Goal: Task Accomplishment & Management: Complete application form

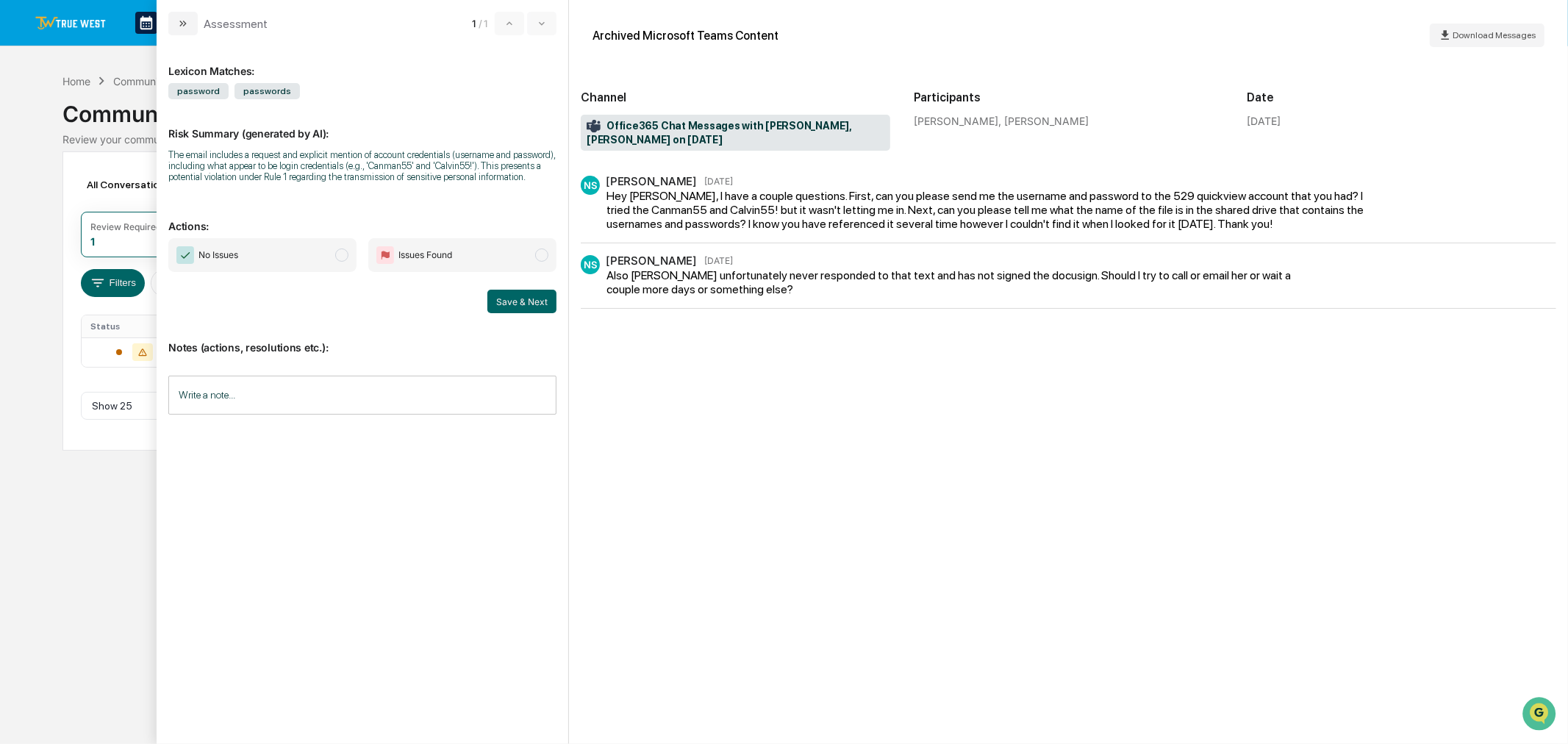
click at [316, 243] on span "No Issues" at bounding box center [262, 256] width 188 height 34
click at [332, 401] on input "Write a note..." at bounding box center [362, 394] width 388 height 39
click at [349, 448] on div "*" at bounding box center [362, 445] width 387 height 73
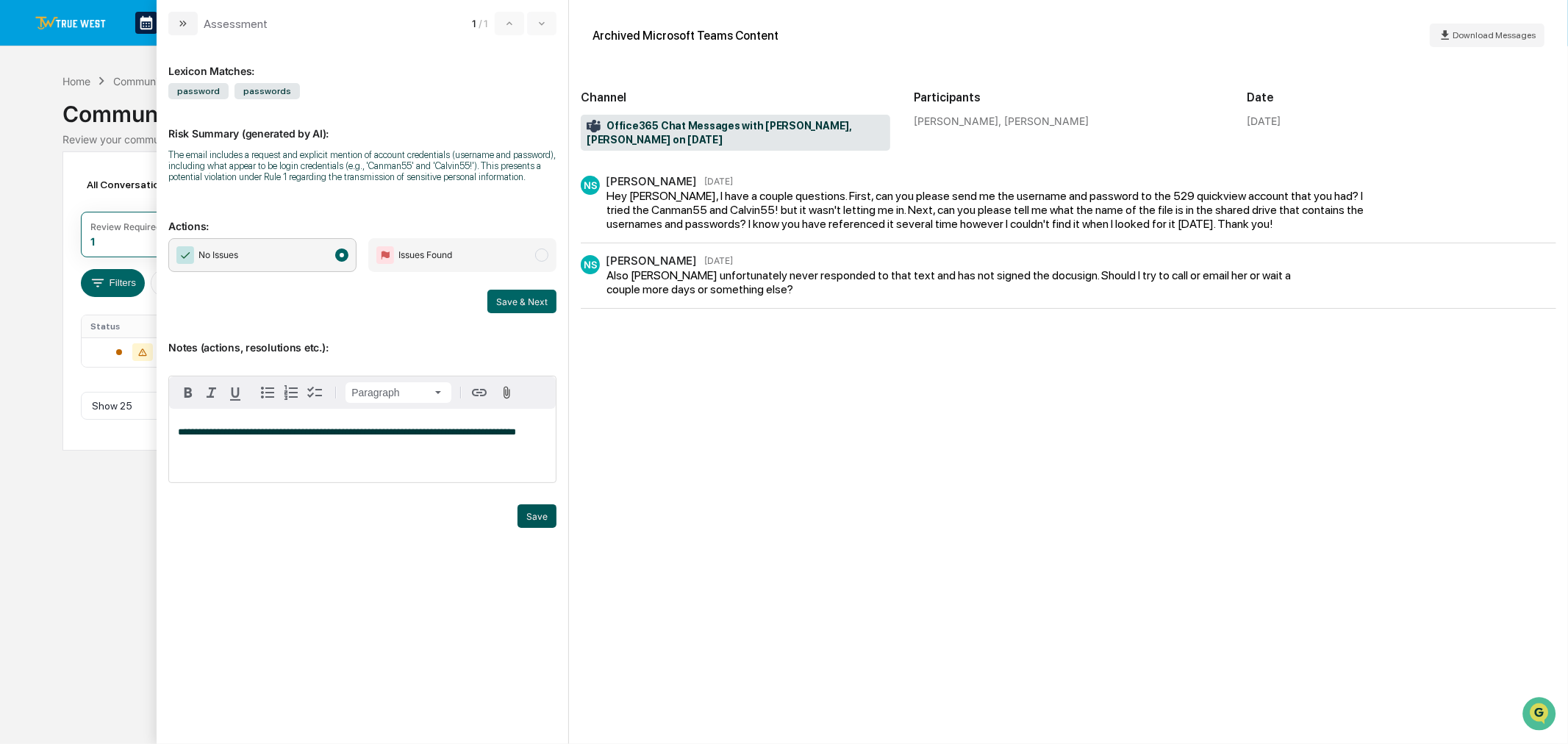
click at [538, 515] on button "Save" at bounding box center [537, 516] width 39 height 24
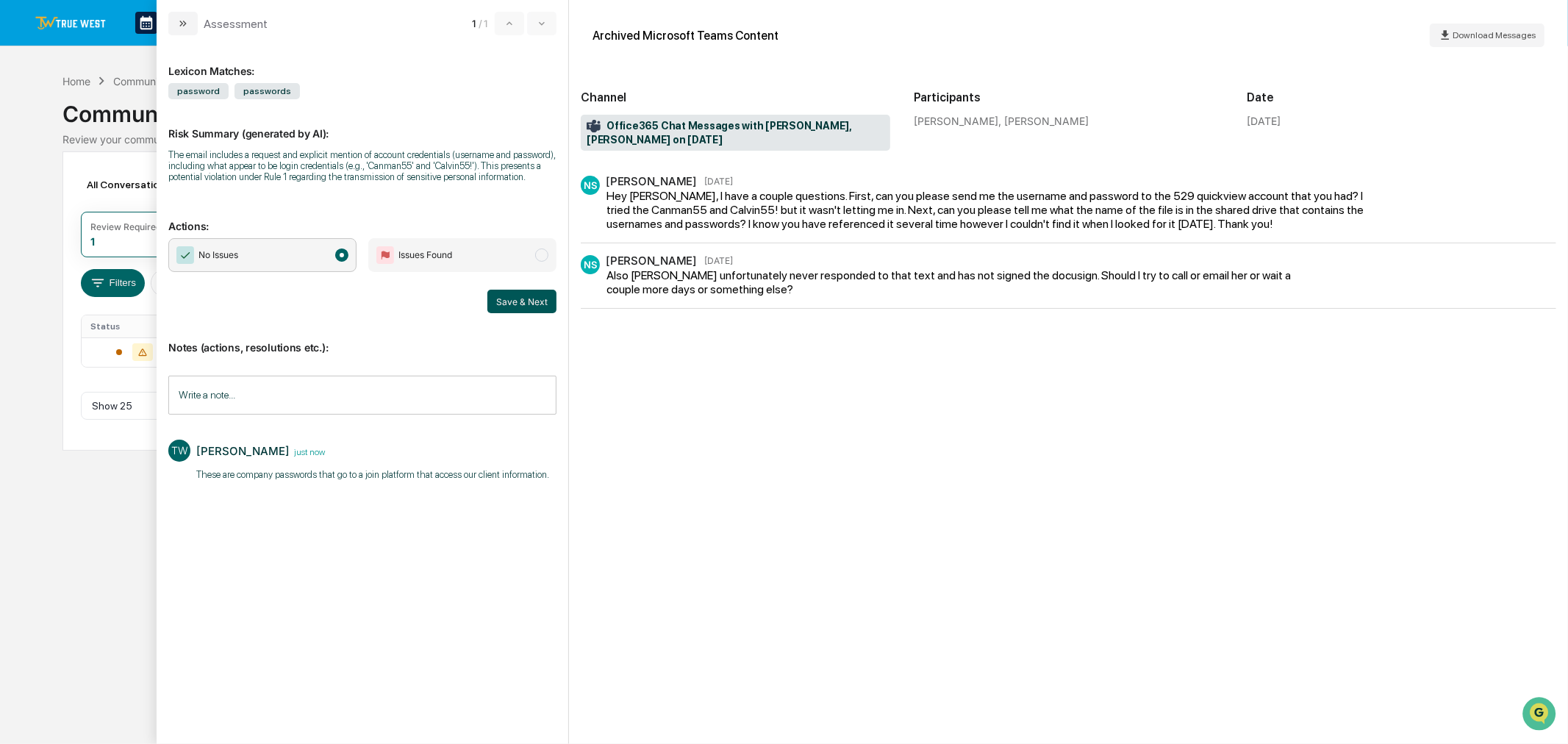
click at [504, 297] on button "Save & Next" at bounding box center [522, 301] width 69 height 24
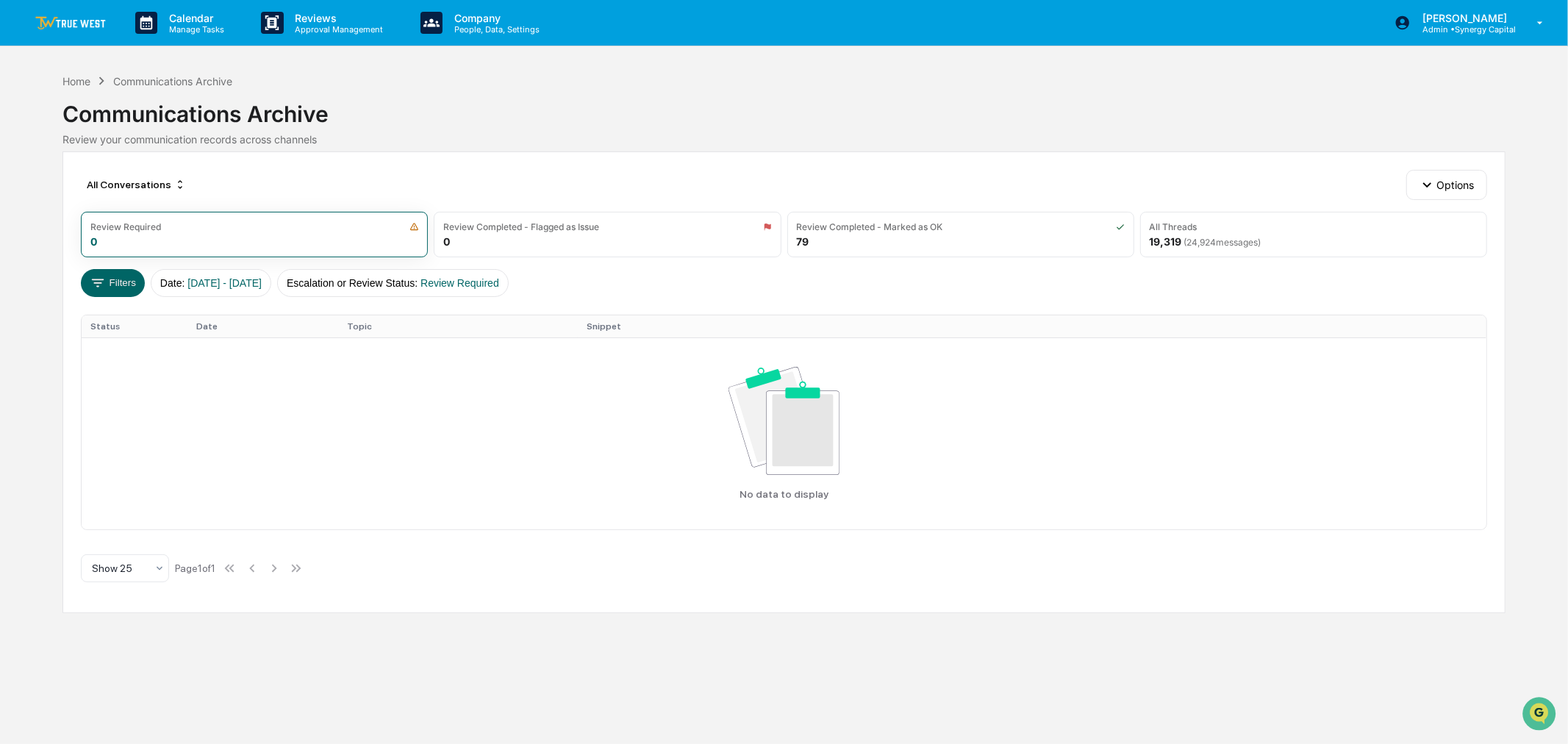
click at [72, 19] on img at bounding box center [70, 23] width 70 height 14
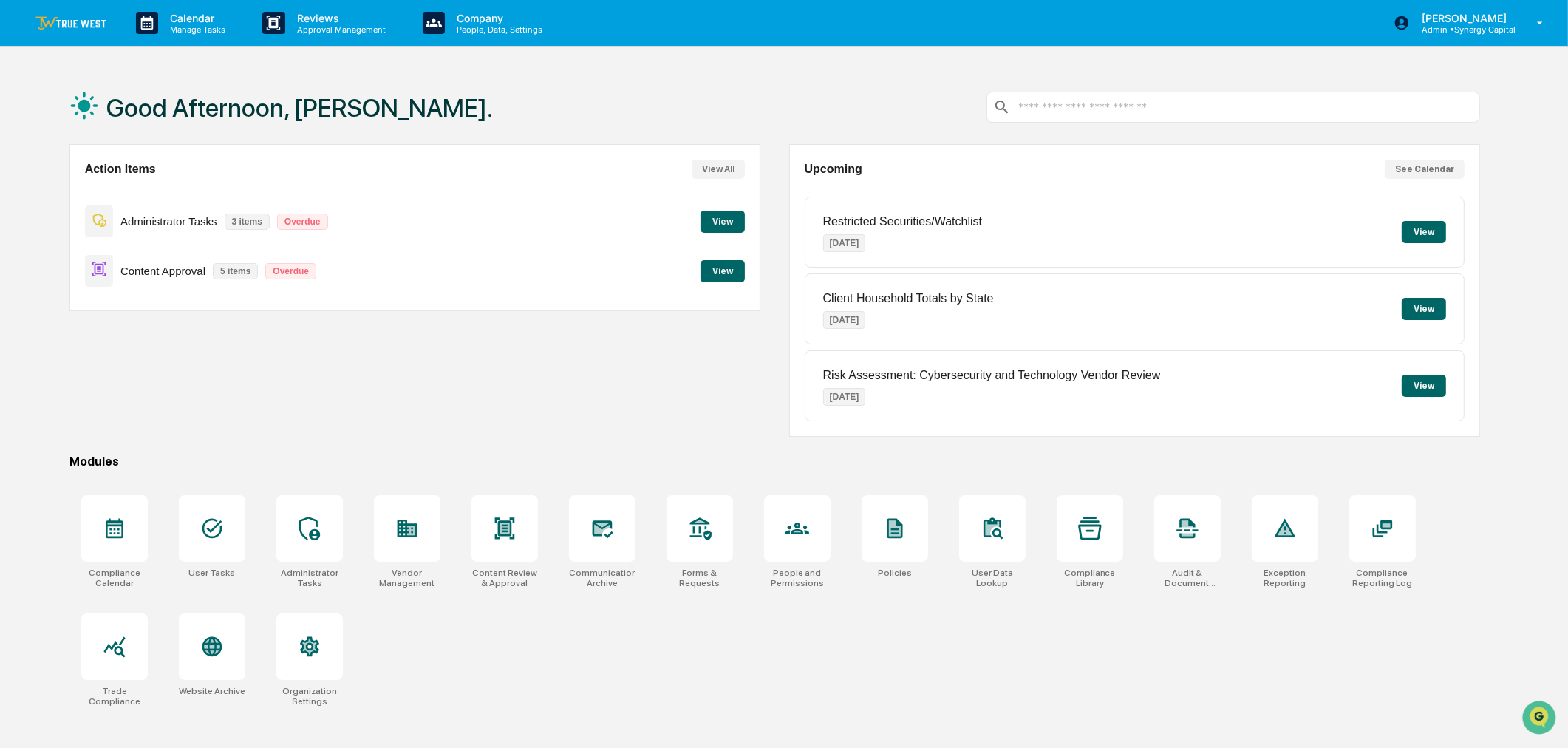
click at [727, 226] on button "View" at bounding box center [722, 221] width 44 height 22
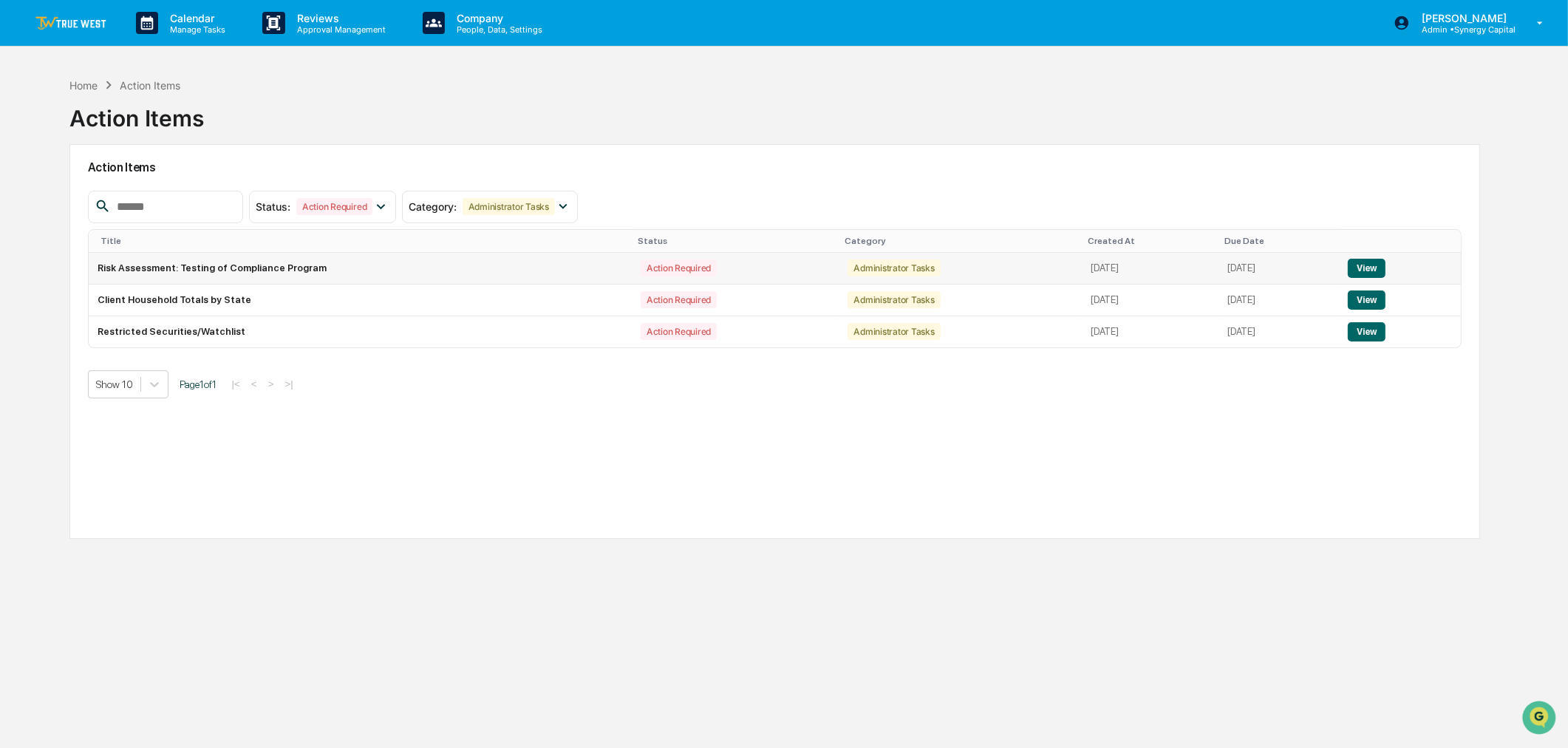
click at [1369, 259] on button "View" at bounding box center [1366, 268] width 37 height 19
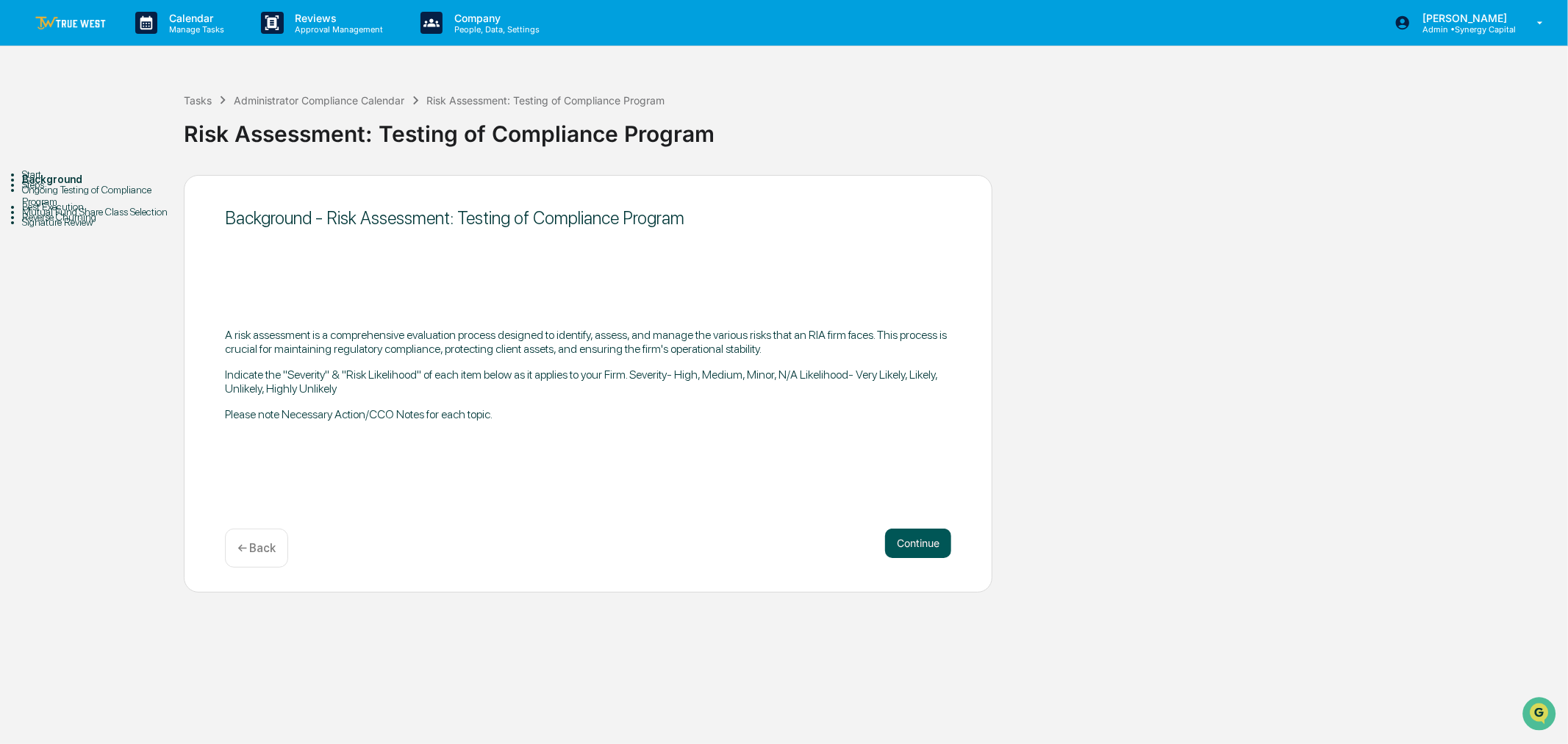
click at [924, 541] on button "Continue" at bounding box center [918, 543] width 67 height 29
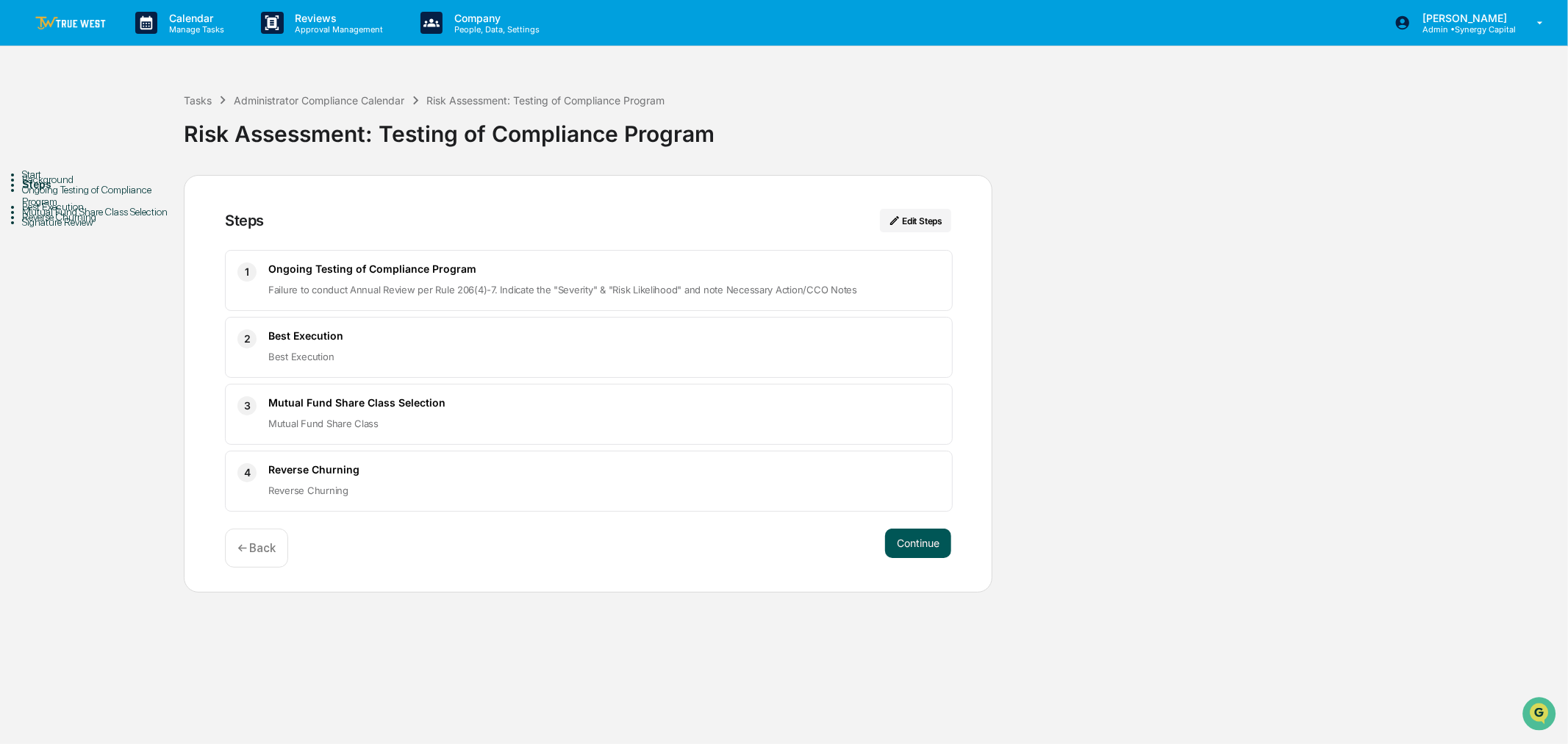
click at [927, 538] on button "Continue" at bounding box center [918, 543] width 67 height 29
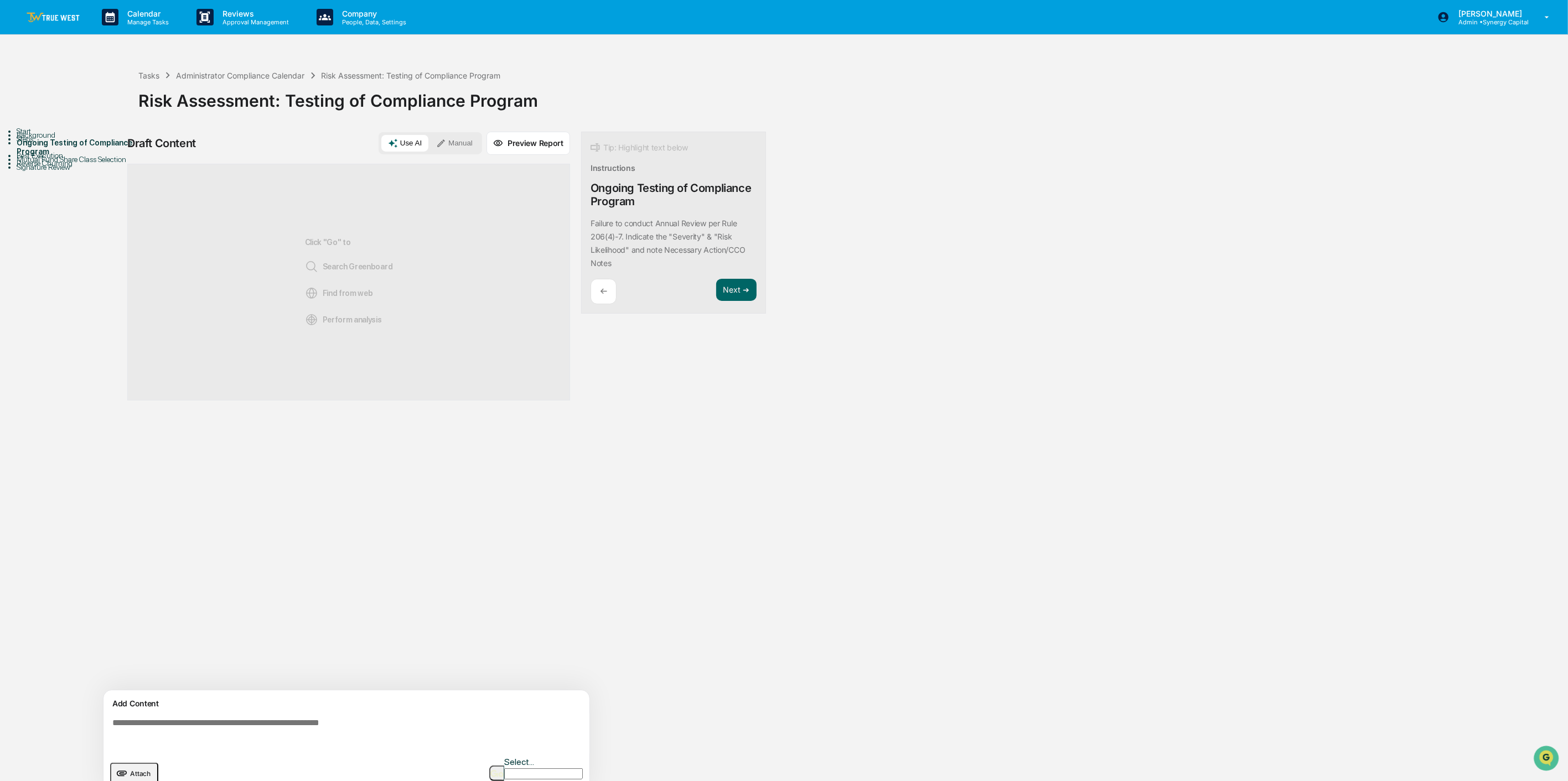
click at [305, 559] on textarea at bounding box center [348, 734] width 481 height 40
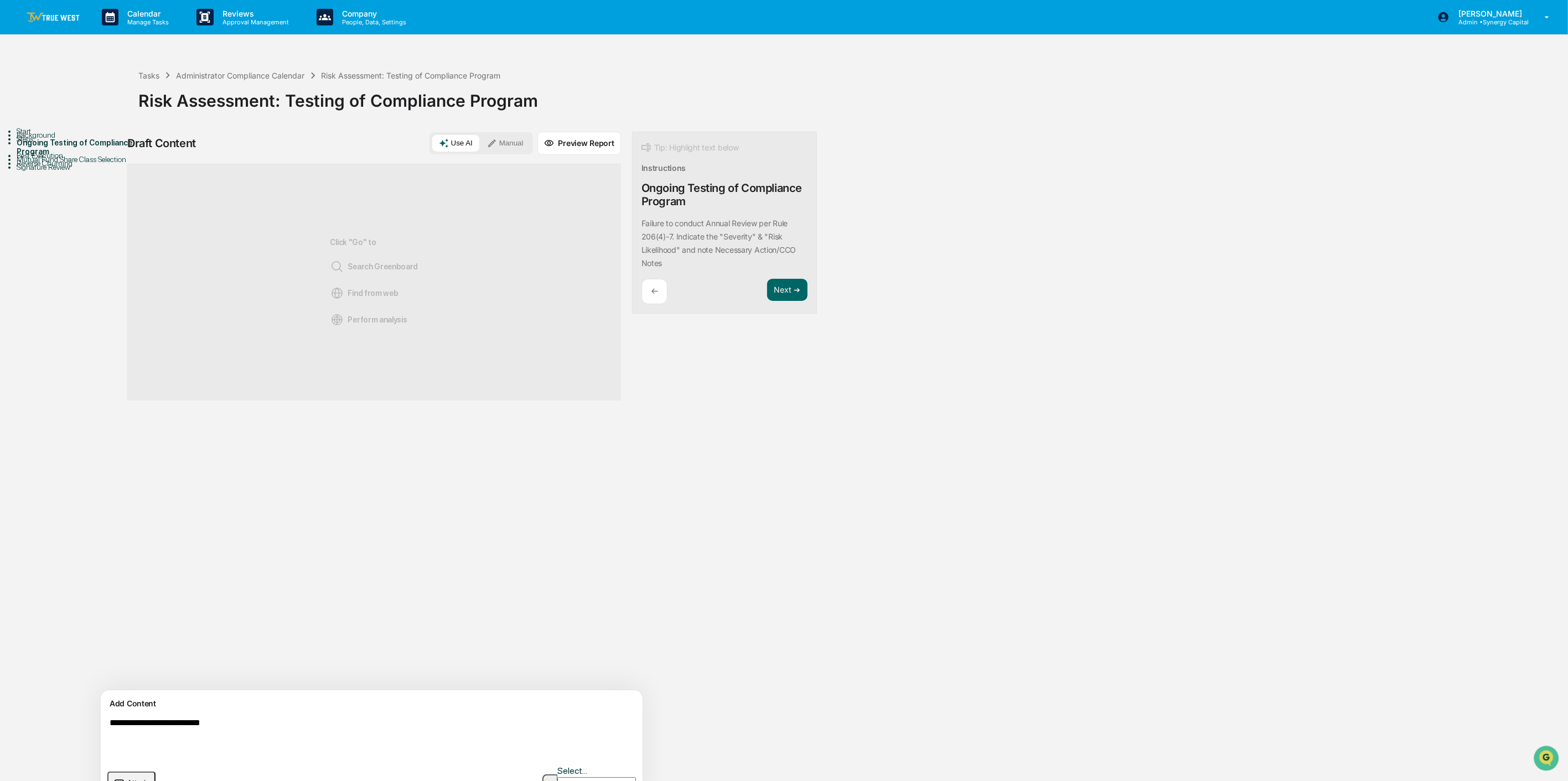
click at [167, 559] on textarea "**********" at bounding box center [346, 738] width 481 height 49
type textarea "**********"
click at [481, 139] on button "Manual" at bounding box center [506, 143] width 50 height 16
click at [593, 559] on span "Add Block" at bounding box center [614, 776] width 42 height 9
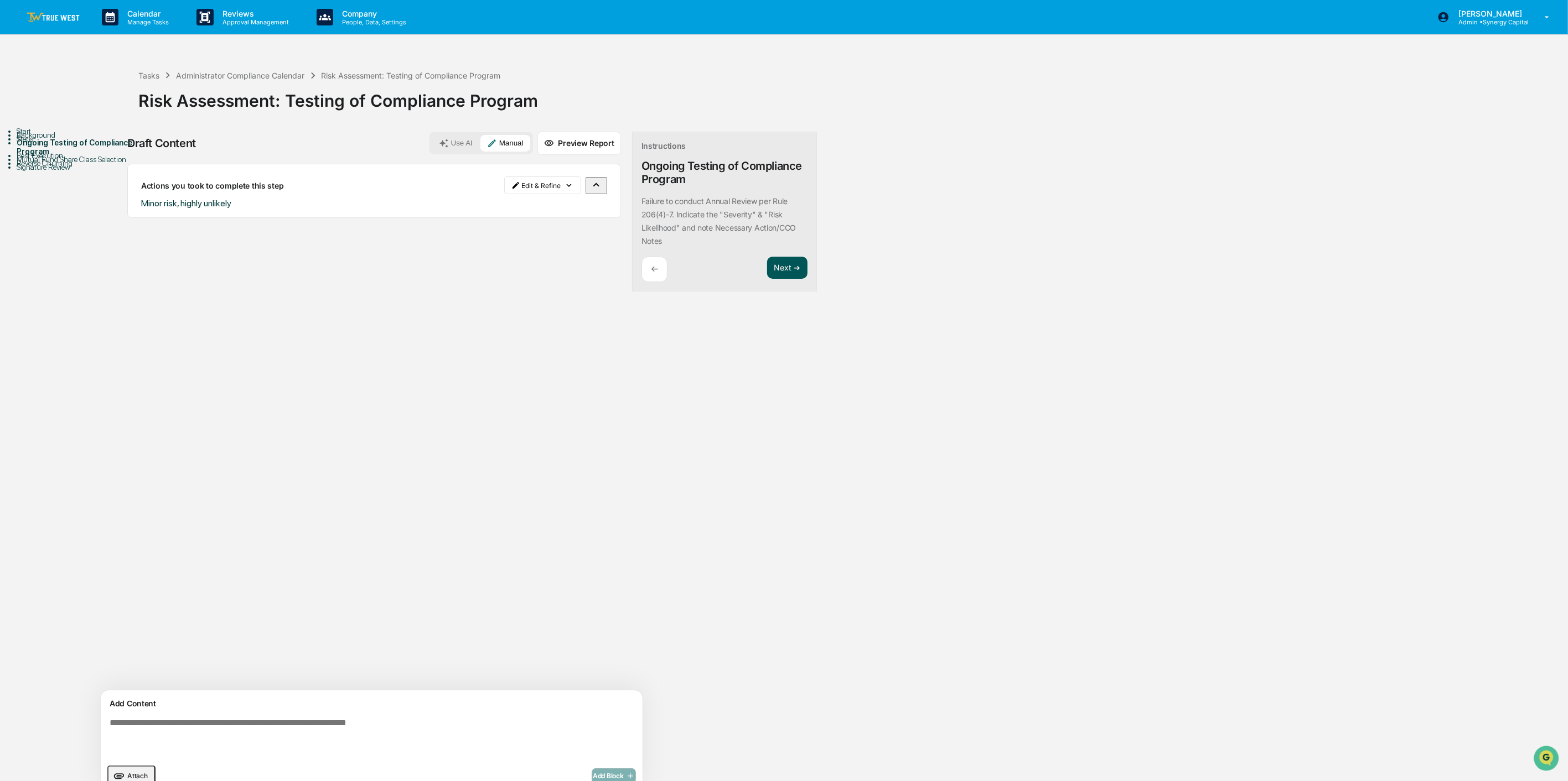
click at [767, 267] on button "Next ➔" at bounding box center [787, 268] width 40 height 23
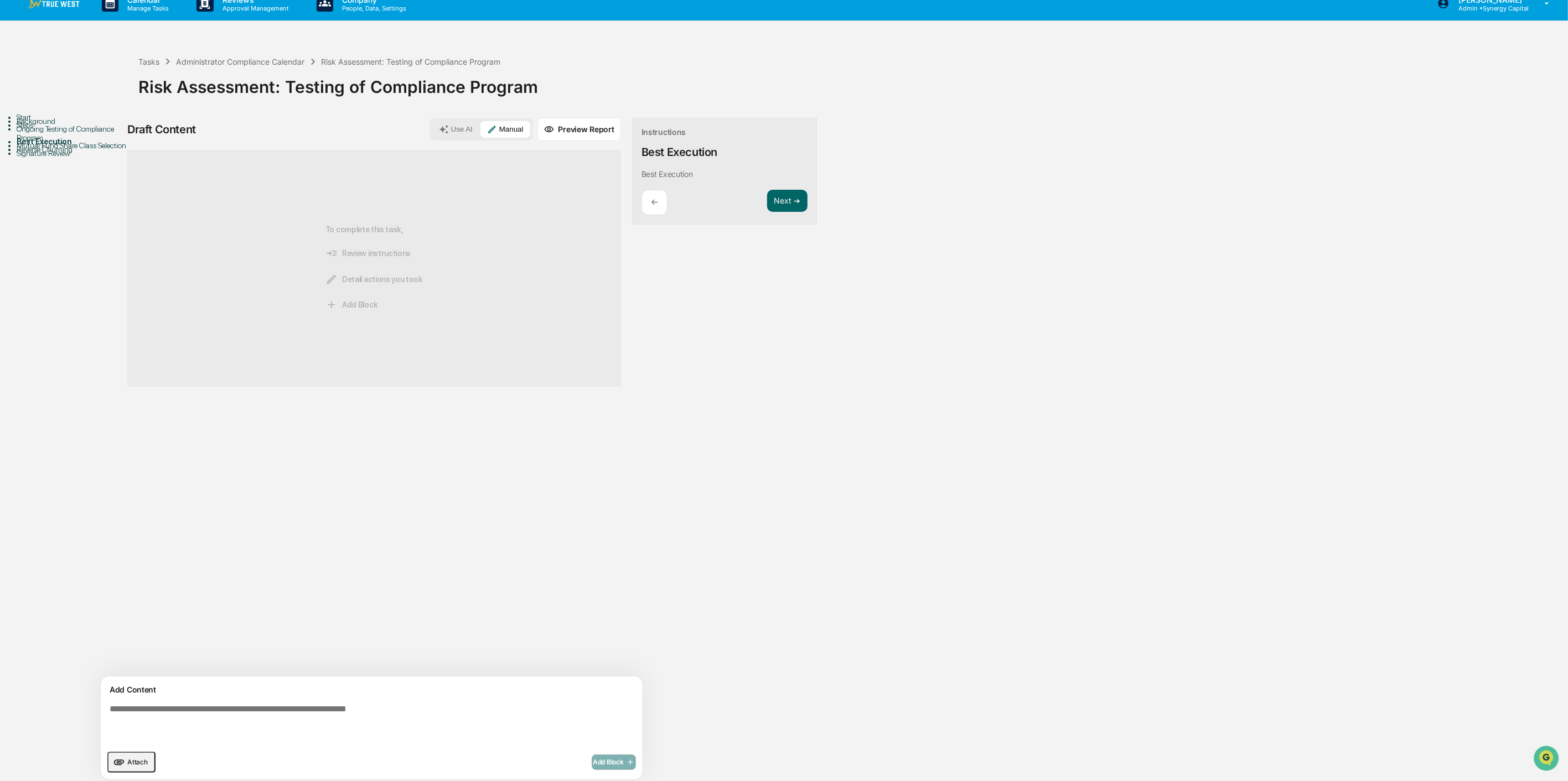
scroll to position [18, 0]
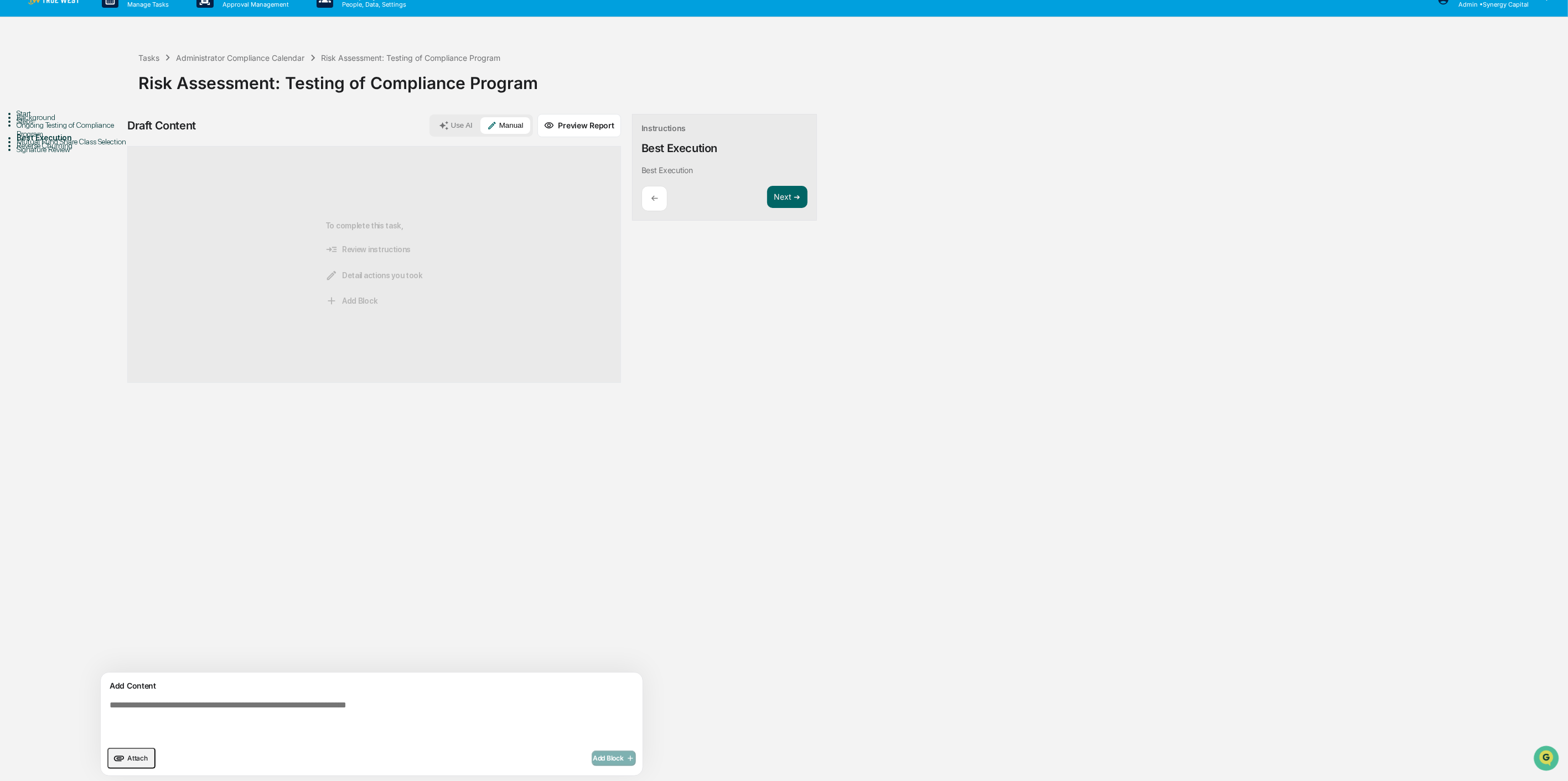
click at [392, 559] on textarea at bounding box center [346, 720] width 481 height 49
type textarea "**********"
click at [593, 559] on span "Add Block" at bounding box center [614, 758] width 42 height 9
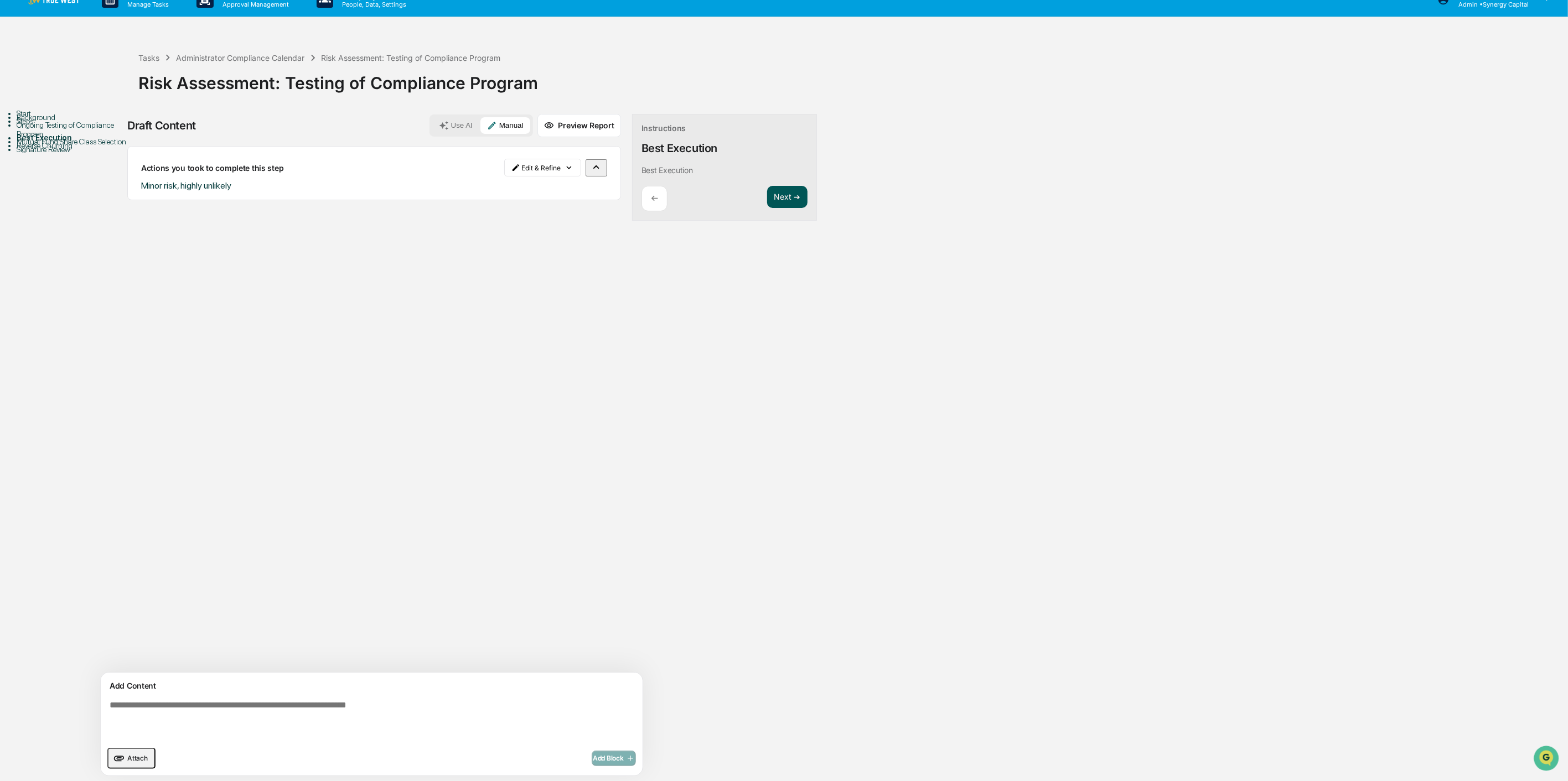
click at [767, 195] on button "Next ➔" at bounding box center [787, 197] width 40 height 23
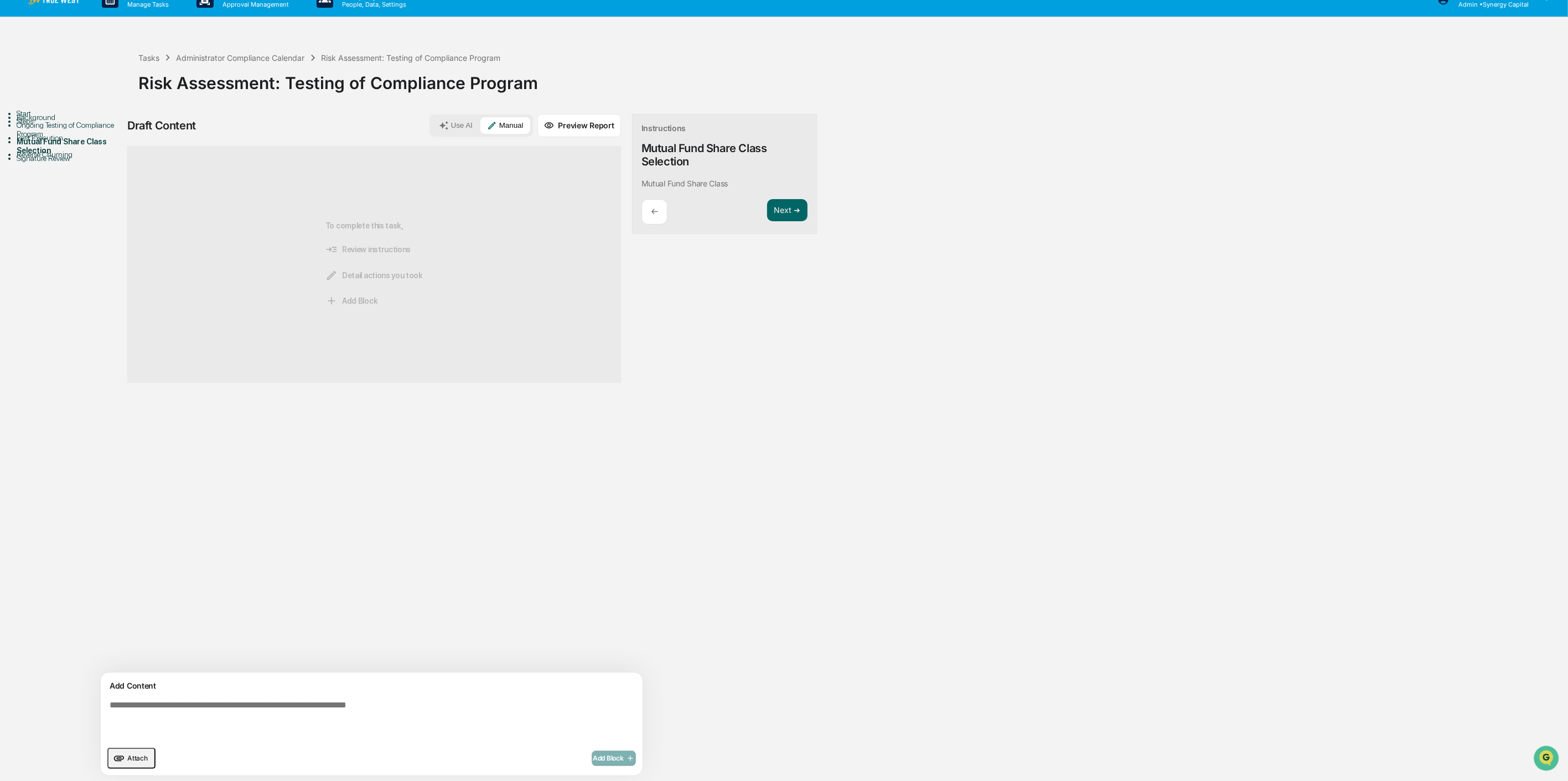
click at [412, 559] on textarea at bounding box center [346, 720] width 481 height 49
click at [474, 559] on textarea "**********" at bounding box center [346, 720] width 481 height 49
type textarea "**********"
click at [593, 559] on span "Add Block" at bounding box center [614, 758] width 42 height 9
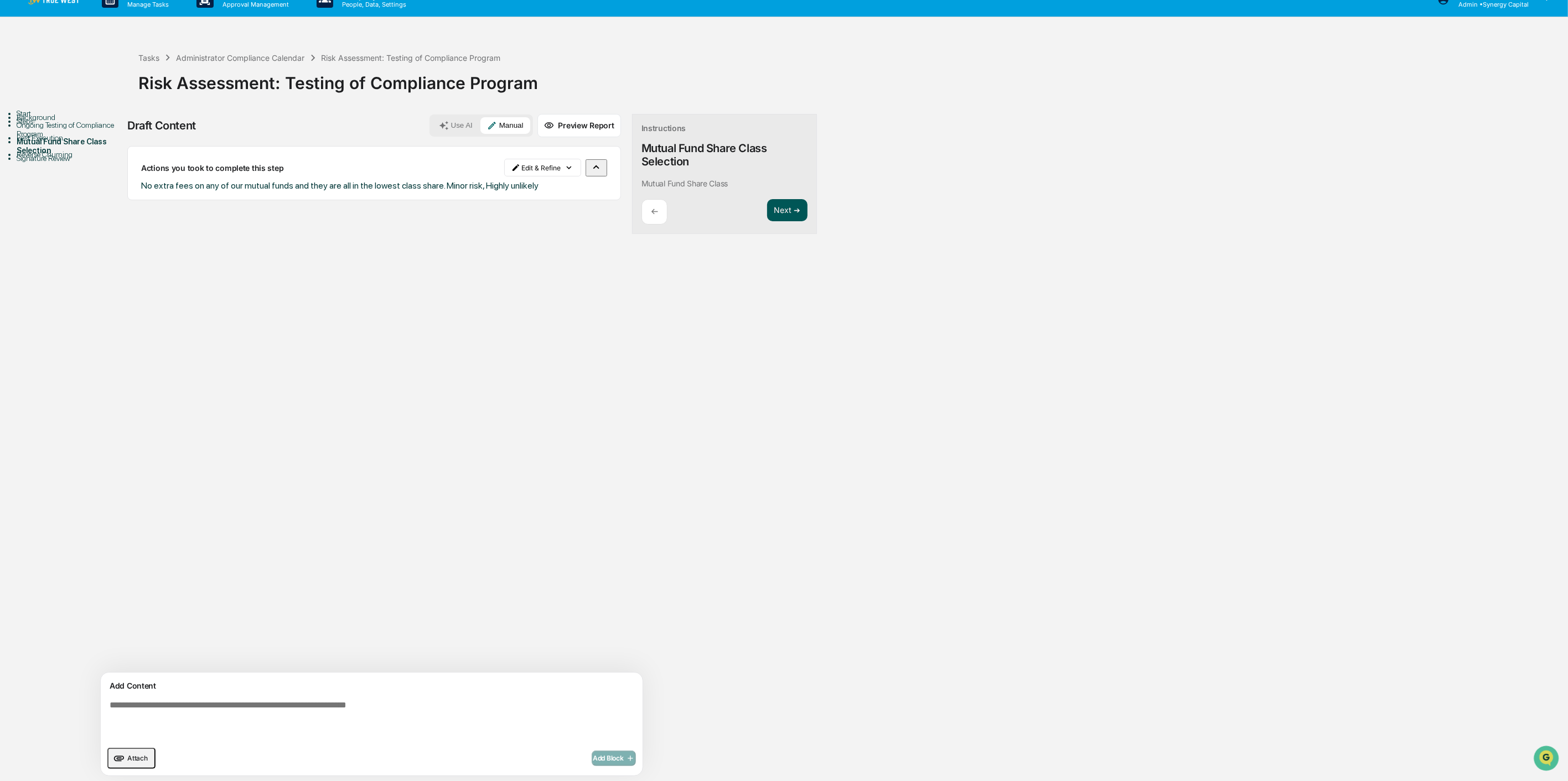
click at [767, 200] on button "Next ➔" at bounding box center [787, 211] width 40 height 23
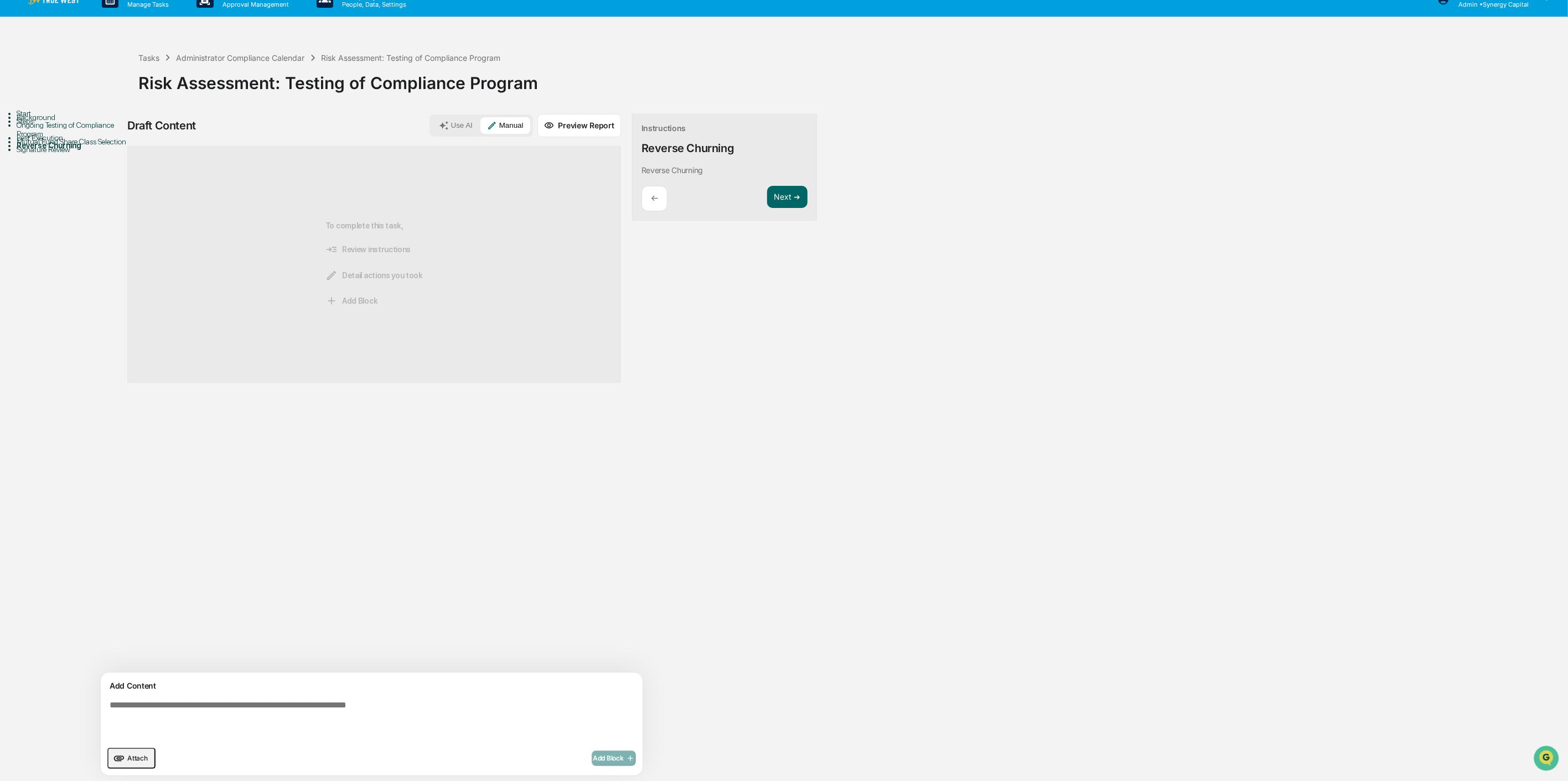
click at [228, 559] on textarea at bounding box center [346, 720] width 481 height 49
type textarea "**********"
click at [593, 559] on span "Add Block" at bounding box center [614, 758] width 42 height 9
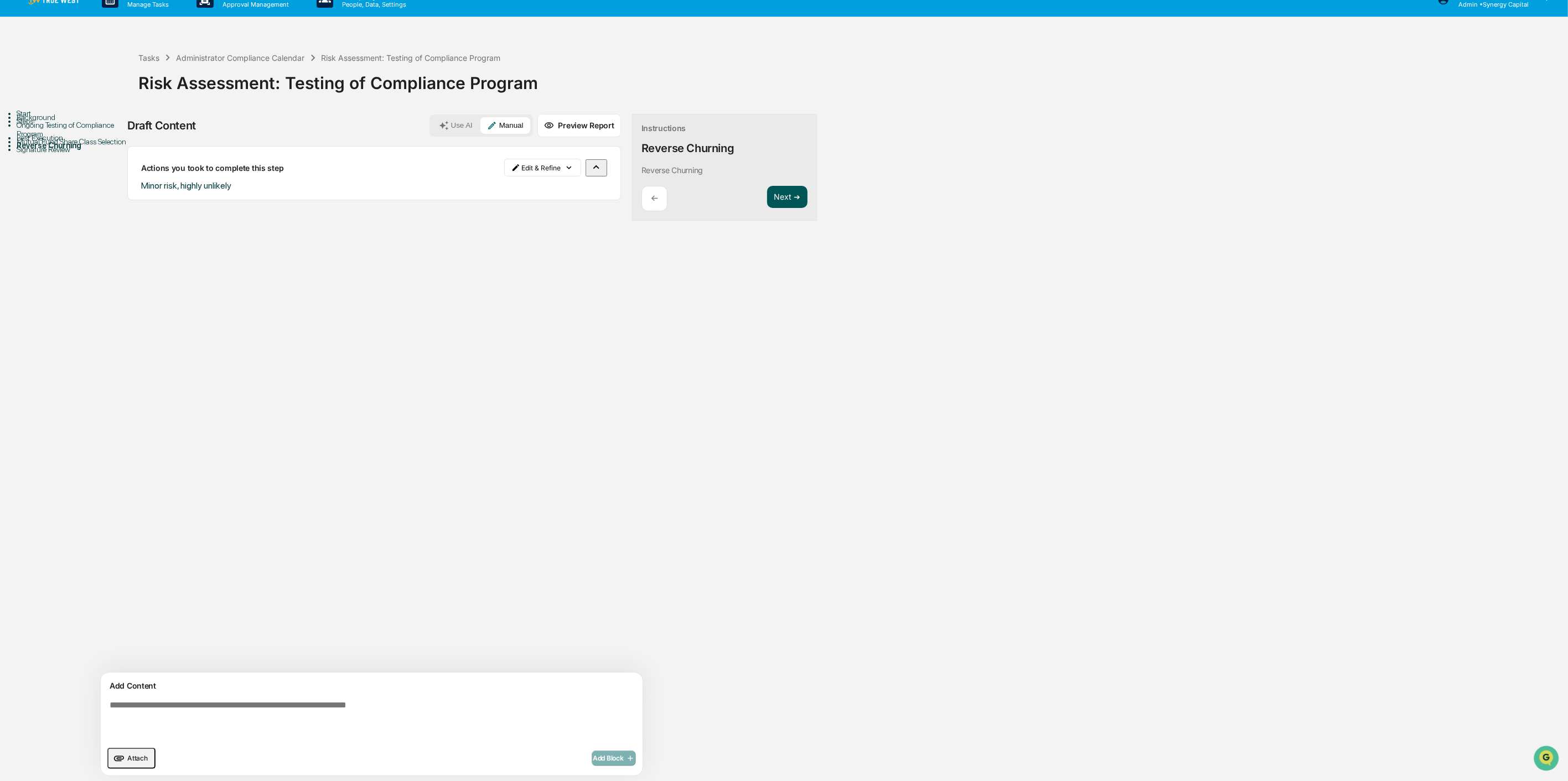
click at [767, 194] on button "Next ➔" at bounding box center [787, 197] width 40 height 23
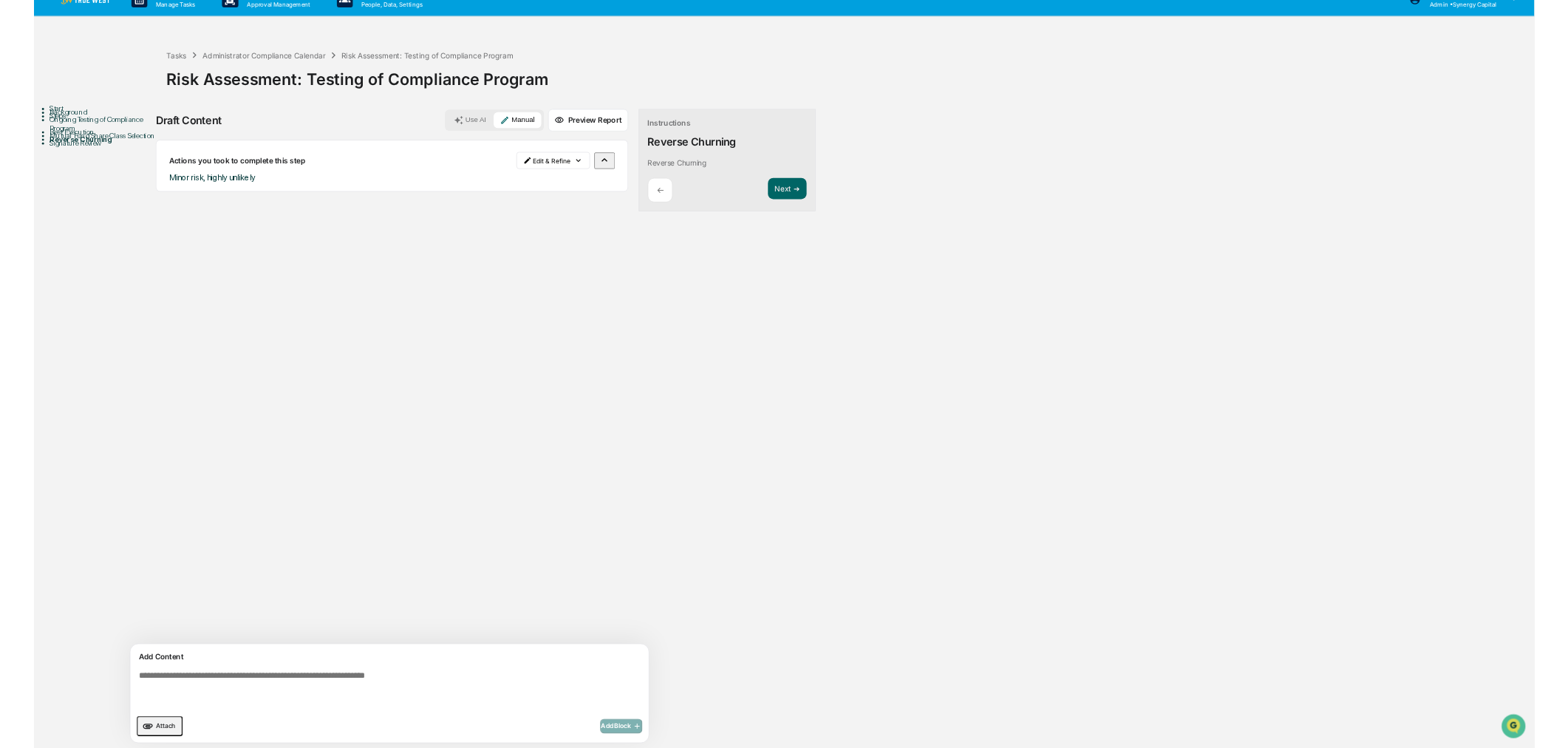
scroll to position [0, 0]
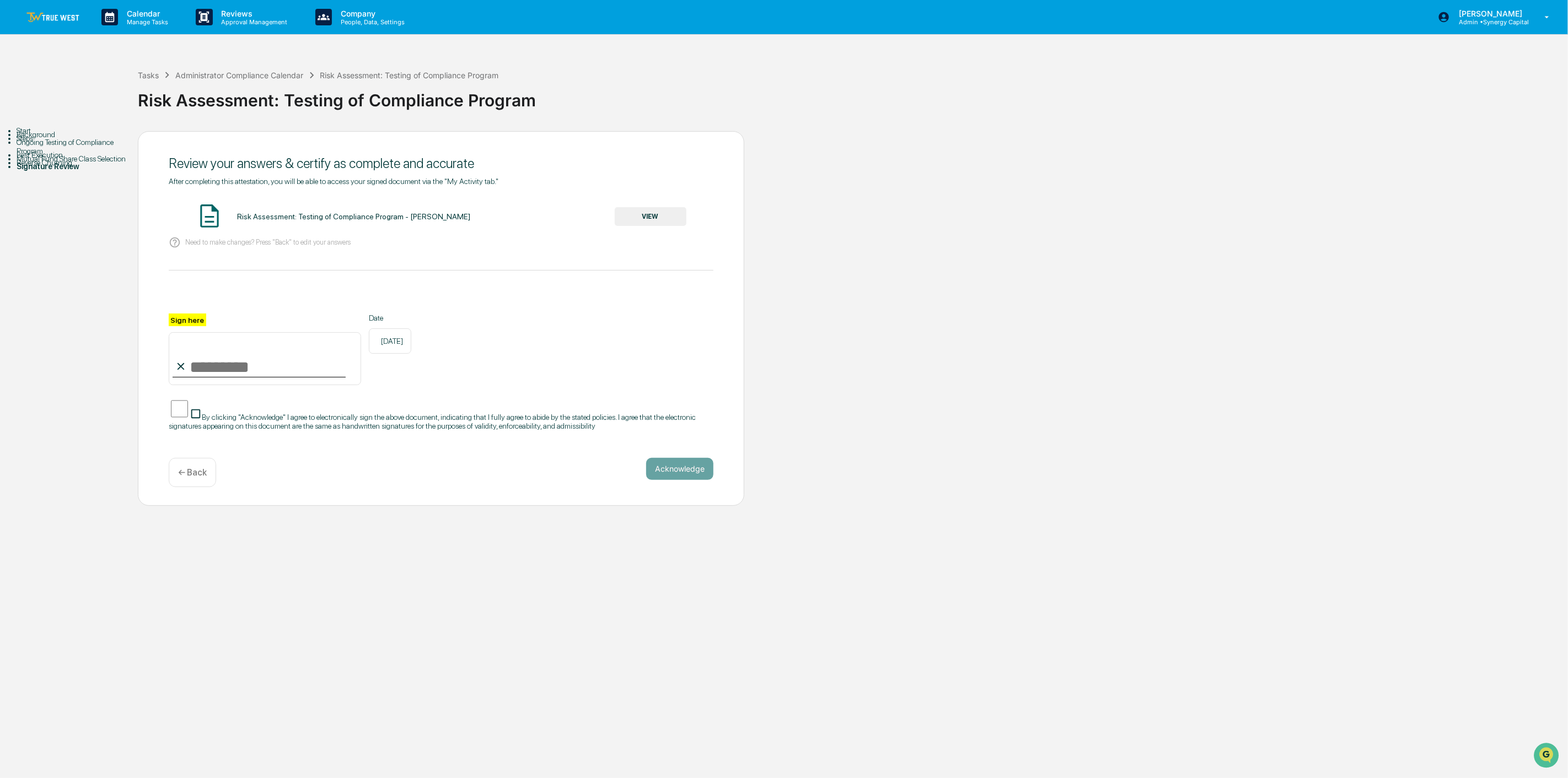
click at [664, 219] on button "VIEW" at bounding box center [651, 217] width 72 height 19
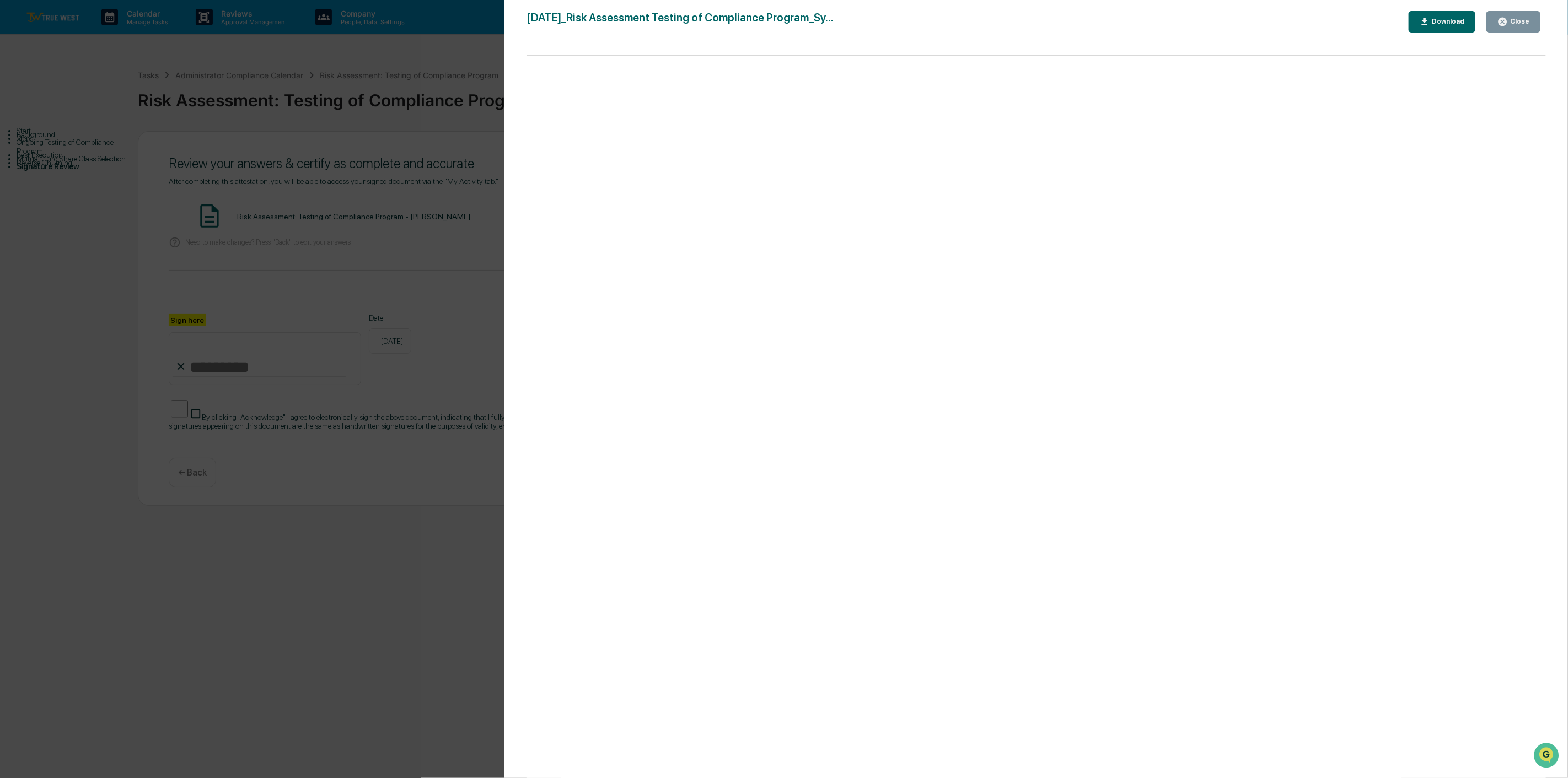
click at [1175, 19] on div "Close" at bounding box center [1519, 21] width 21 height 8
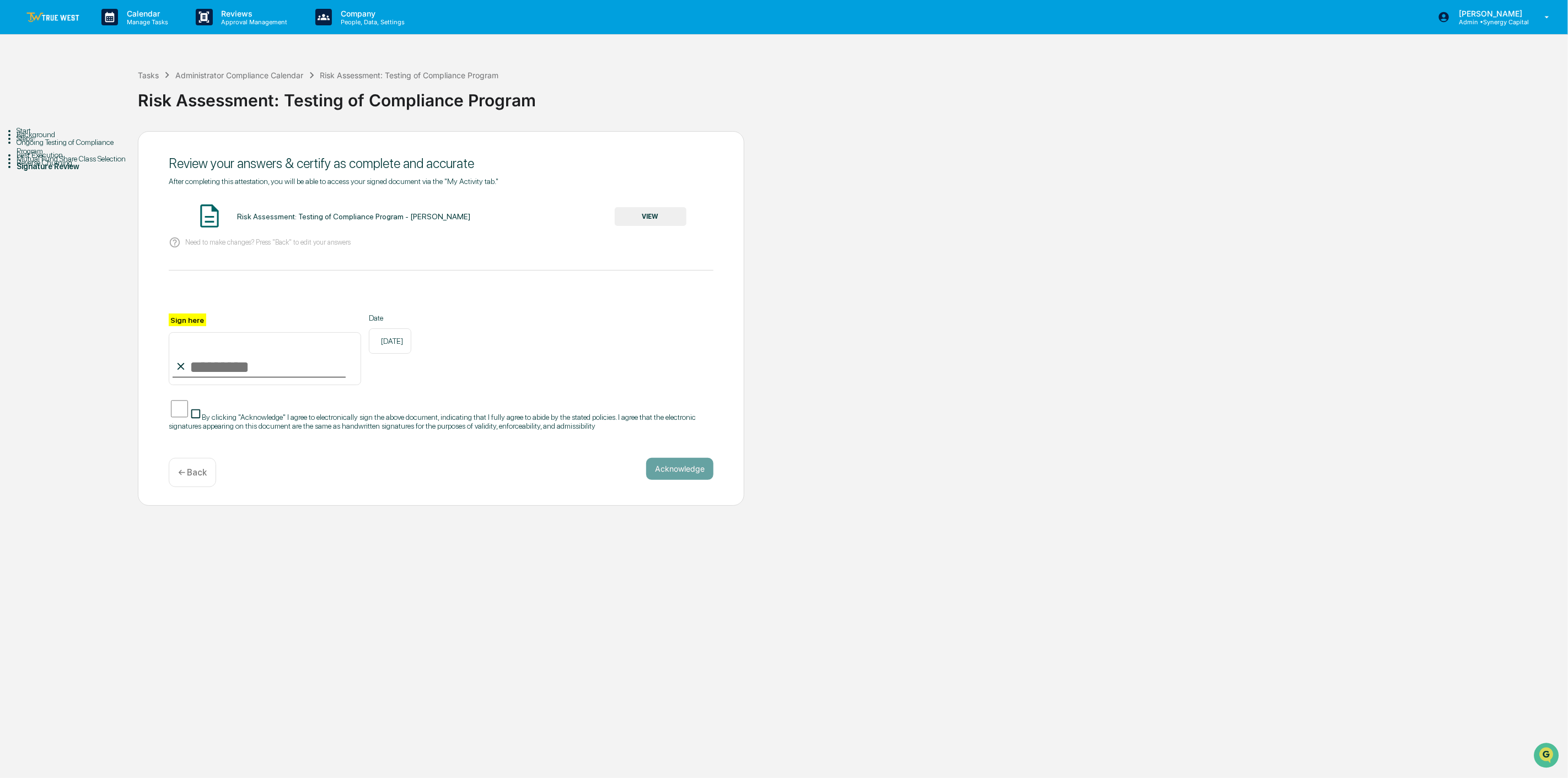
click at [251, 375] on input "Sign here" at bounding box center [265, 358] width 192 height 53
type input "**********"
click at [679, 469] on button "Acknowledge" at bounding box center [680, 469] width 67 height 22
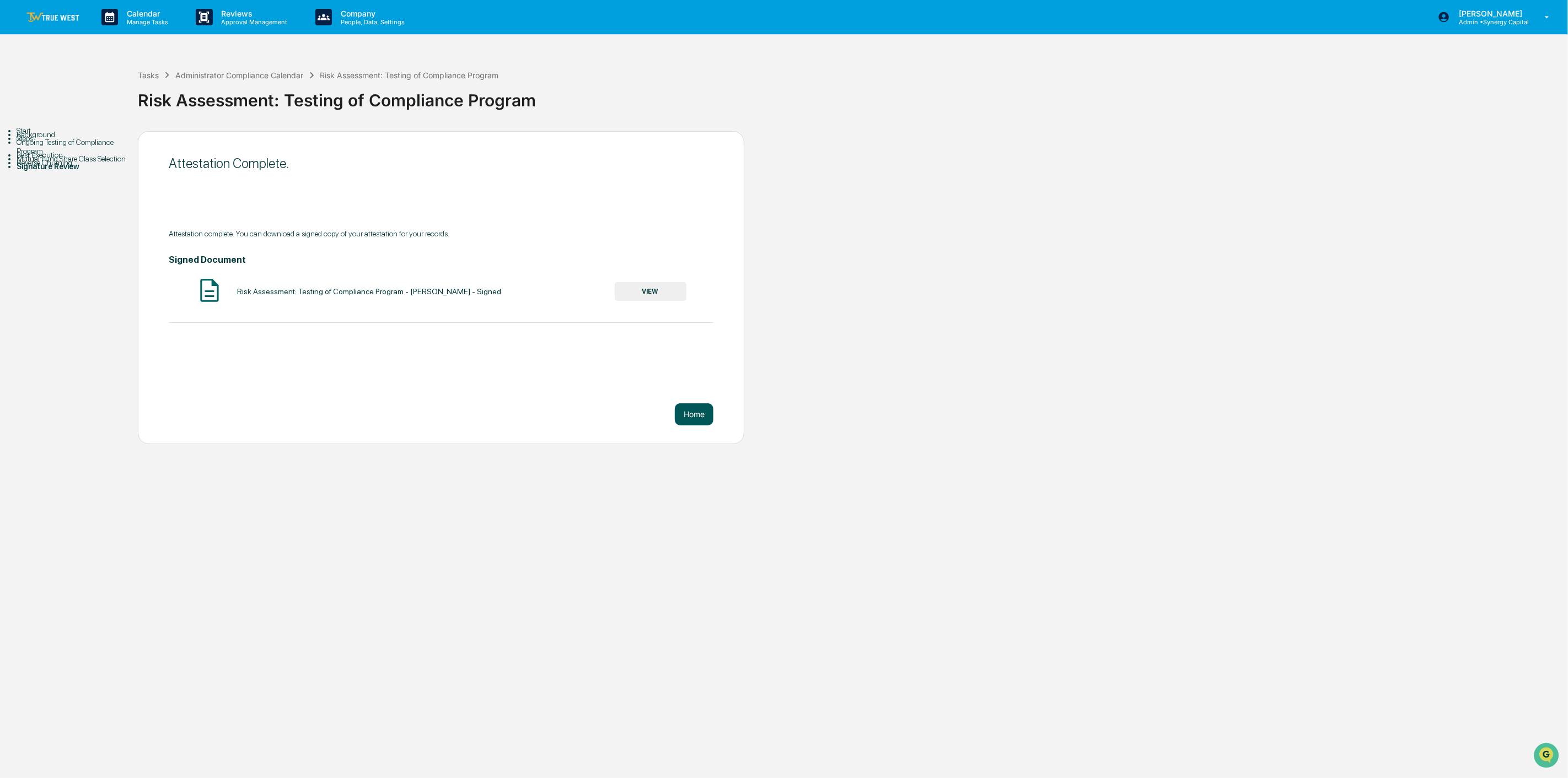
click at [696, 414] on button "Home" at bounding box center [694, 414] width 38 height 22
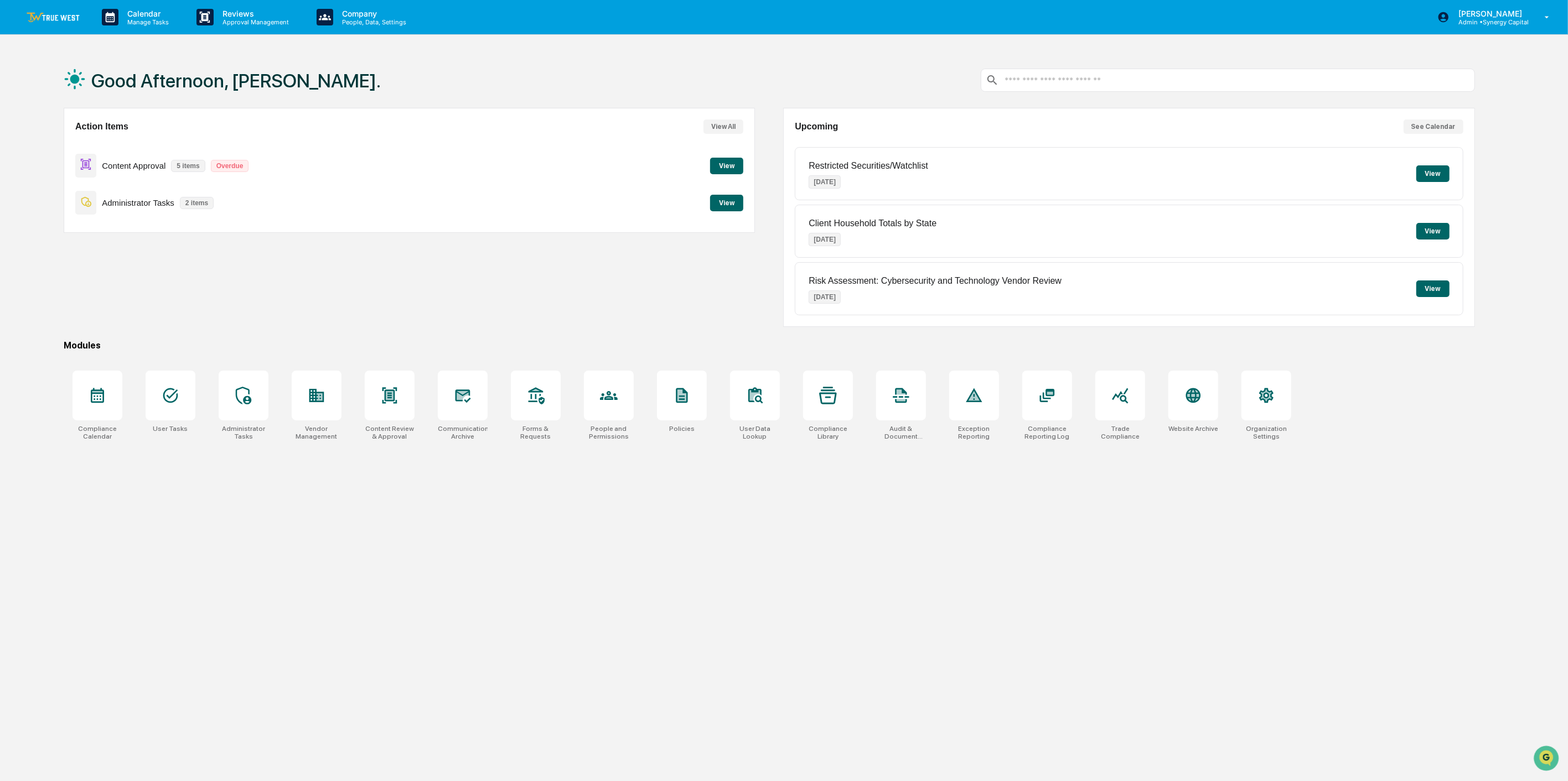
click at [721, 203] on button "View" at bounding box center [727, 202] width 33 height 16
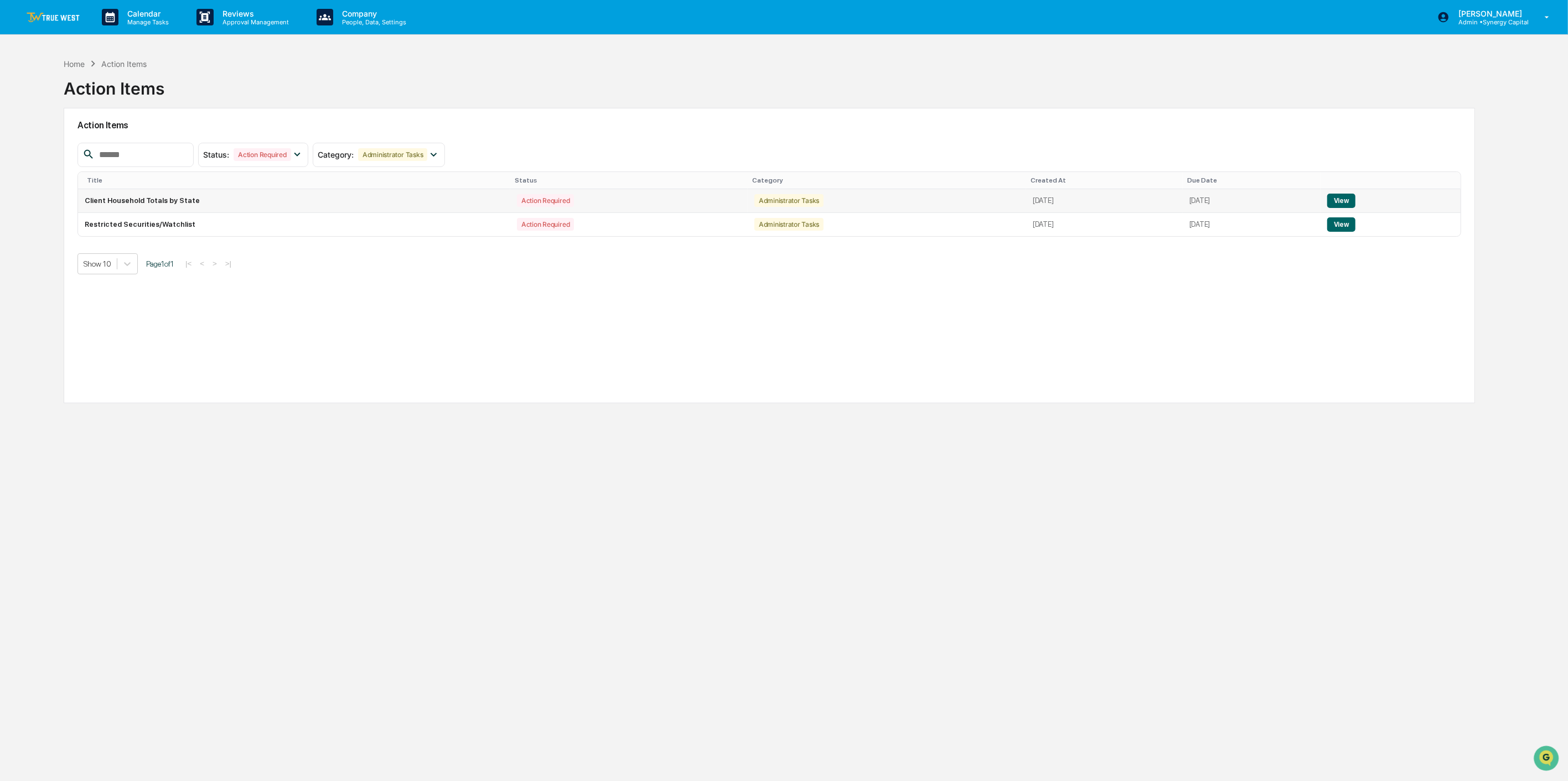
click at [1180, 200] on button "View" at bounding box center [1341, 201] width 28 height 14
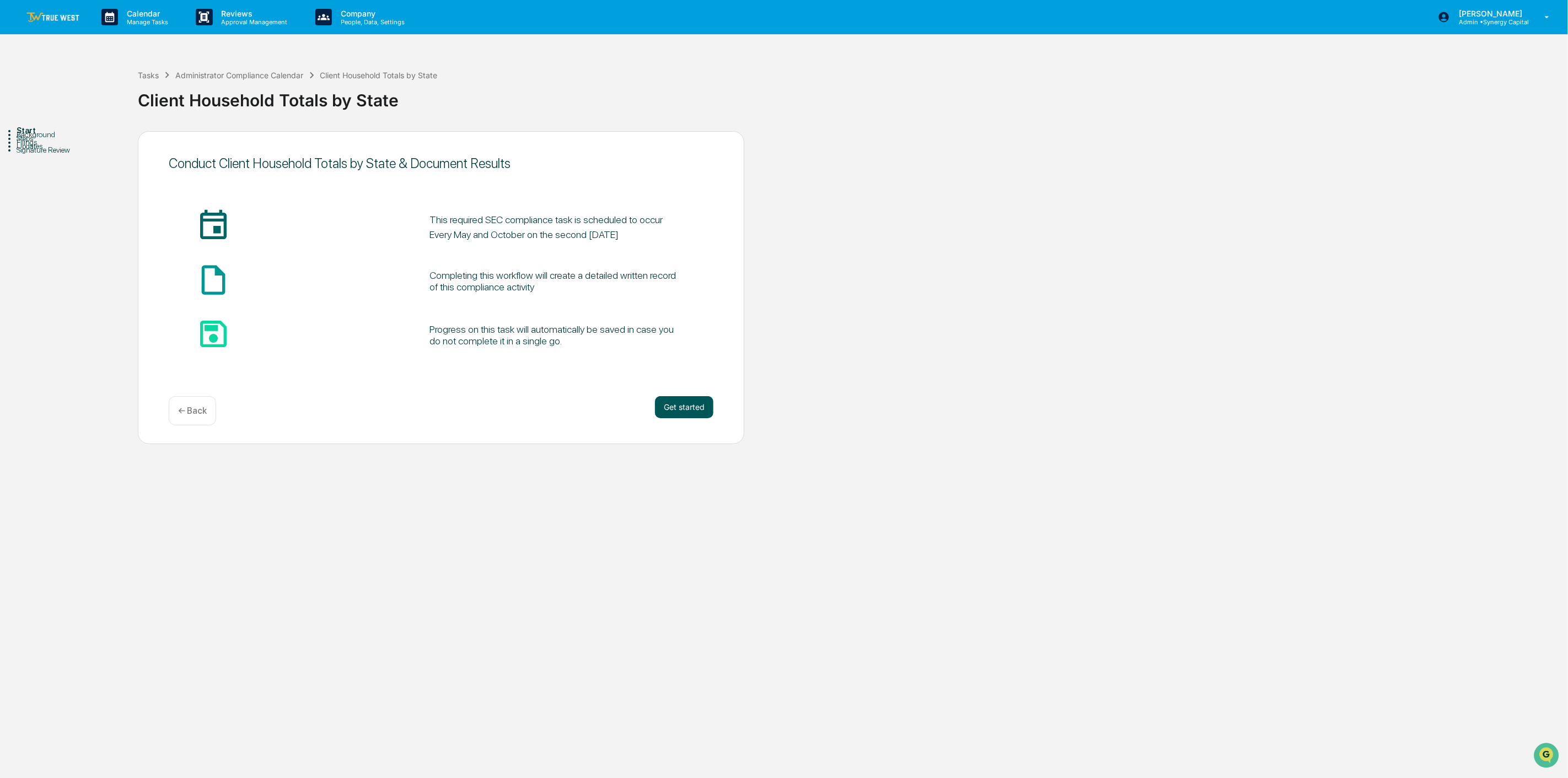
click at [693, 411] on button "Get started" at bounding box center [684, 407] width 58 height 22
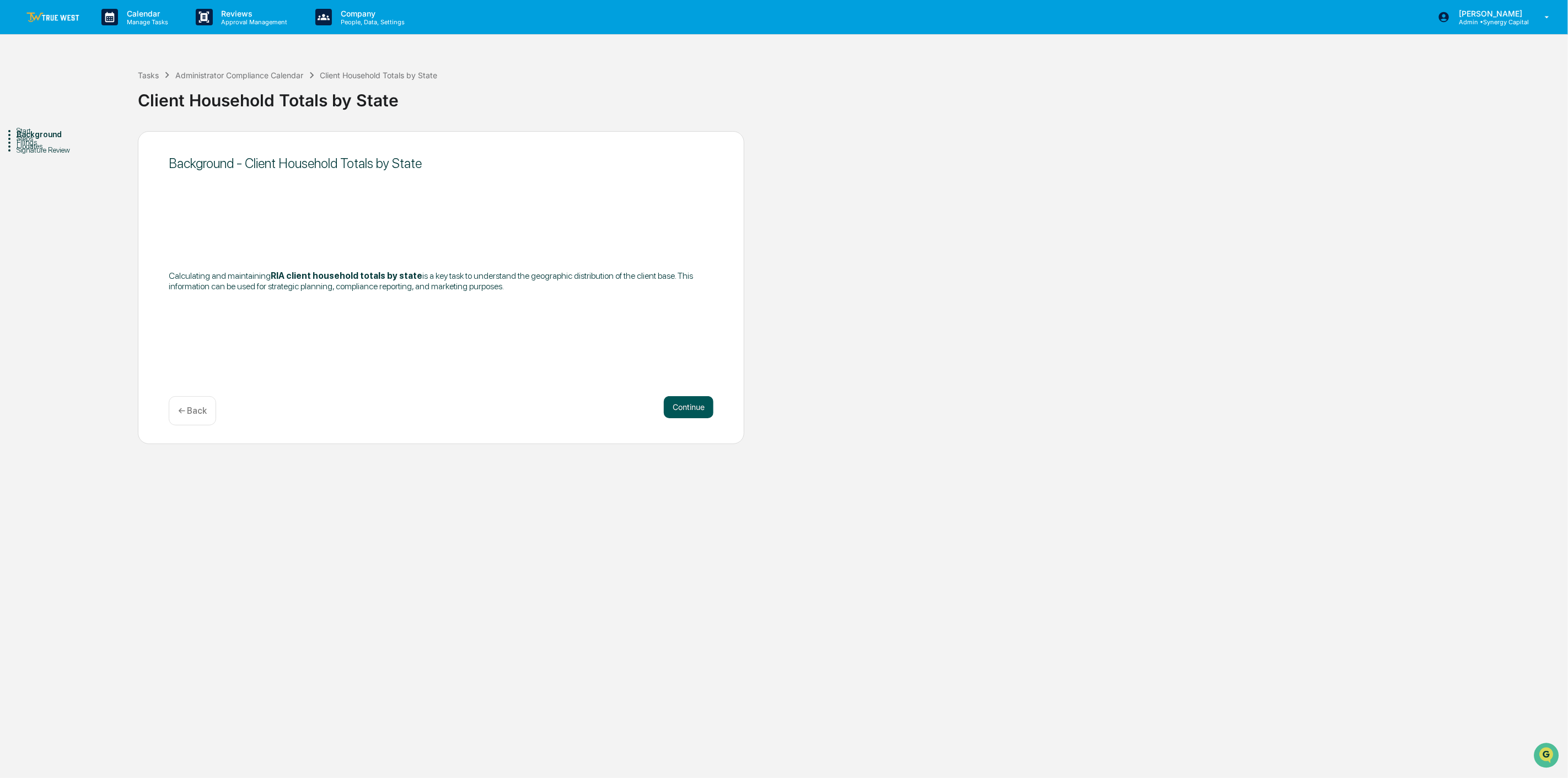
click at [686, 406] on button "Continue" at bounding box center [688, 407] width 50 height 22
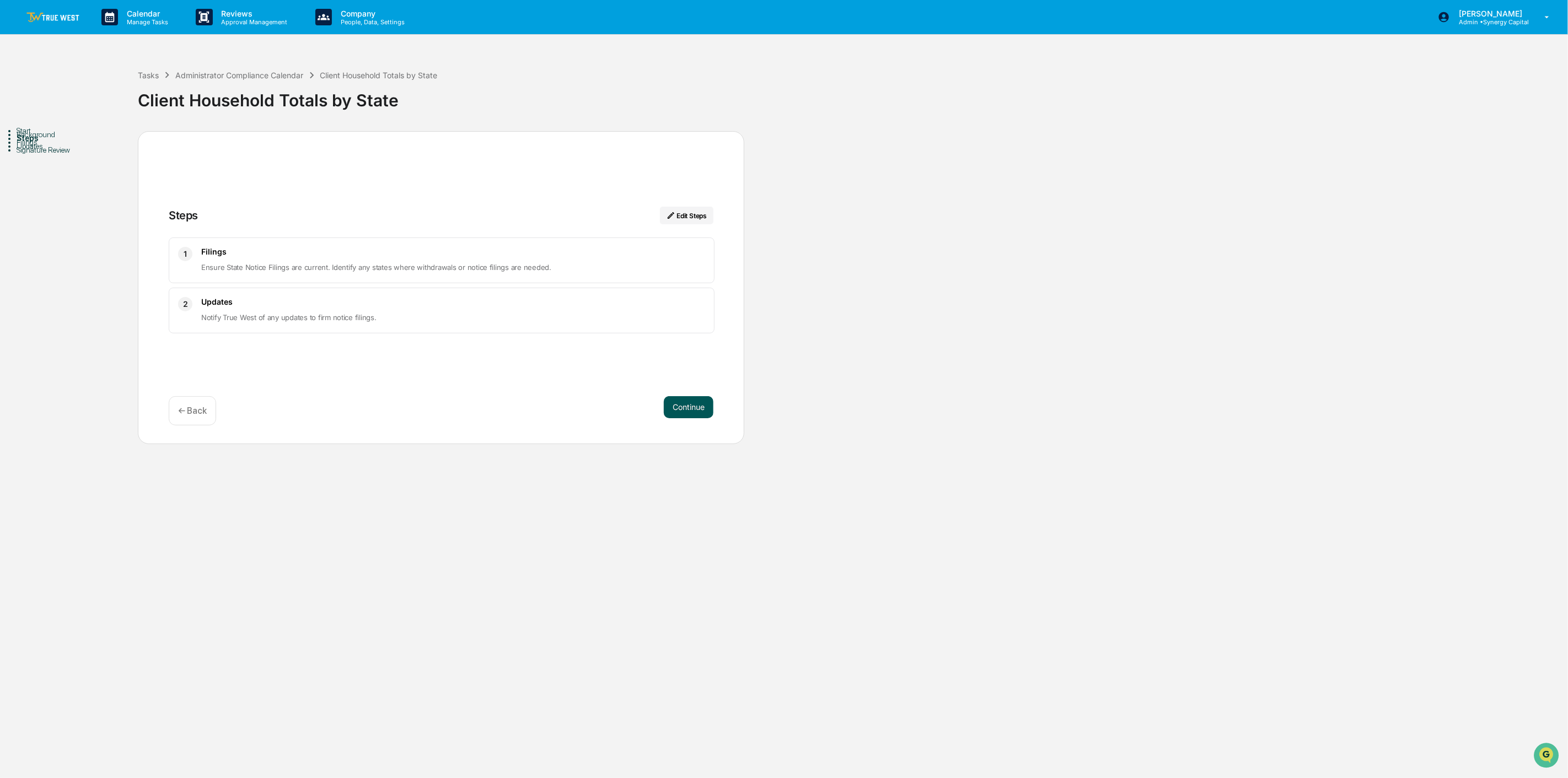
click at [686, 409] on button "Continue" at bounding box center [688, 407] width 50 height 22
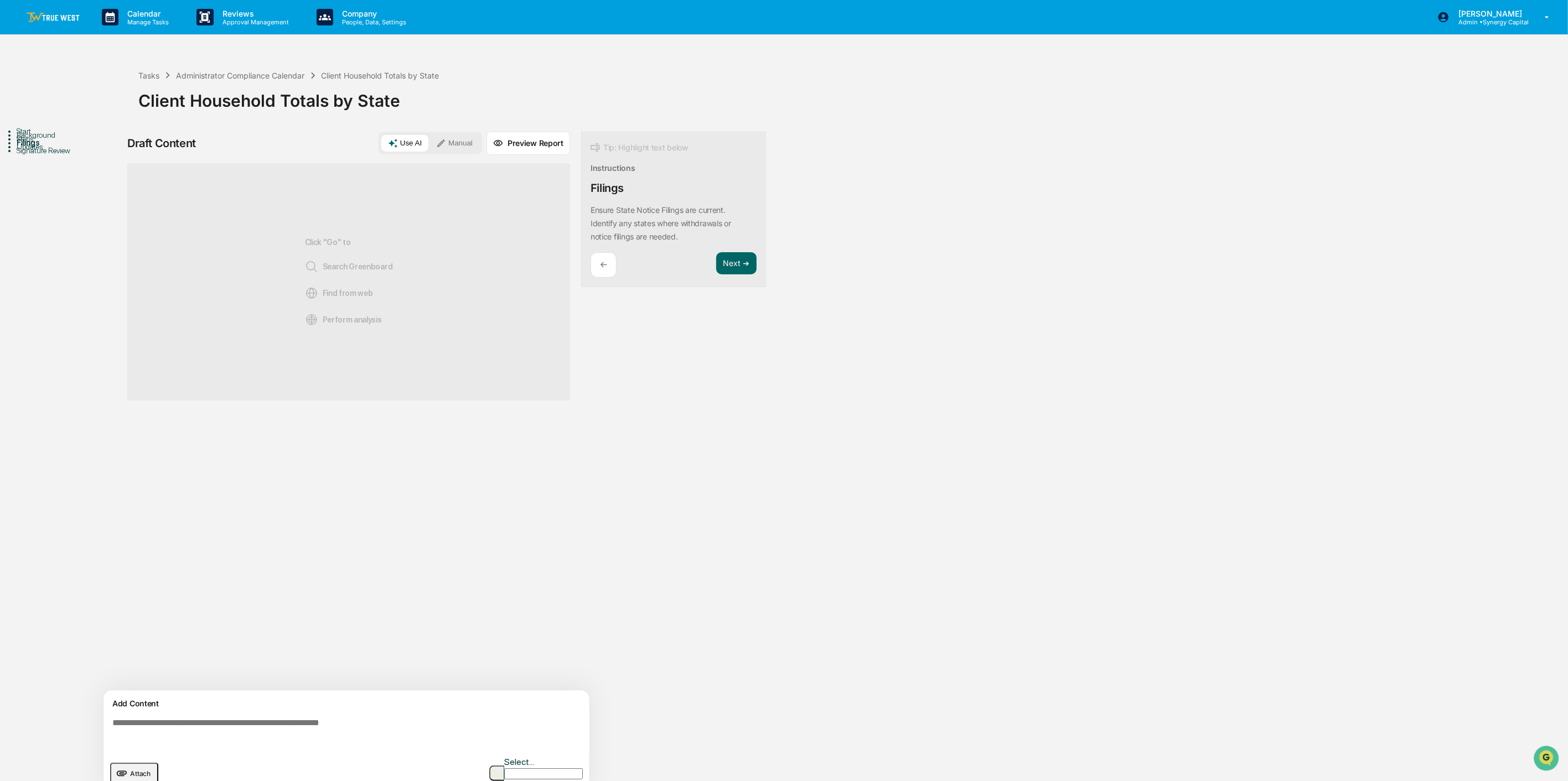
click at [358, 559] on textarea at bounding box center [348, 734] width 481 height 40
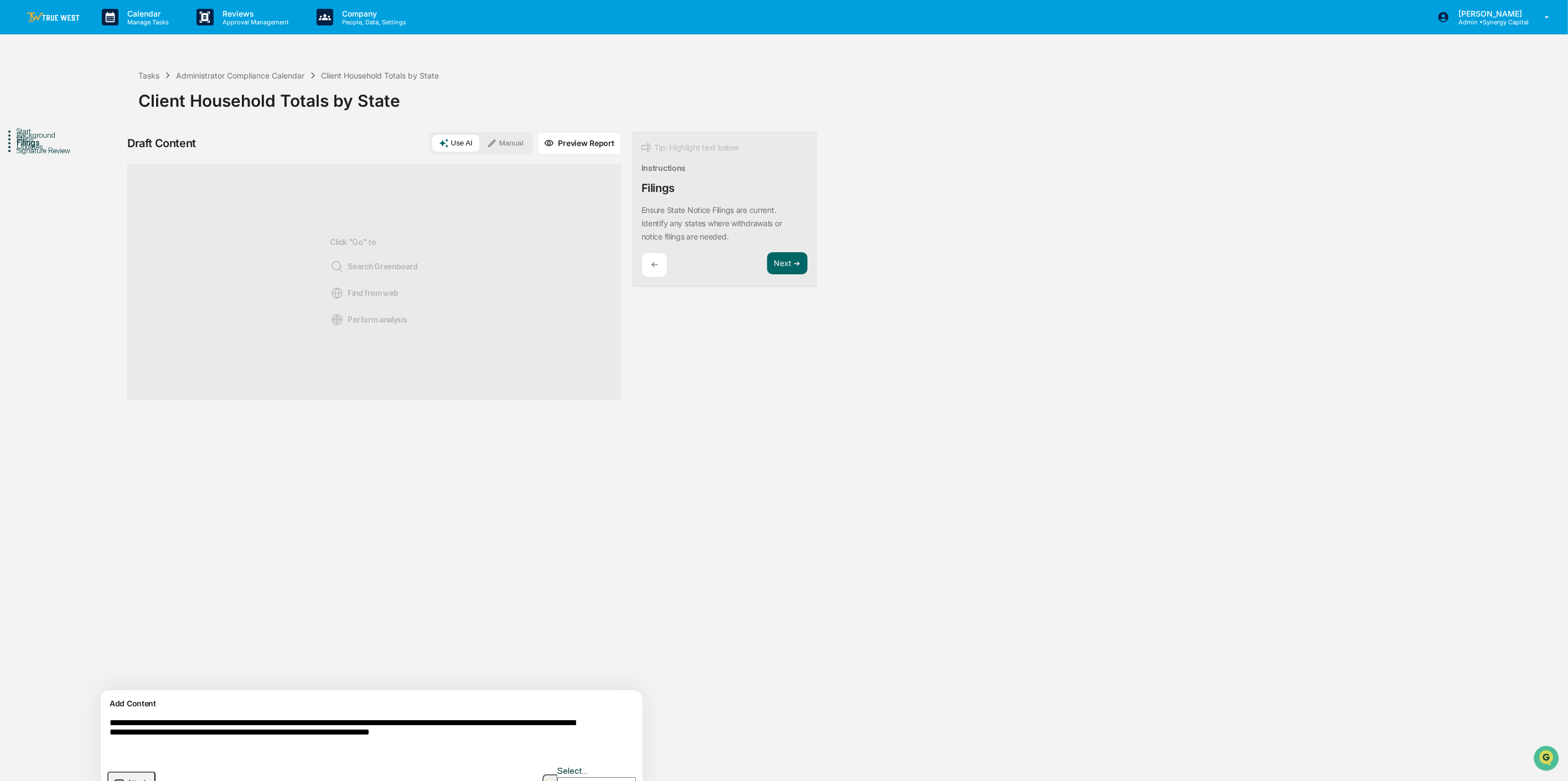
type textarea "**********"
click at [481, 142] on button "Manual" at bounding box center [506, 143] width 50 height 16
click at [593, 559] on span "Add Block" at bounding box center [614, 776] width 42 height 9
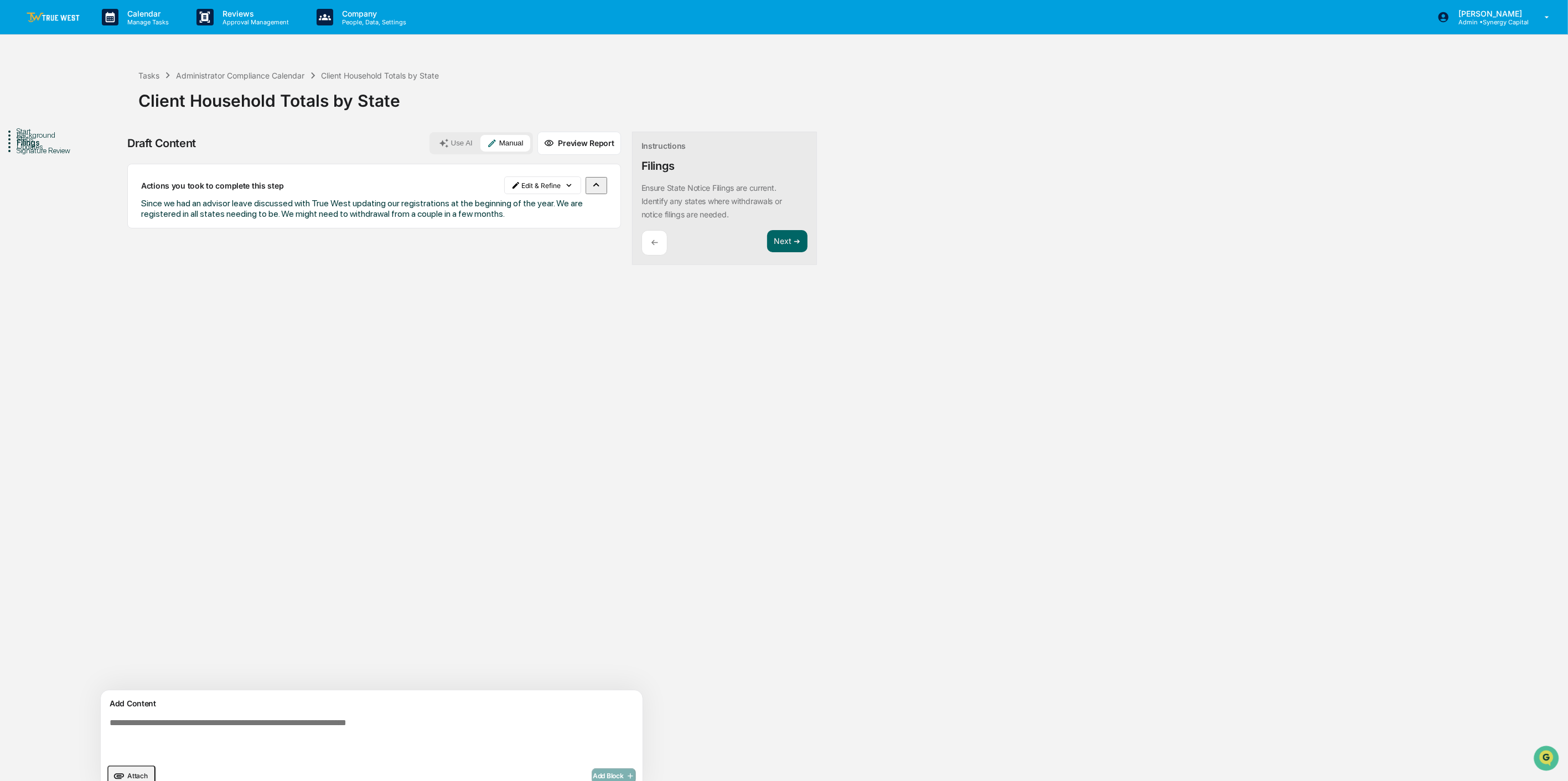
click at [731, 229] on div "Instructions Filings Ensure State Notice Filings are current. Identify any stat…" at bounding box center [724, 198] width 185 height 134
click at [767, 235] on button "Next ➔" at bounding box center [787, 242] width 40 height 23
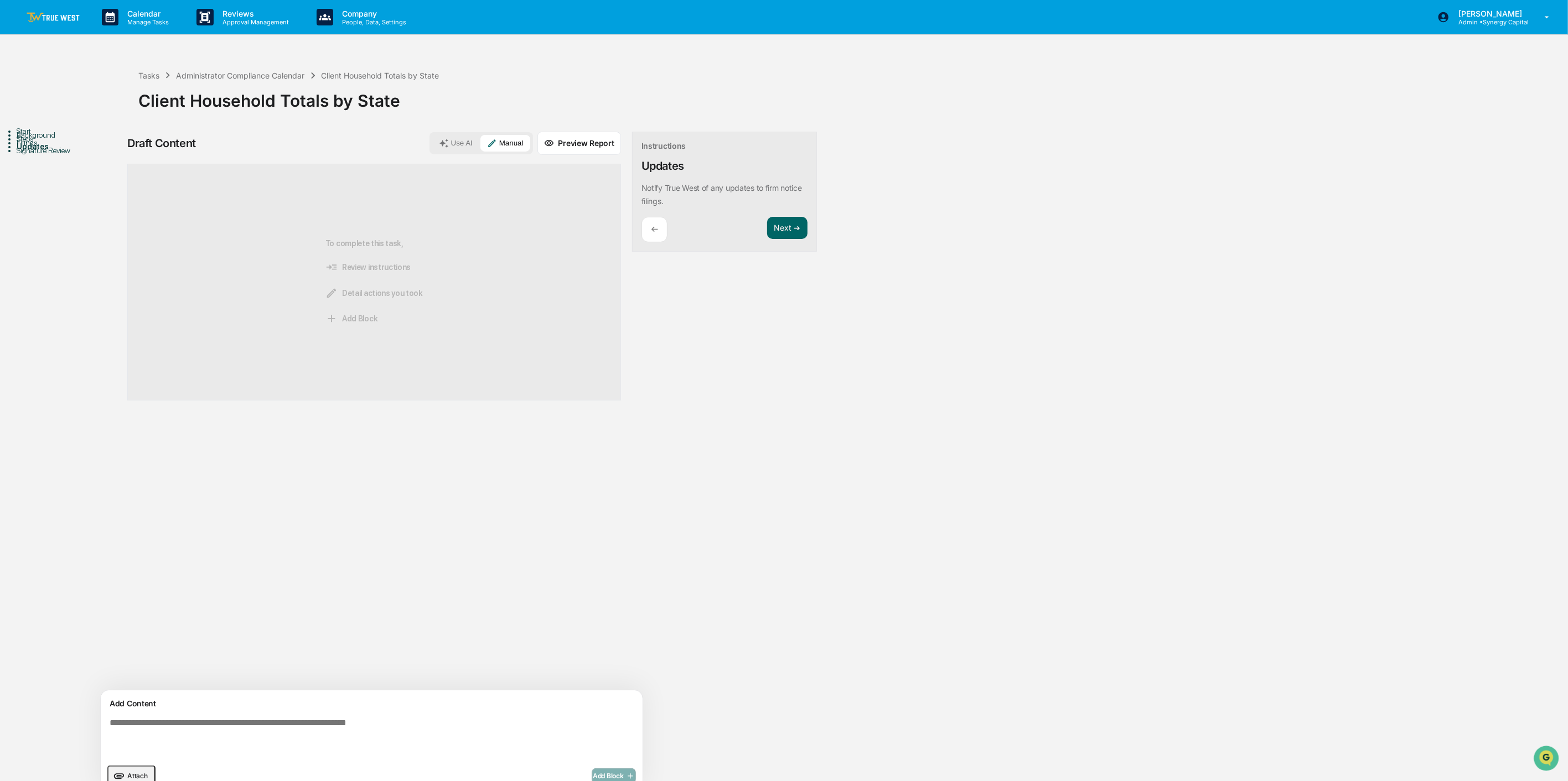
click at [351, 559] on textarea at bounding box center [346, 738] width 481 height 49
click at [351, 559] on textarea "**********" at bounding box center [346, 738] width 481 height 49
click at [383, 559] on textarea "**********" at bounding box center [346, 738] width 481 height 49
click at [514, 559] on textarea "**********" at bounding box center [346, 738] width 481 height 49
click at [185, 559] on textarea "**********" at bounding box center [346, 738] width 481 height 49
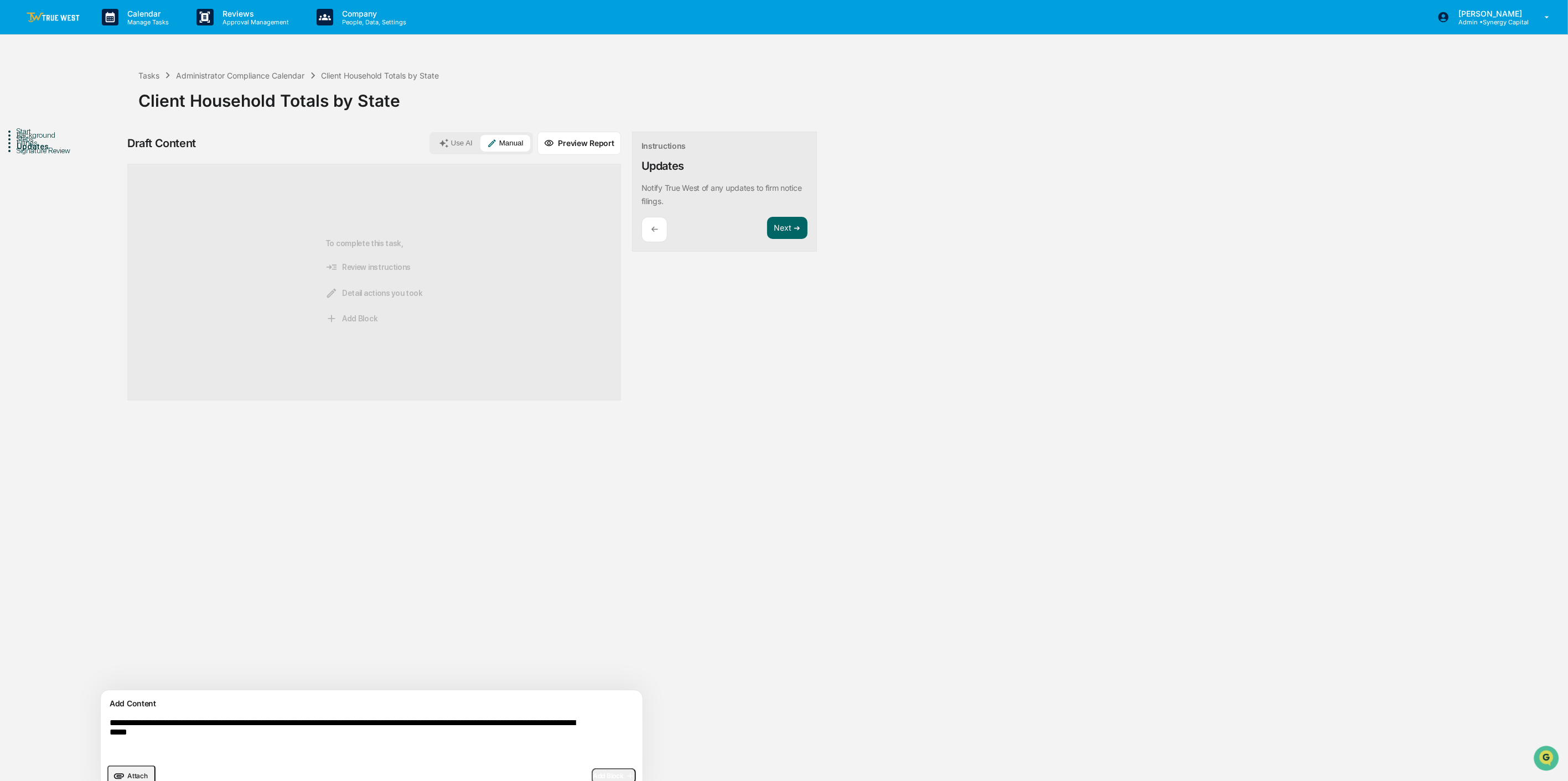
type textarea "**********"
click at [593, 559] on span "Add Block" at bounding box center [614, 776] width 42 height 9
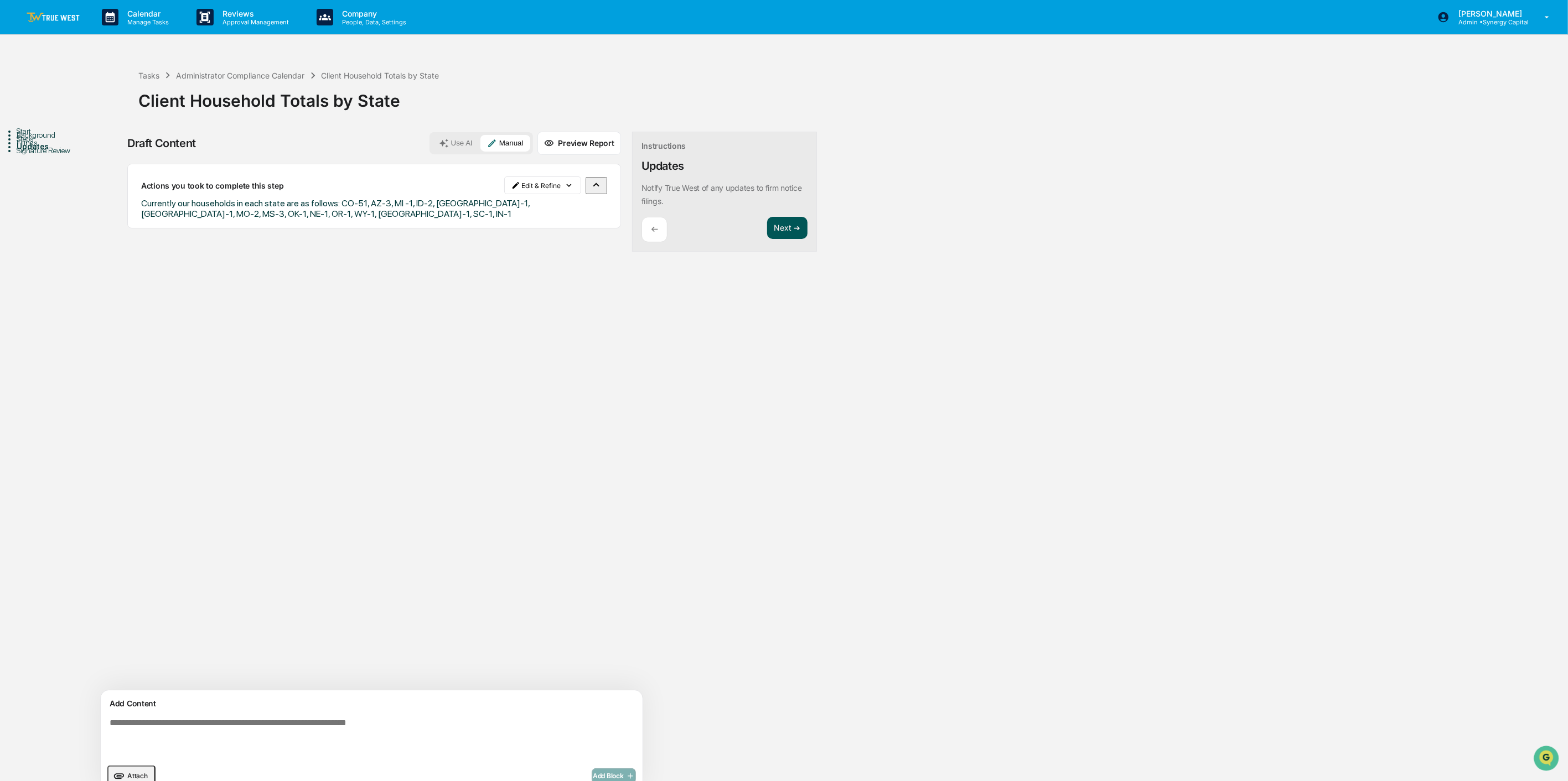
click at [767, 222] on button "Next ➔" at bounding box center [787, 228] width 40 height 23
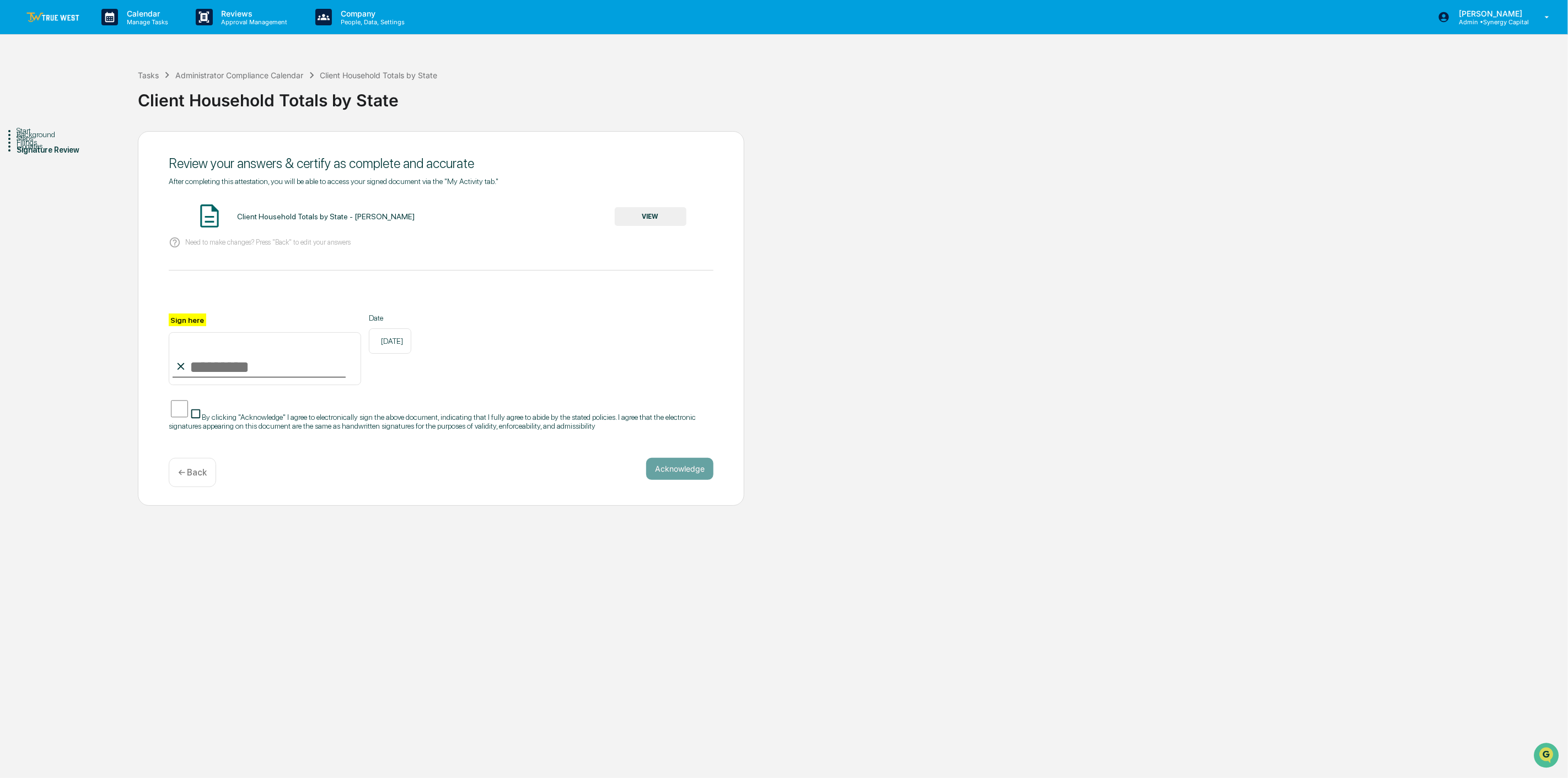
click at [636, 218] on button "VIEW" at bounding box center [651, 217] width 72 height 19
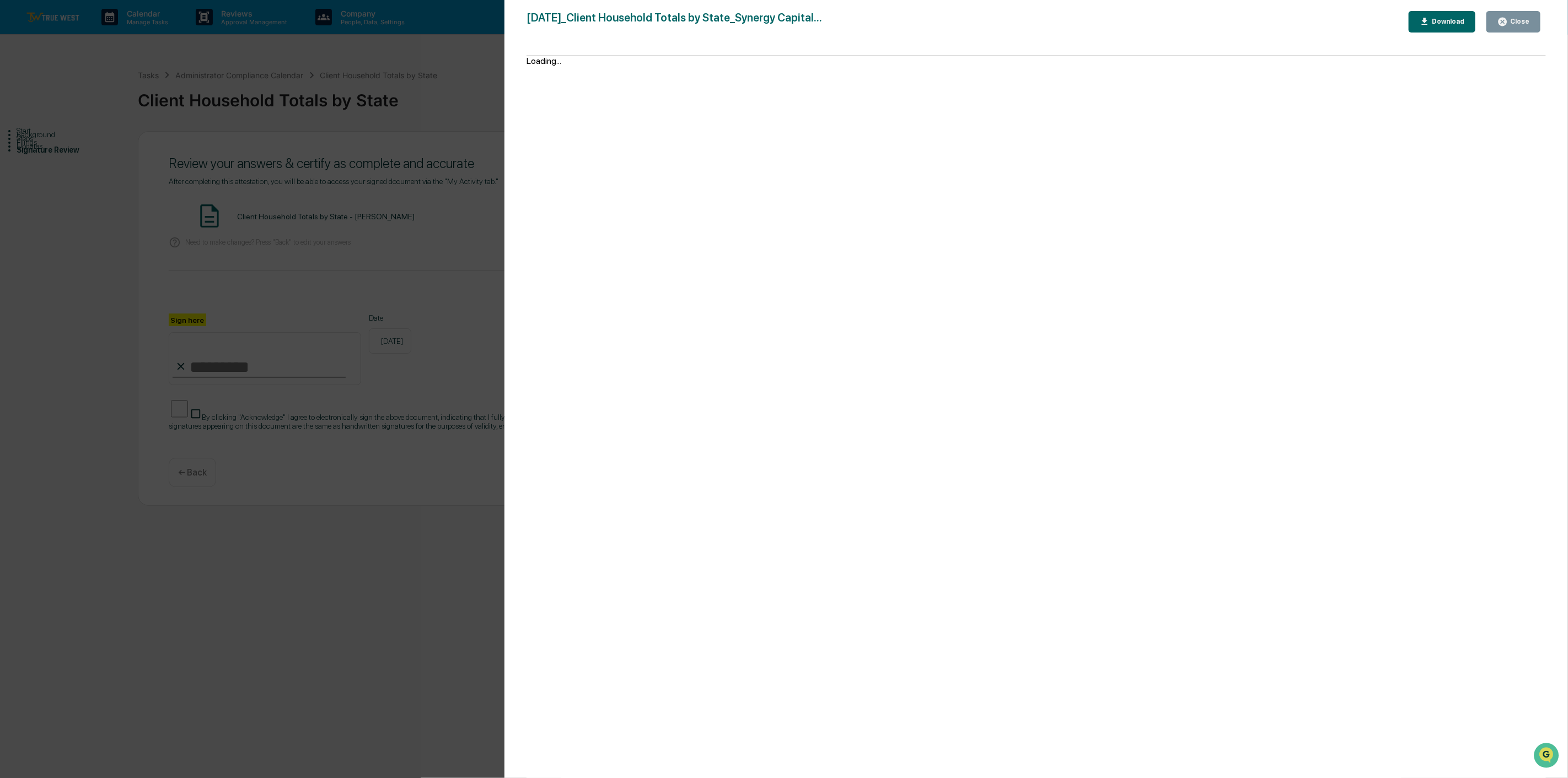
click at [1175, 23] on div "Close" at bounding box center [1519, 21] width 21 height 8
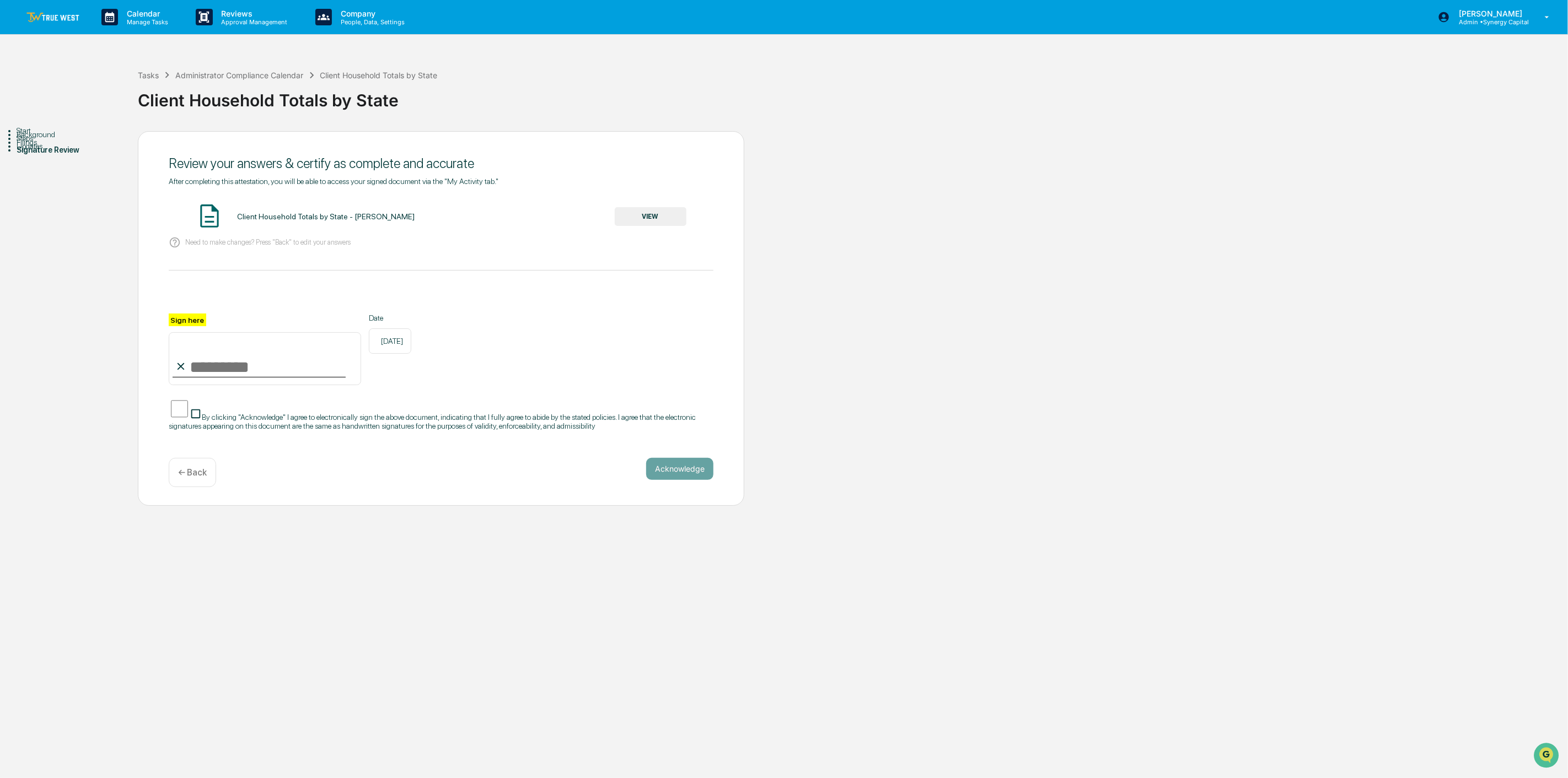
click at [257, 368] on input "Sign here" at bounding box center [265, 358] width 192 height 53
type input "**********"
click at [692, 480] on button "Acknowledge" at bounding box center [680, 469] width 67 height 22
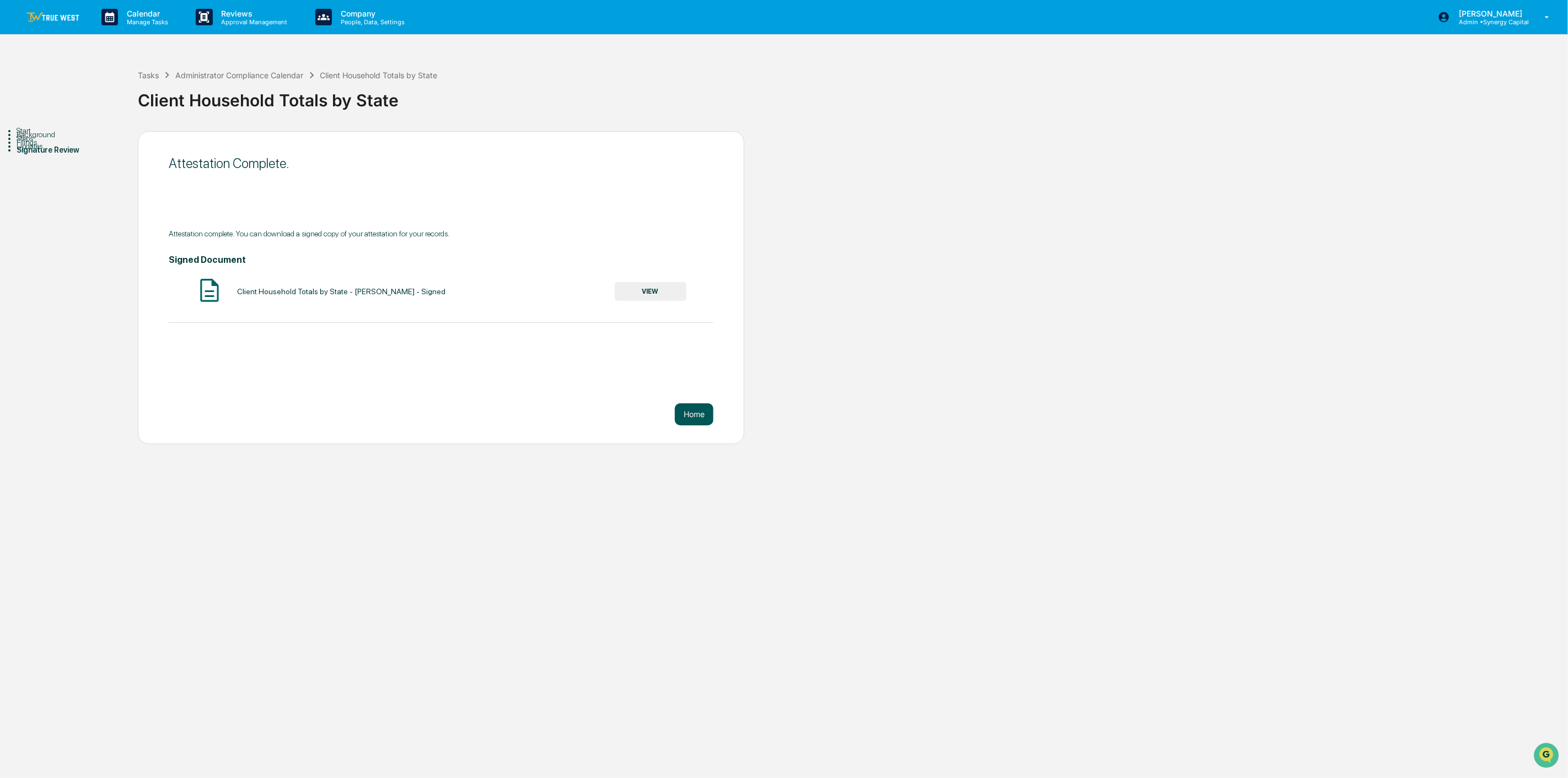
click at [697, 412] on button "Home" at bounding box center [694, 414] width 38 height 22
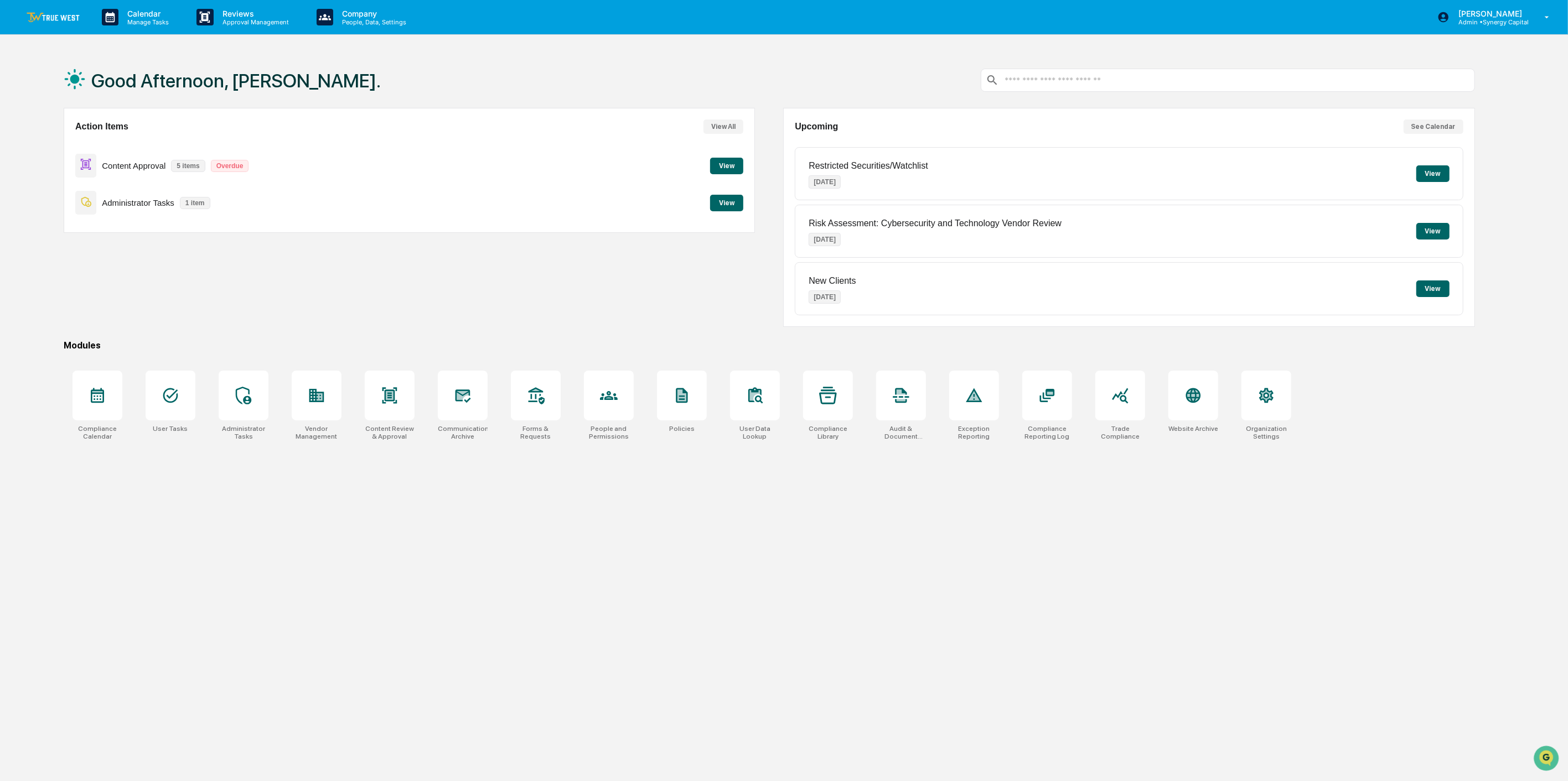
click at [727, 197] on button "View" at bounding box center [727, 202] width 33 height 16
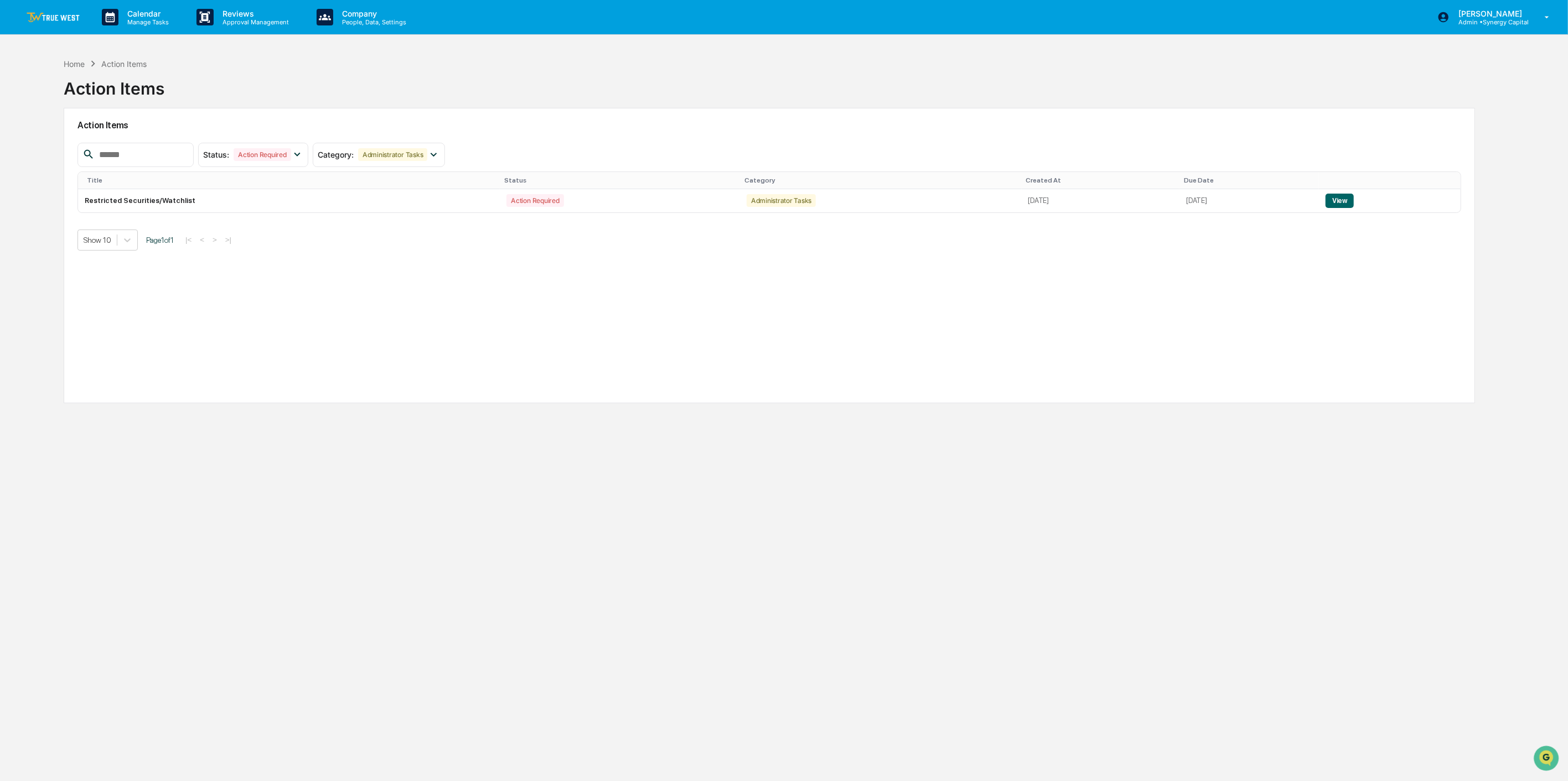
click at [53, 10] on link at bounding box center [59, 17] width 67 height 34
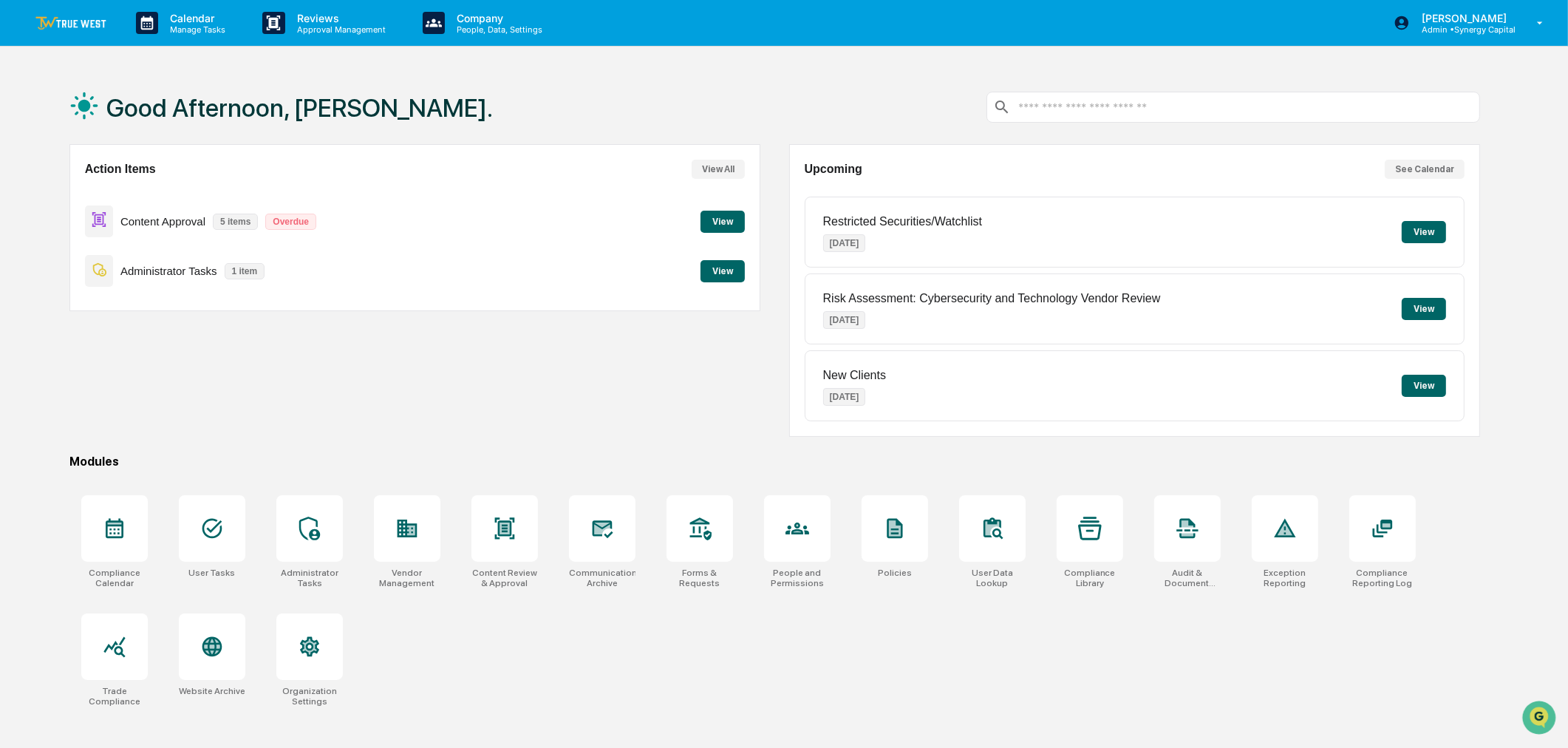
click at [423, 399] on div "Action Items View All Content Approval 5 items Overdue View Administrator Tasks…" at bounding box center [415, 290] width 691 height 292
click at [663, 94] on div "Good Afternoon, [PERSON_NAME]." at bounding box center [775, 106] width 1411 height 74
click at [733, 274] on button "View" at bounding box center [722, 270] width 44 height 22
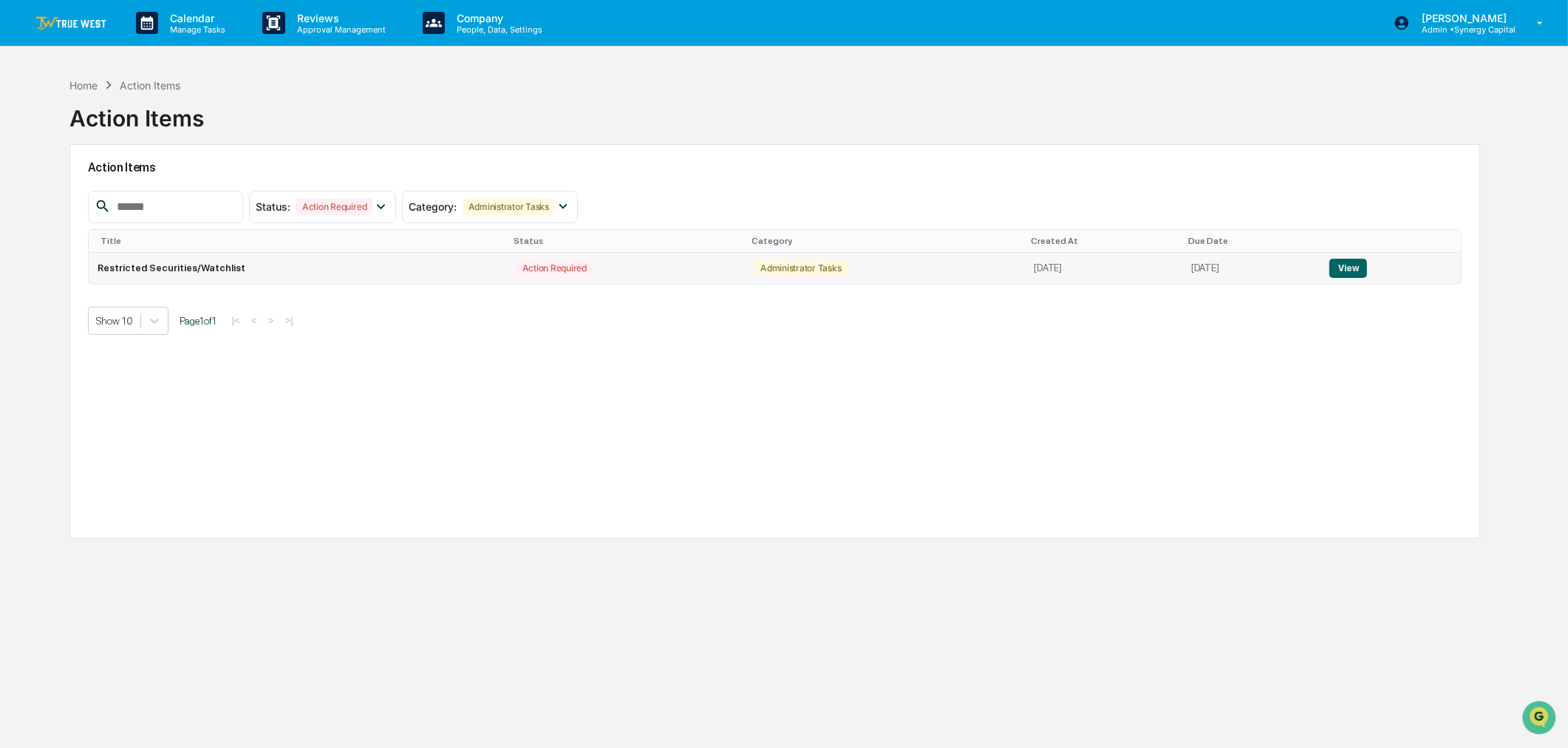
click at [1362, 267] on button "View" at bounding box center [1347, 268] width 37 height 19
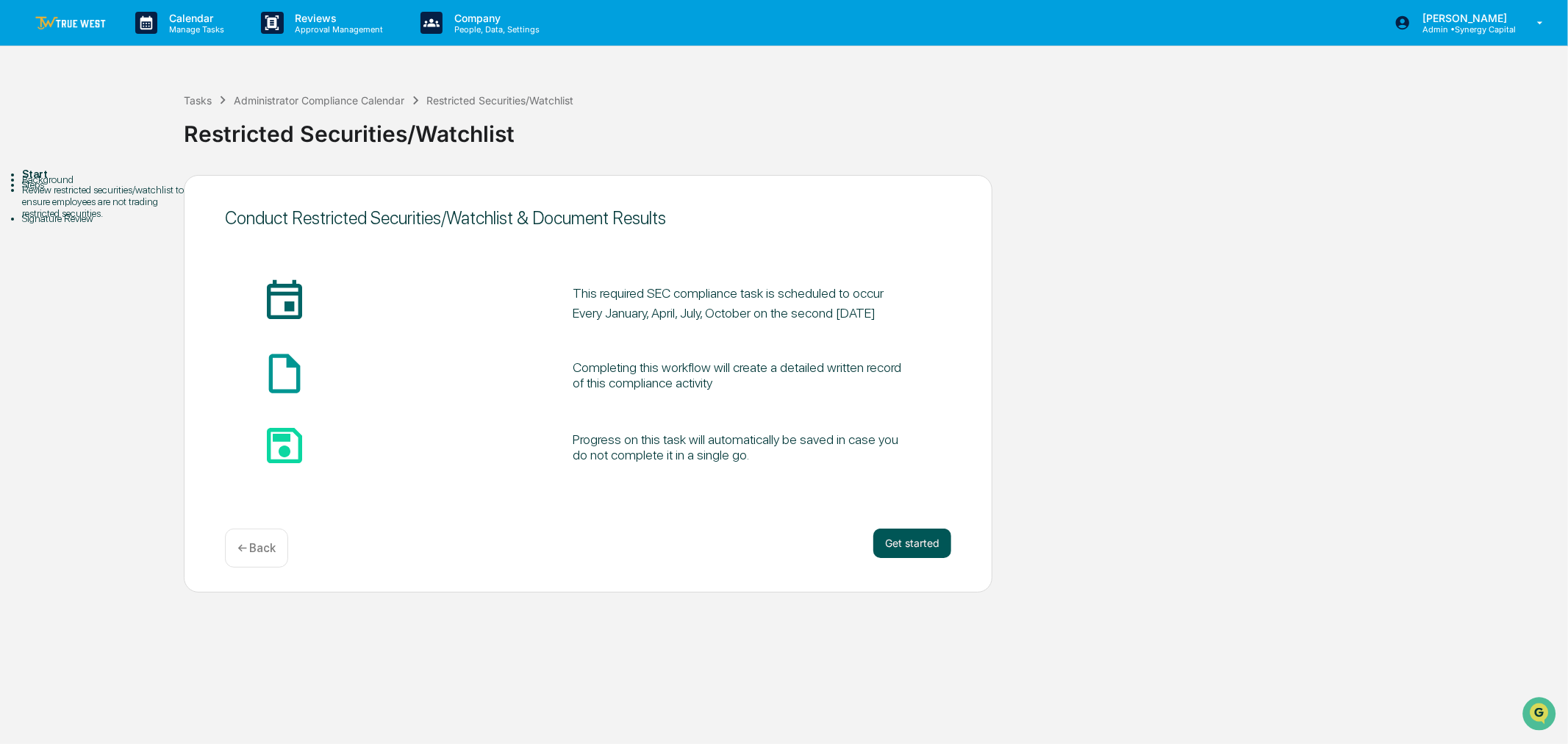
click at [930, 541] on button "Get started" at bounding box center [912, 543] width 78 height 29
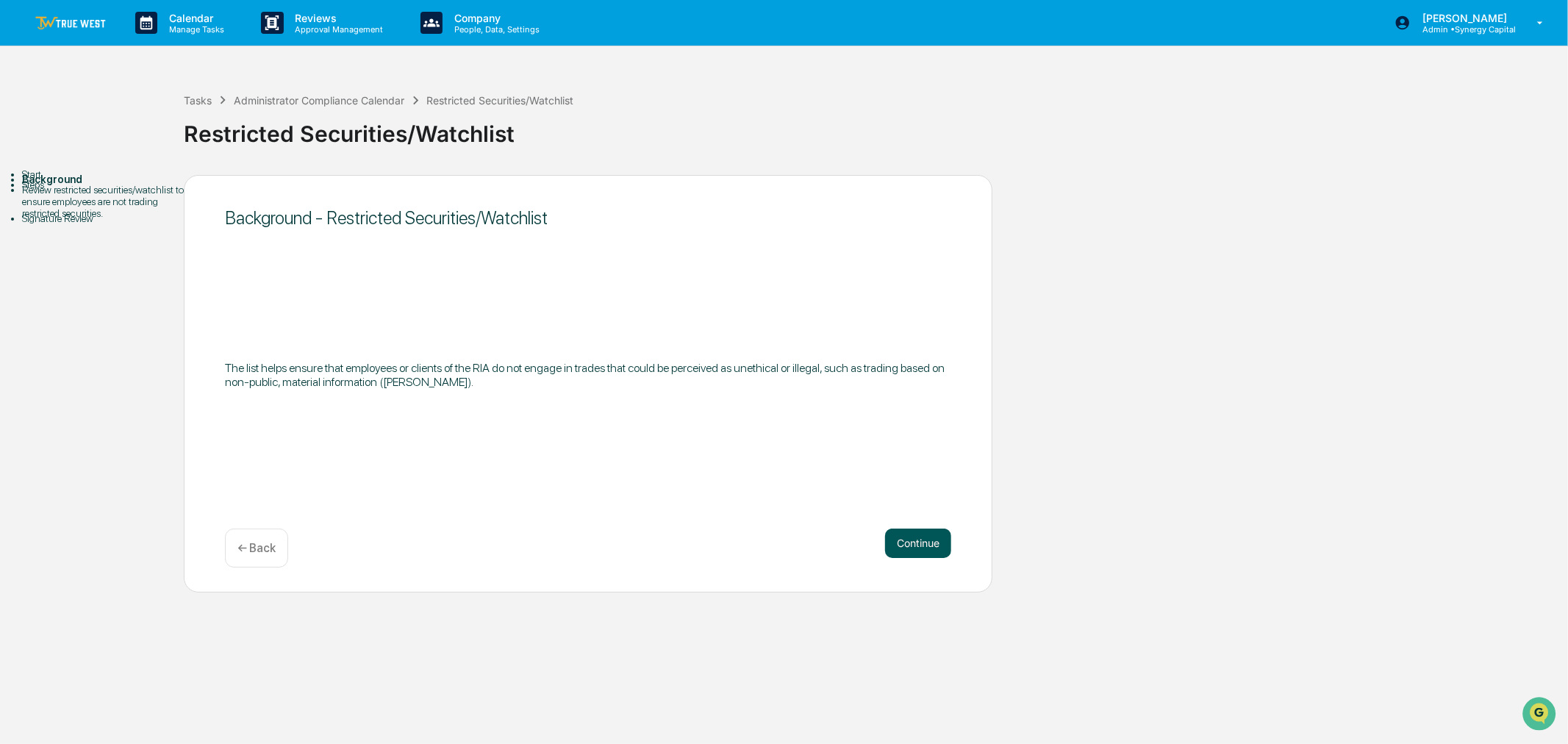
click at [899, 542] on button "Continue" at bounding box center [918, 543] width 67 height 29
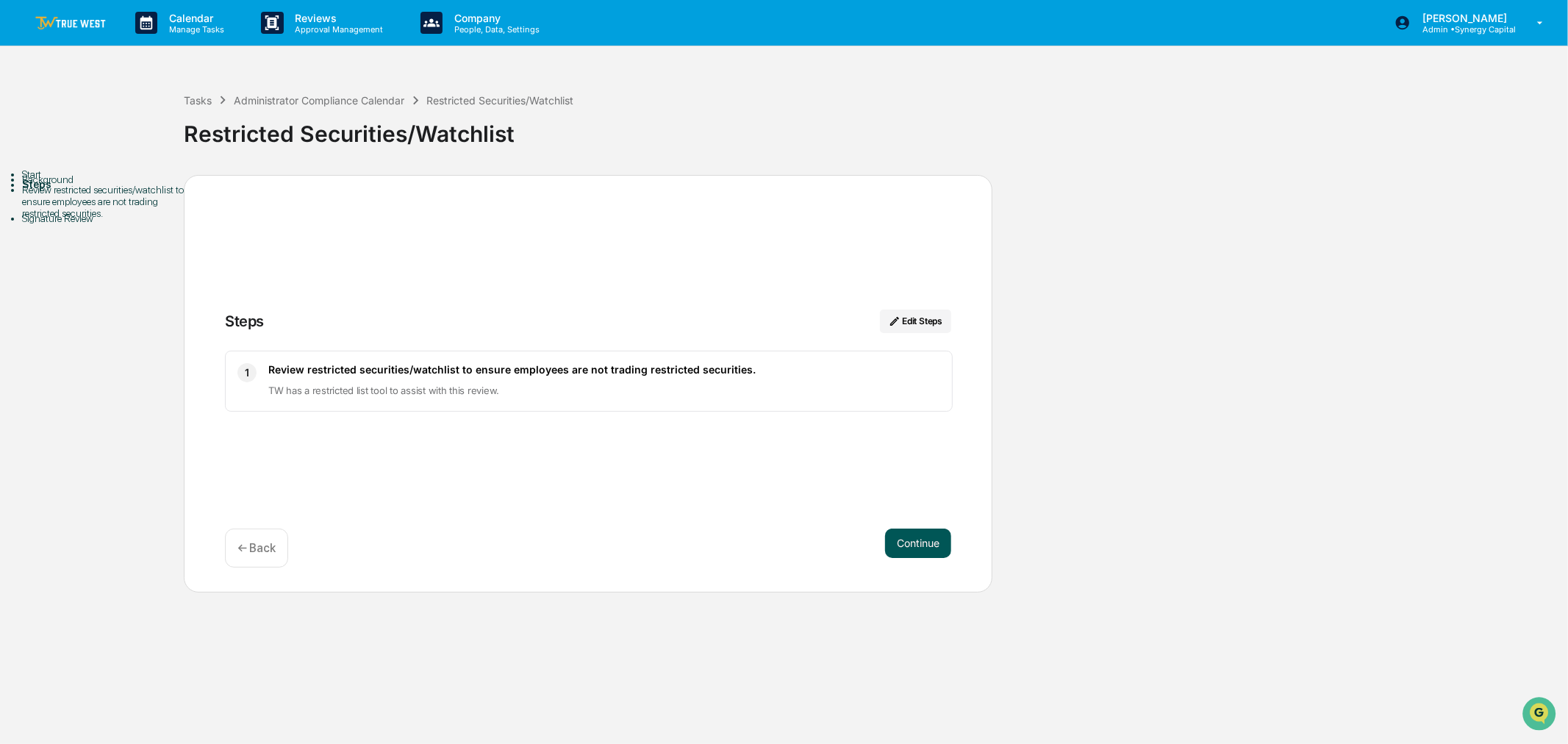
click at [919, 541] on button "Continue" at bounding box center [918, 543] width 67 height 29
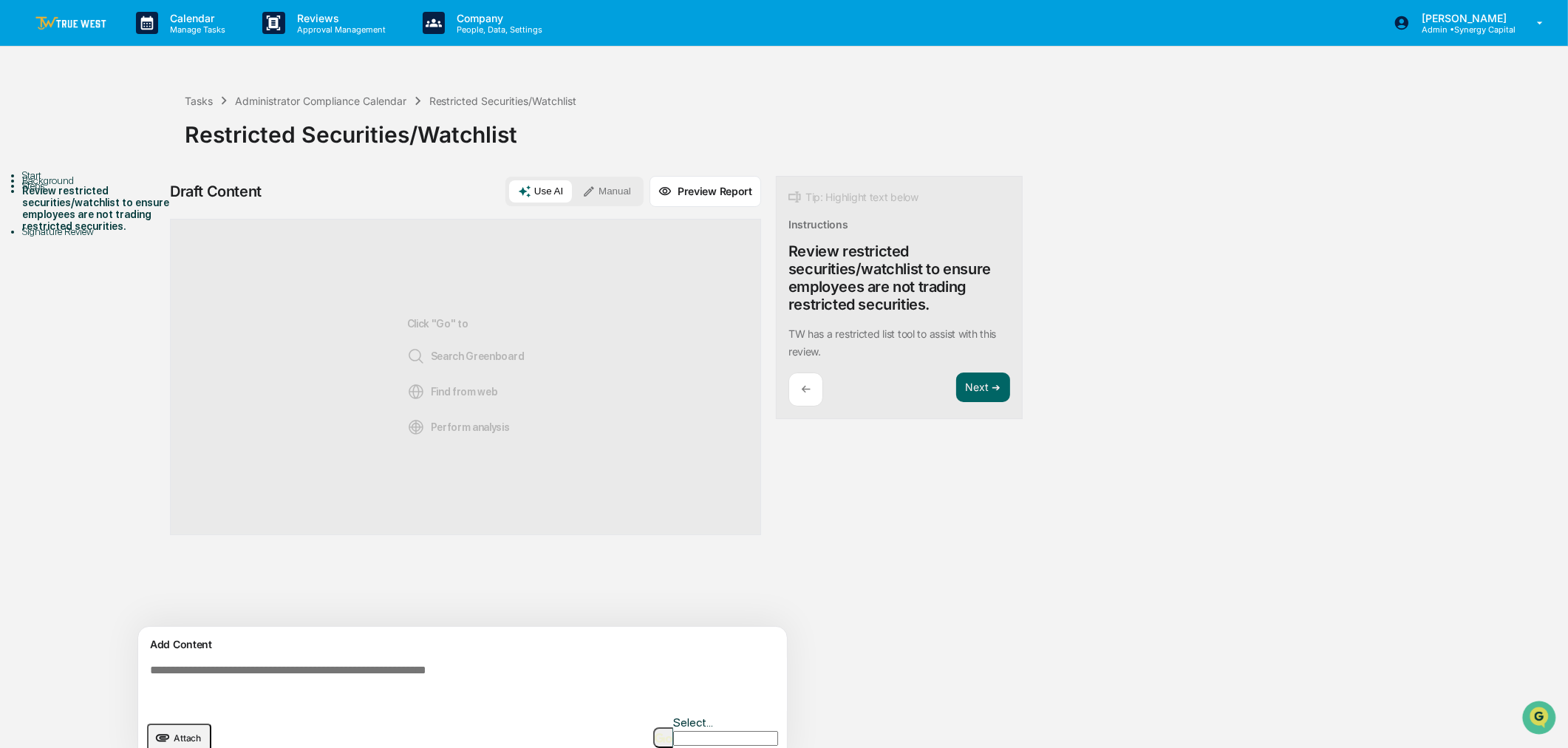
click at [80, 17] on img at bounding box center [71, 23] width 71 height 14
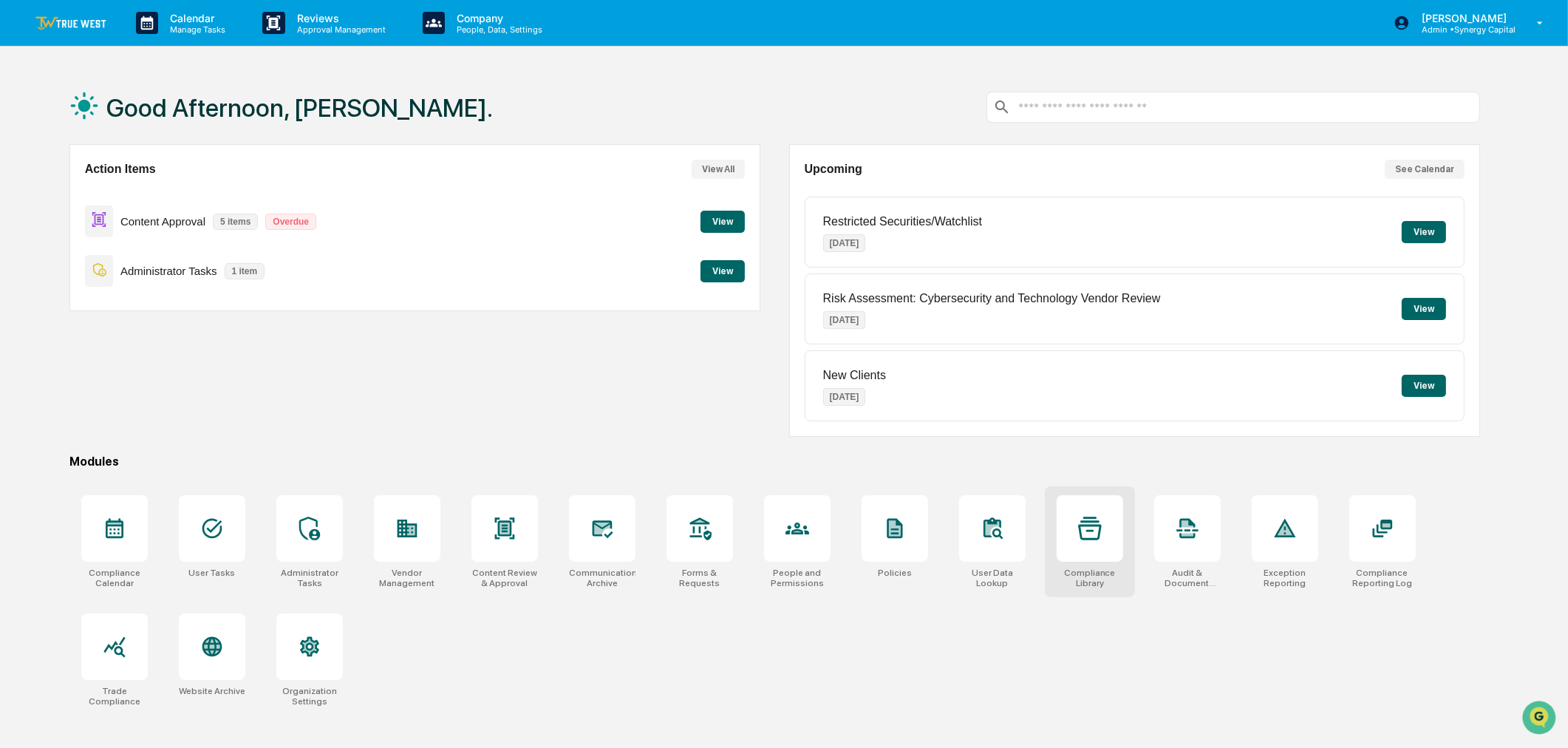
click at [1099, 514] on div at bounding box center [1090, 528] width 67 height 67
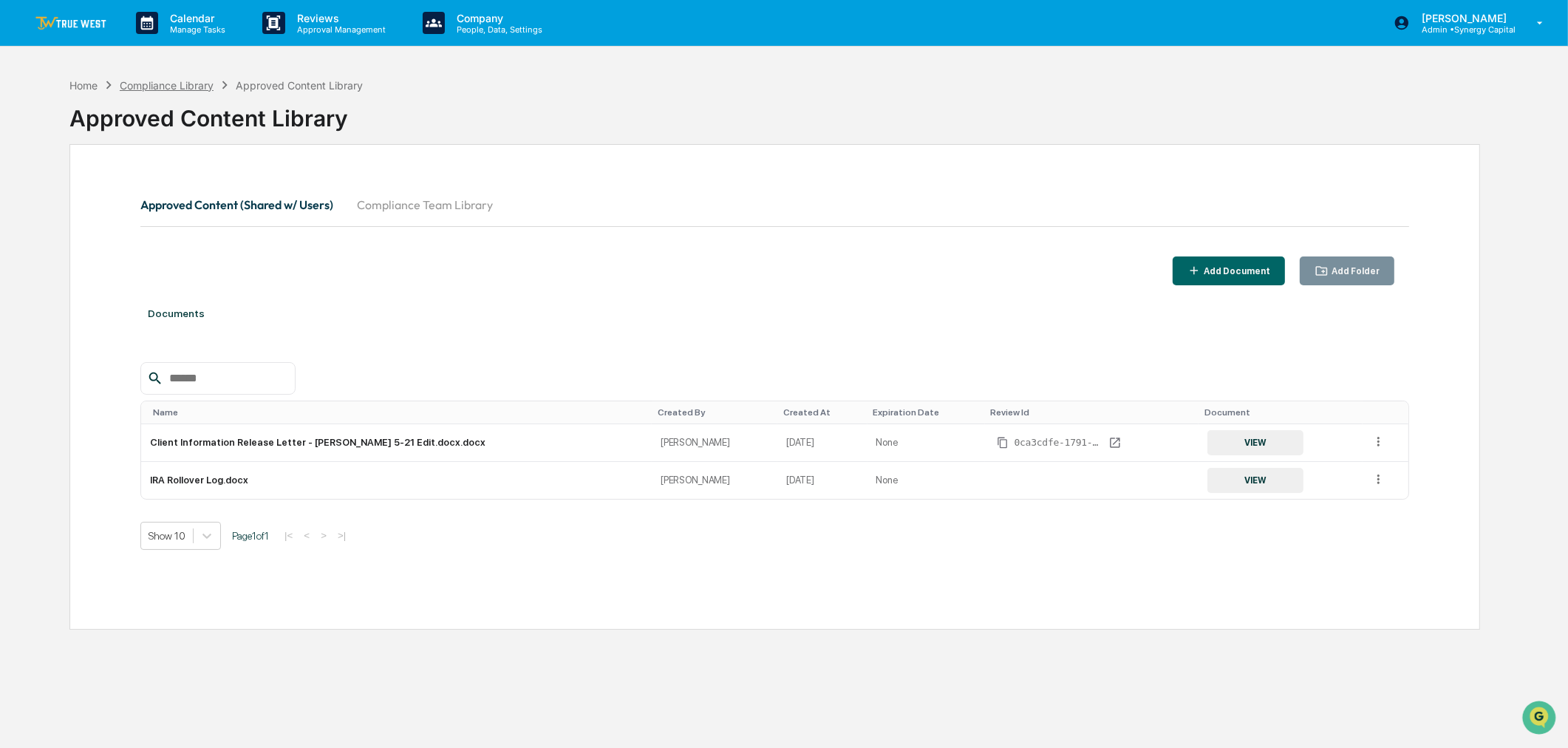
click at [171, 81] on div "Compliance Library" at bounding box center [166, 85] width 94 height 12
click at [85, 83] on div "Home" at bounding box center [83, 85] width 28 height 12
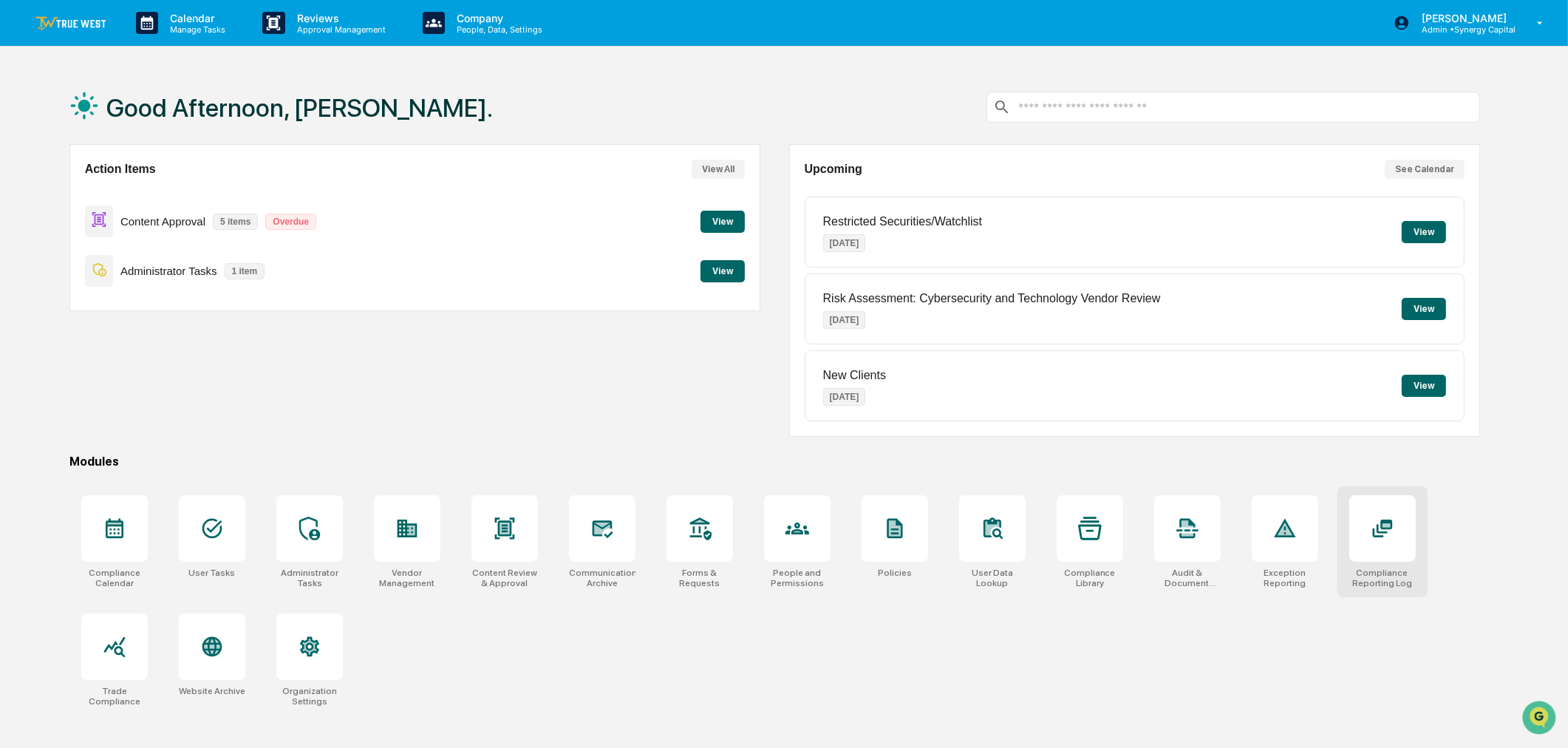
click at [1371, 544] on div at bounding box center [1383, 528] width 67 height 67
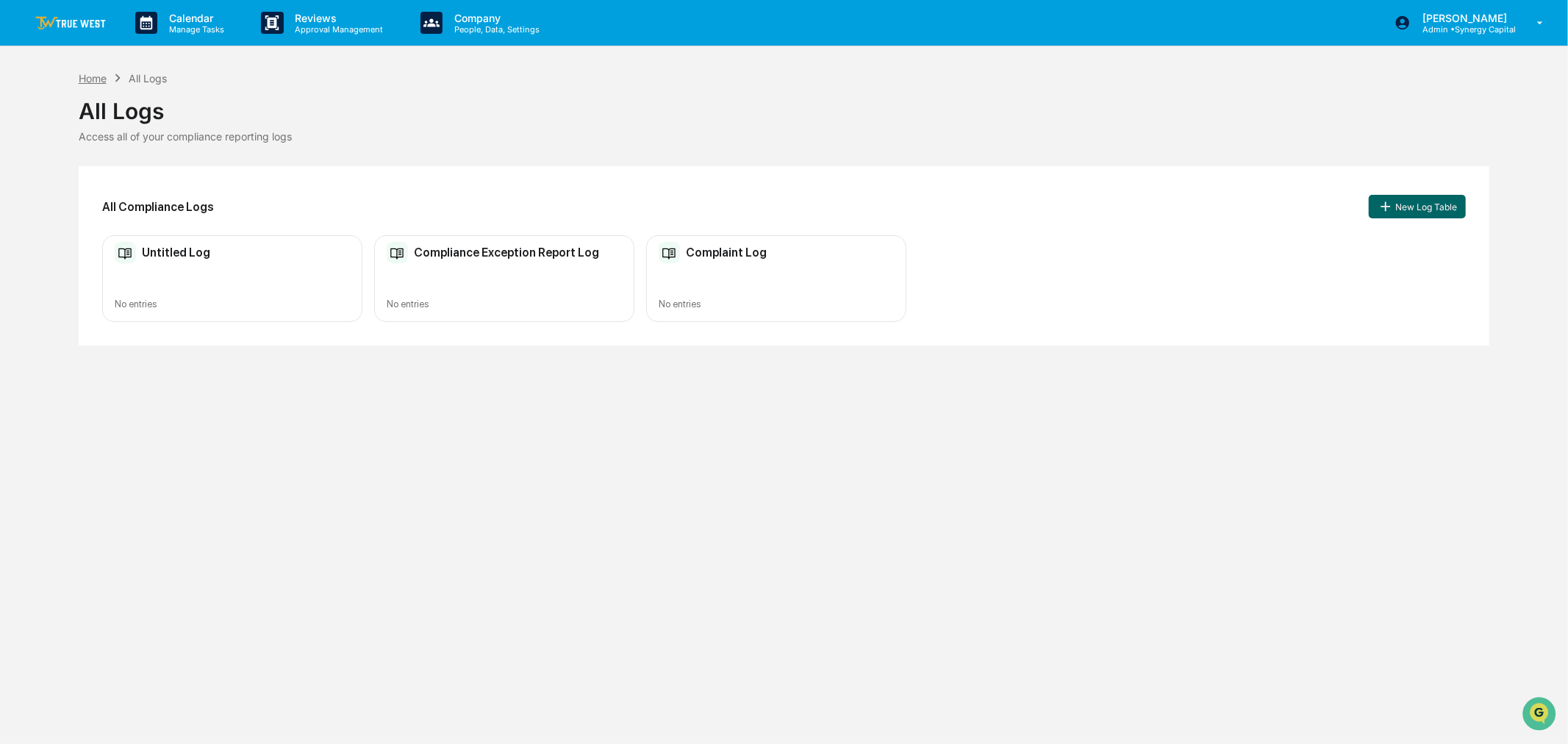
click at [92, 74] on div "Home" at bounding box center [92, 78] width 28 height 12
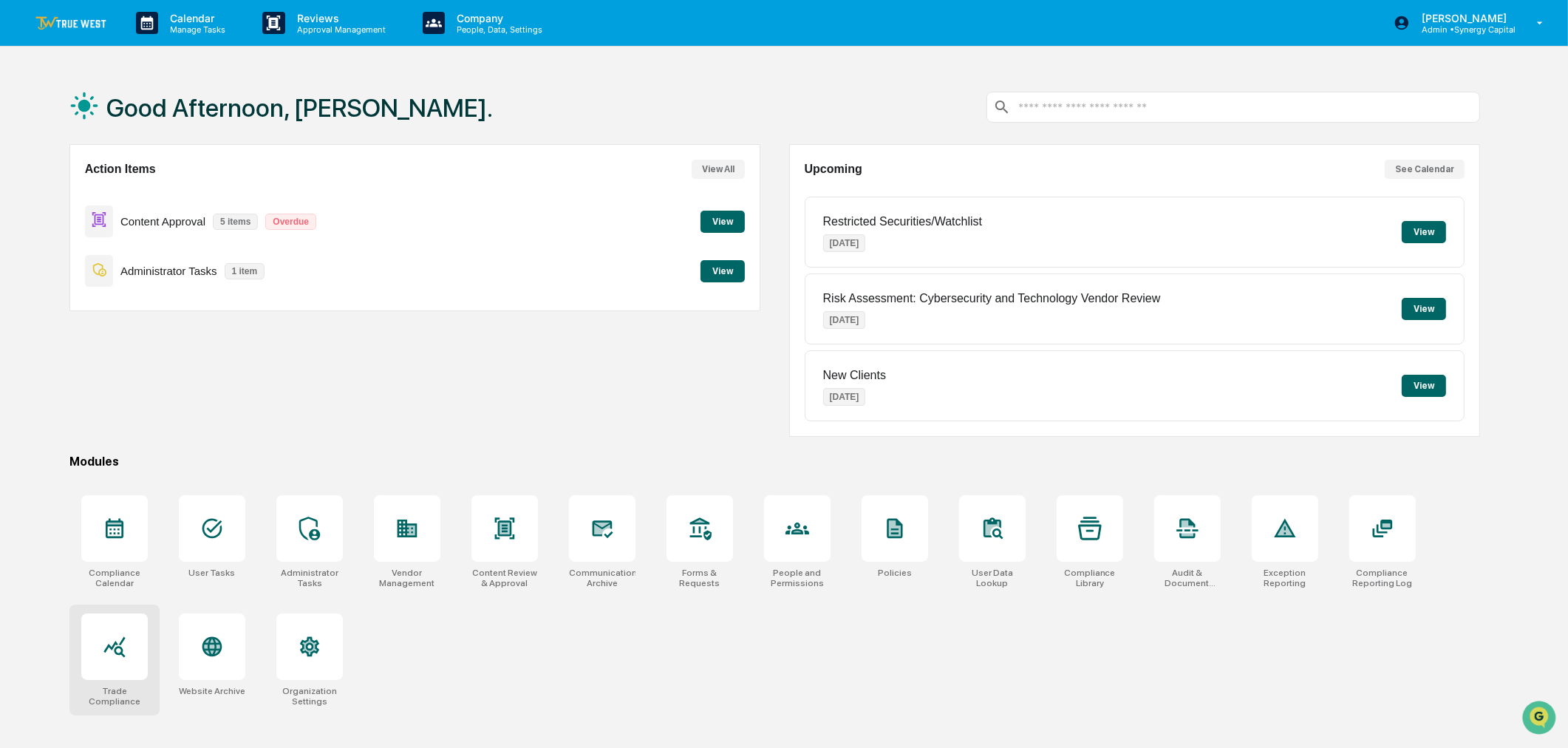
click at [118, 645] on icon at bounding box center [115, 647] width 24 height 24
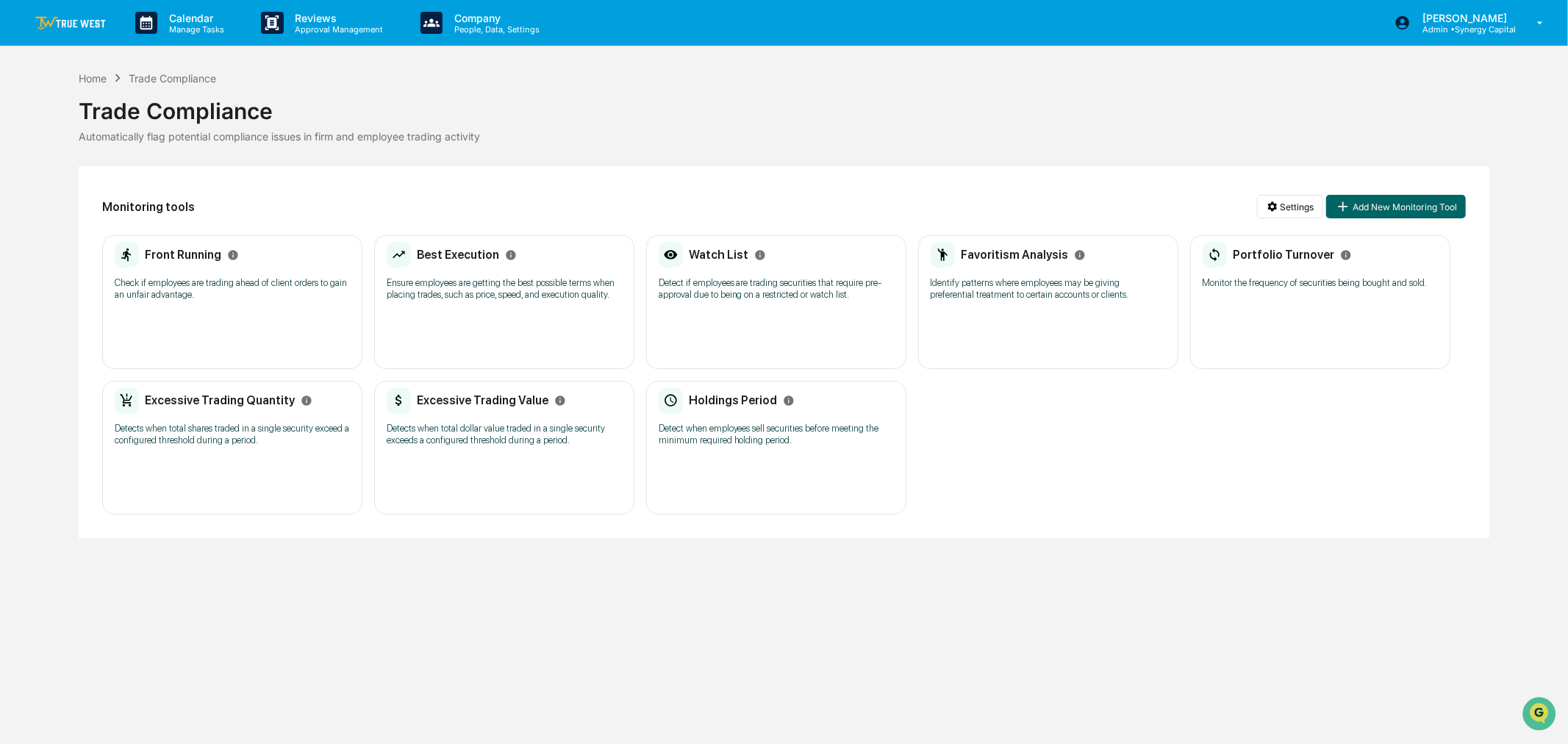
click at [810, 313] on div "Watch List Detect if employees are trading securities that require pre-approval…" at bounding box center [776, 302] width 260 height 134
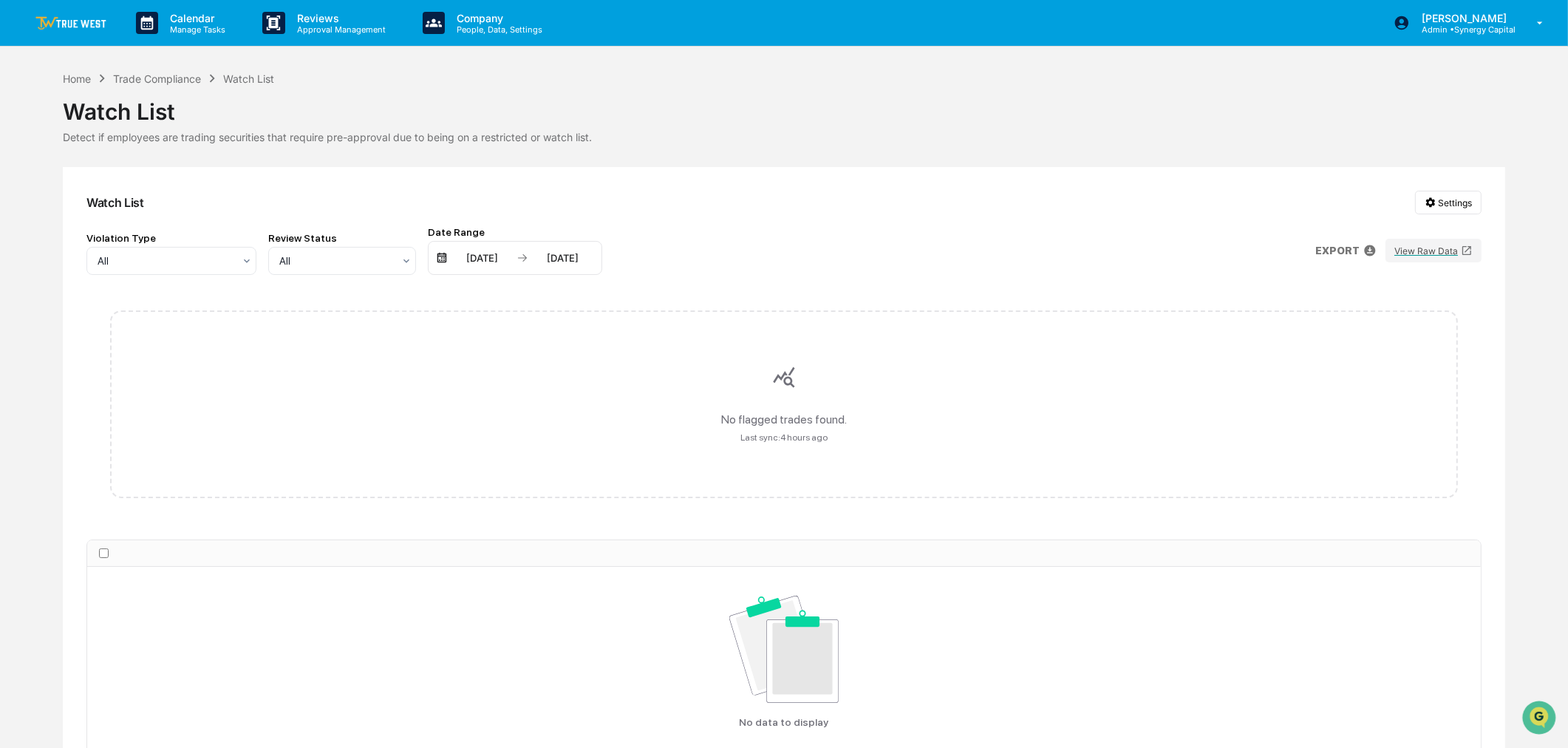
click at [61, 12] on link at bounding box center [79, 23] width 89 height 46
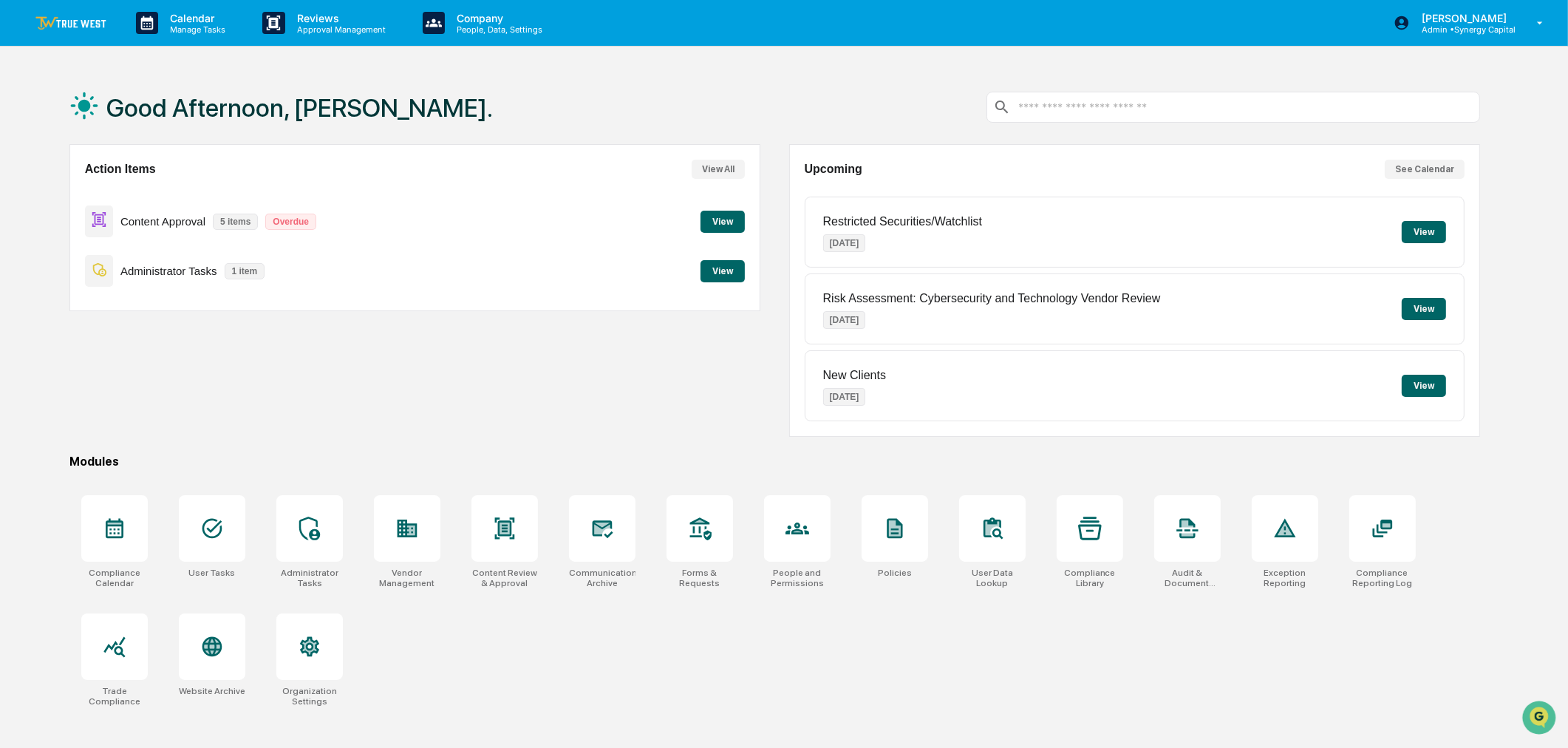
click at [710, 269] on button "View" at bounding box center [722, 270] width 44 height 22
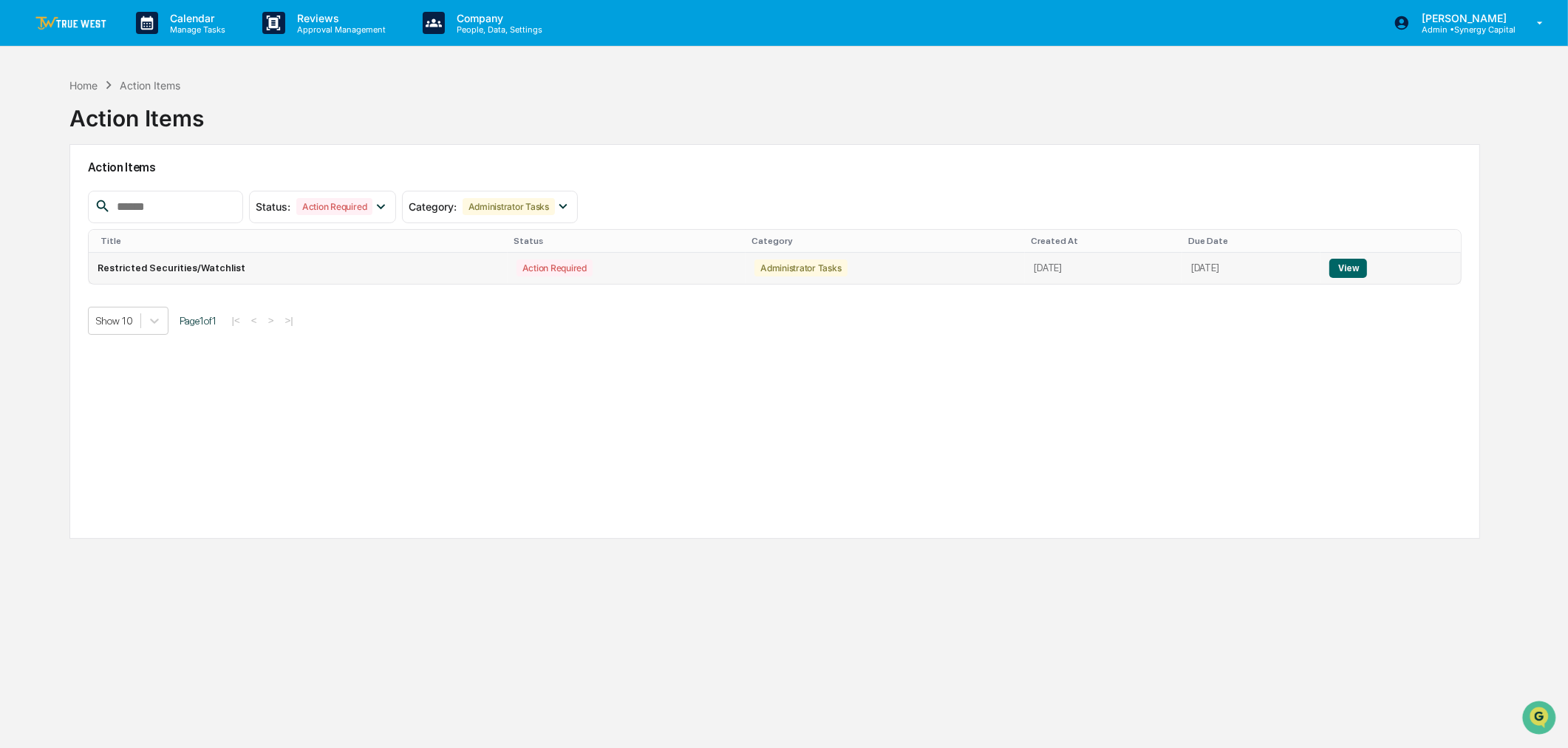
click at [1365, 261] on button "View" at bounding box center [1347, 268] width 37 height 19
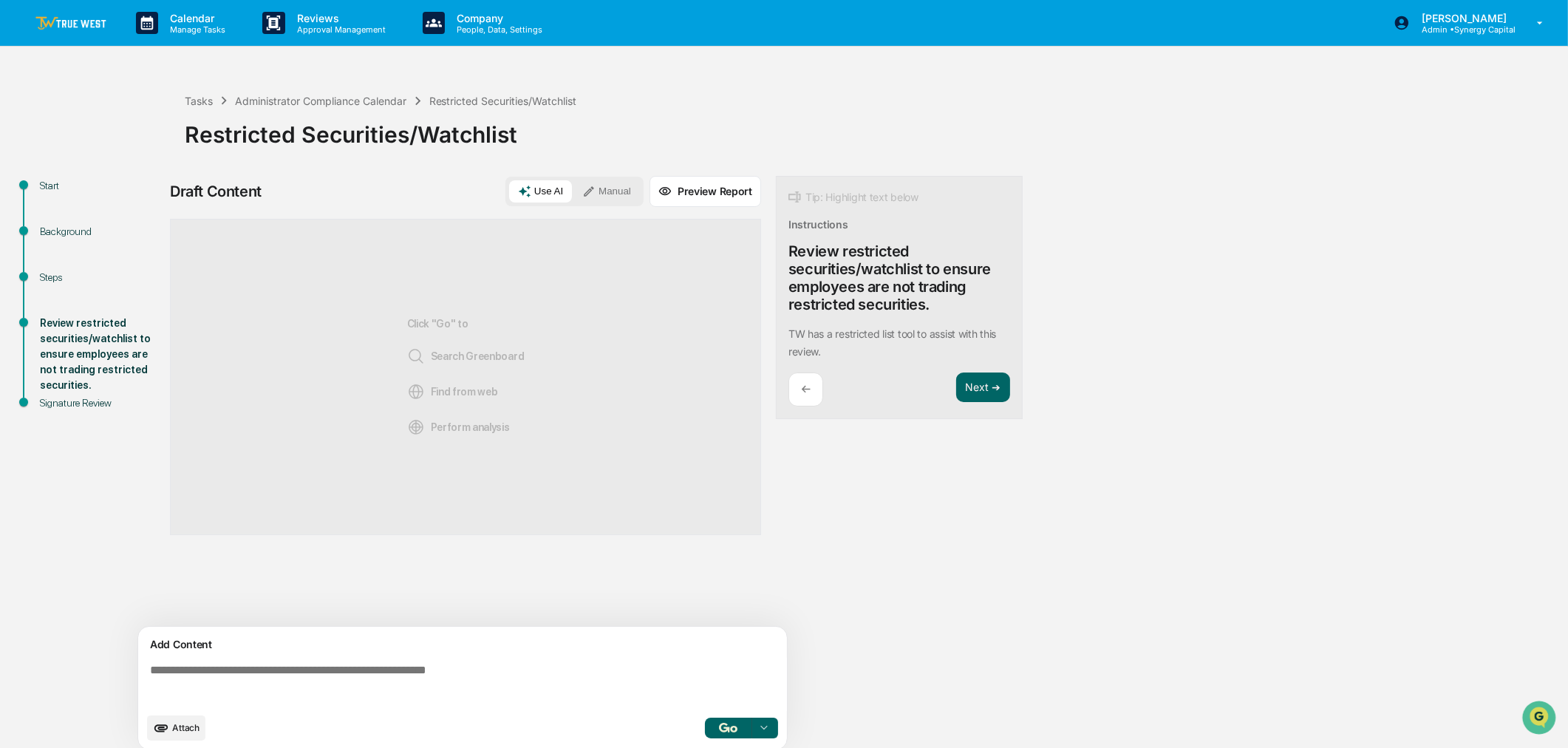
click at [621, 184] on button "Manual" at bounding box center [606, 191] width 67 height 22
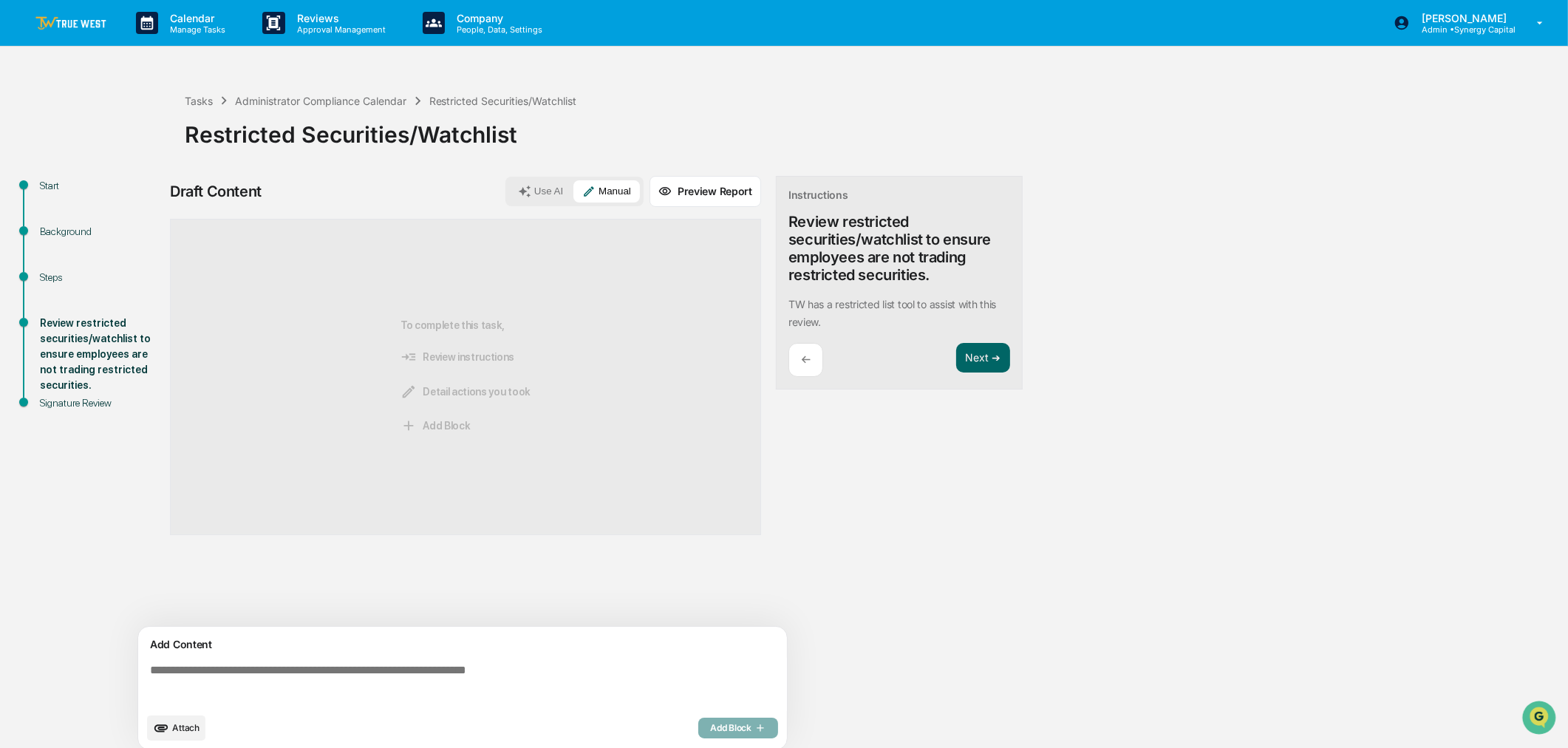
click at [434, 673] on textarea at bounding box center [465, 685] width 643 height 53
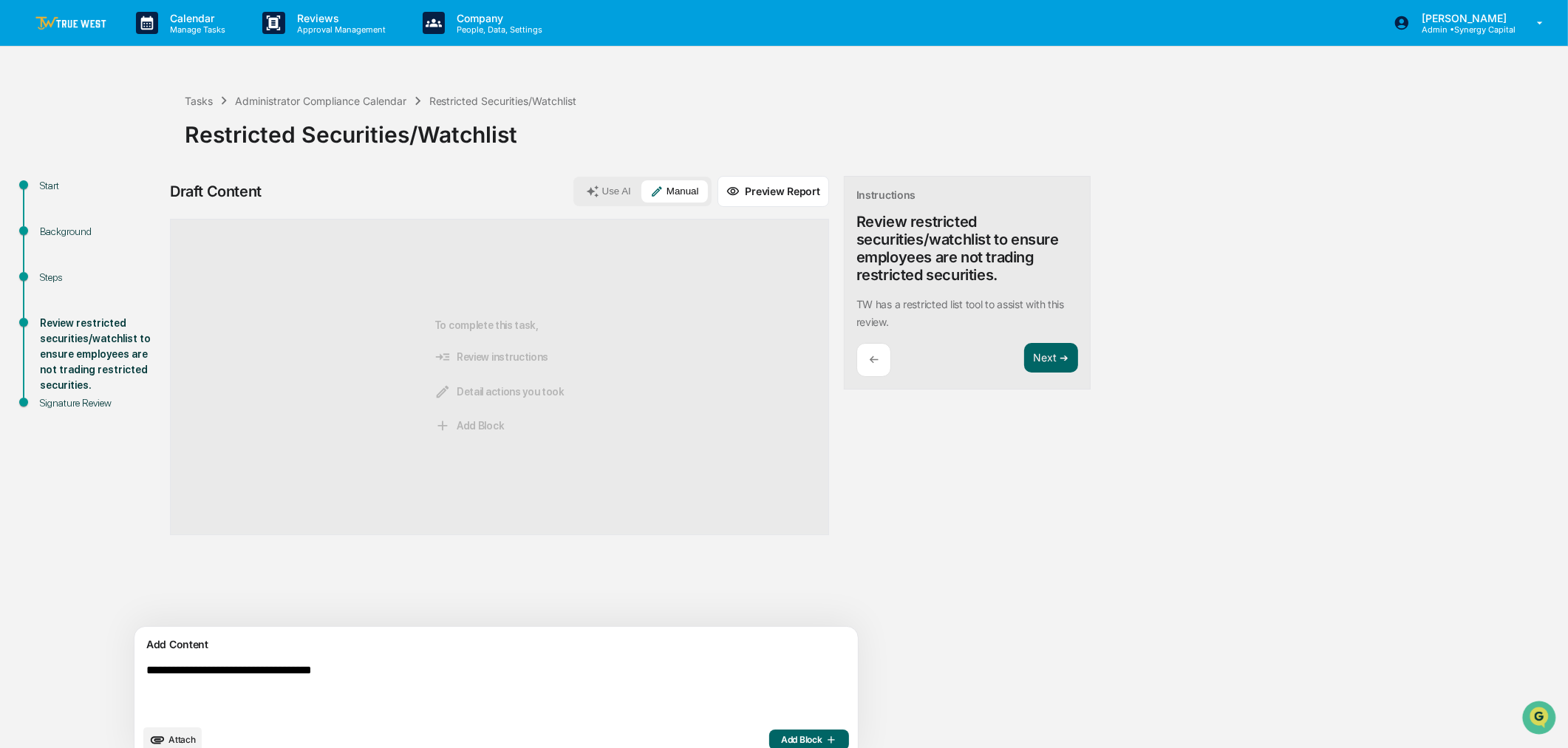
type textarea "**********"
click at [769, 732] on button "Add Block" at bounding box center [809, 740] width 80 height 21
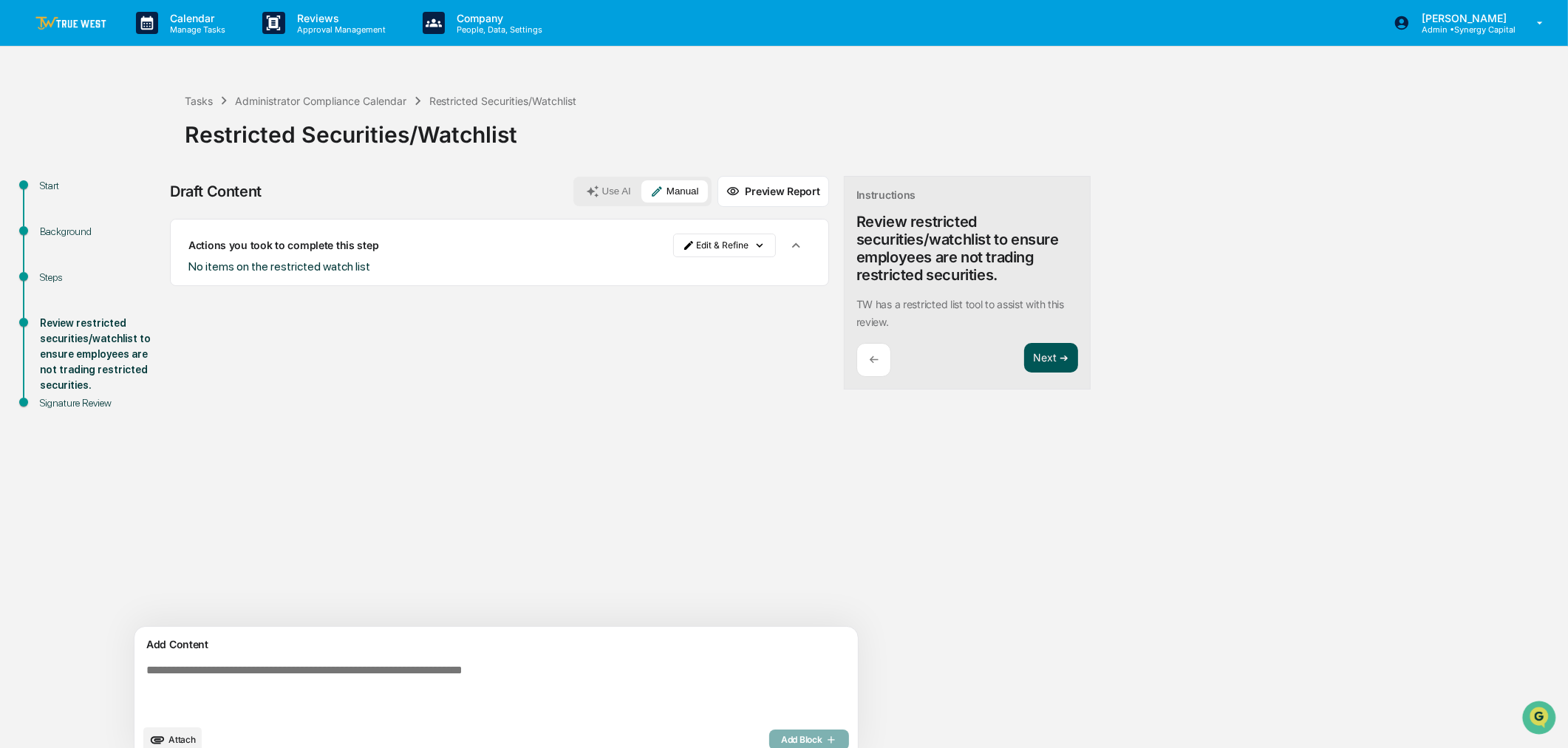
click at [1024, 353] on button "Next ➔" at bounding box center [1050, 358] width 53 height 31
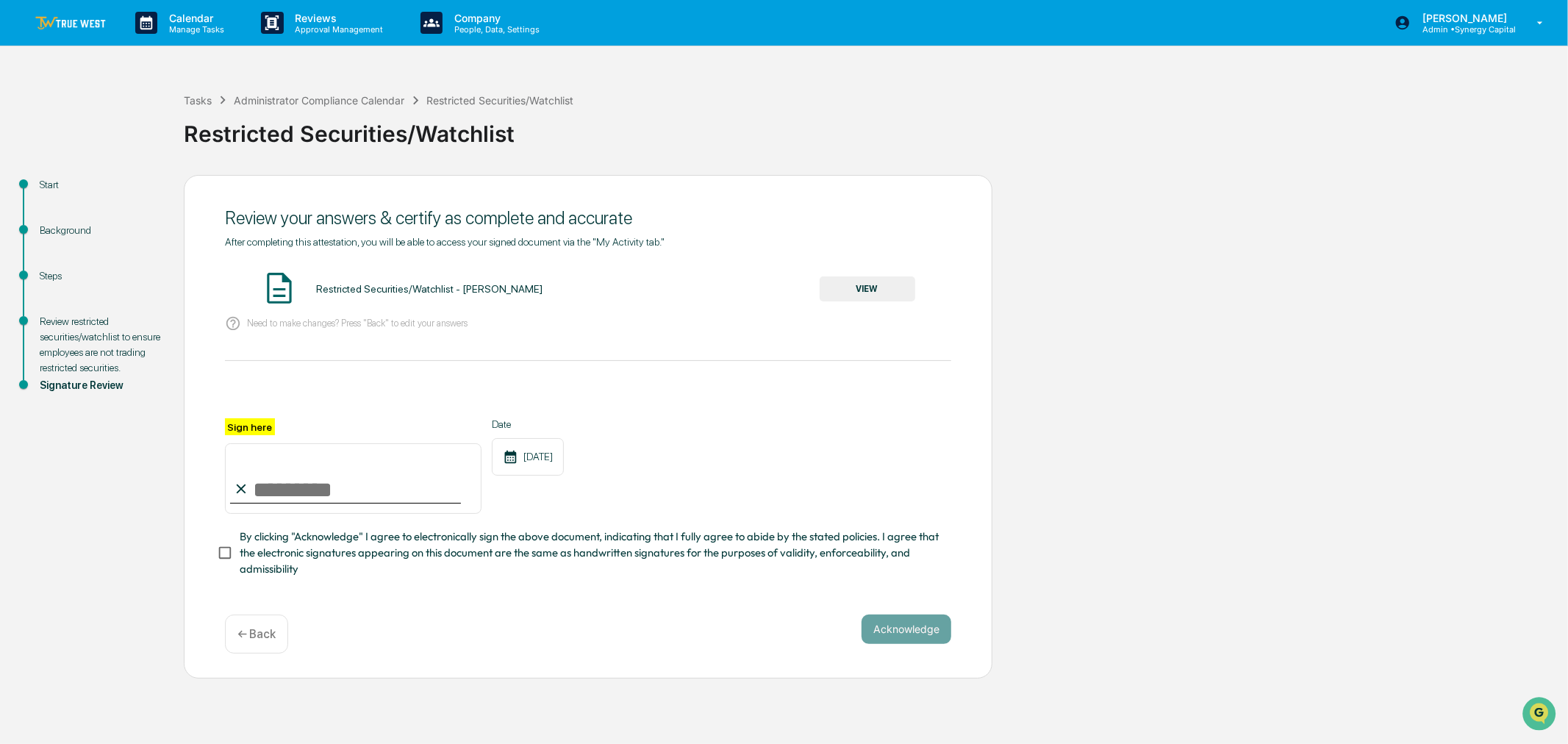
click at [885, 293] on button "VIEW" at bounding box center [868, 289] width 96 height 25
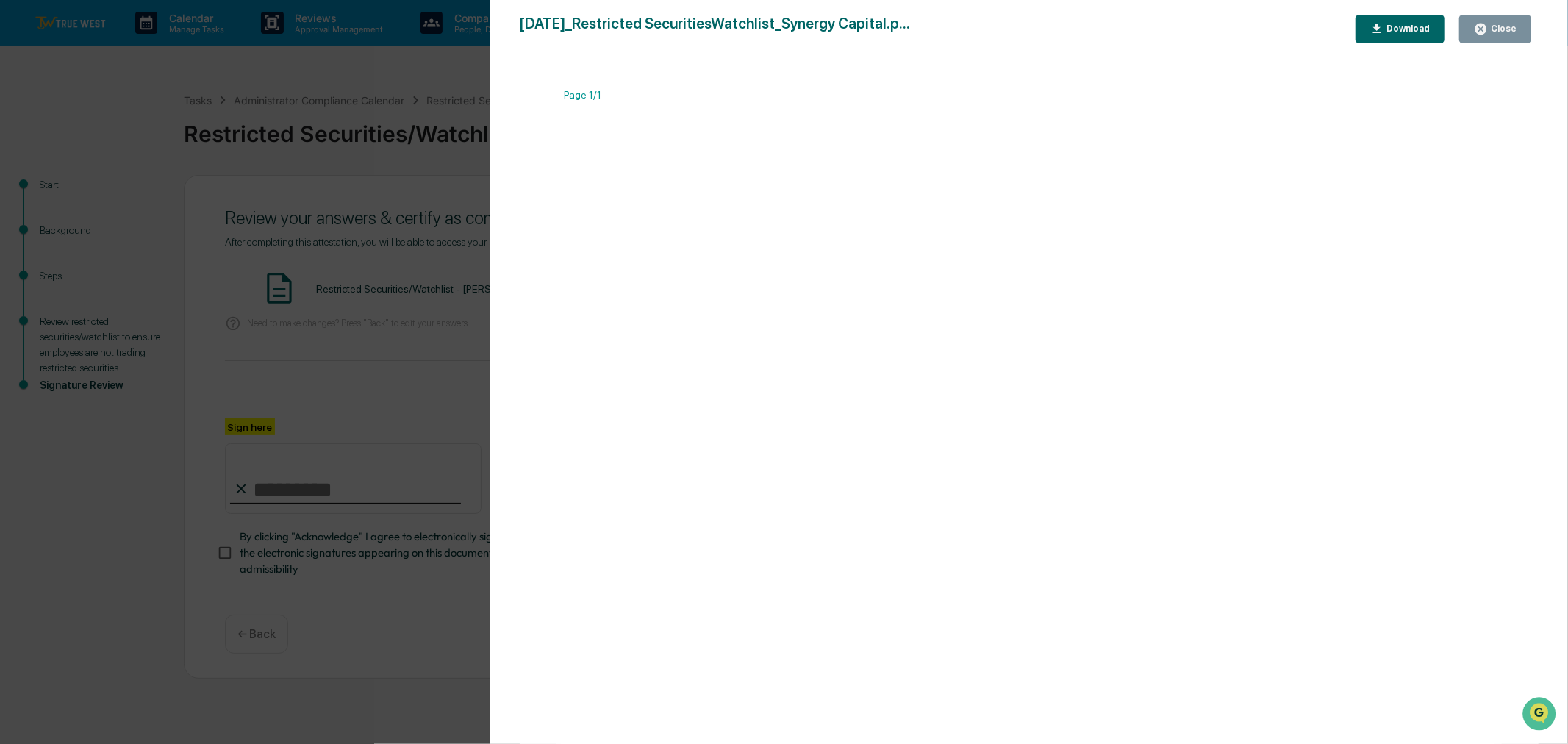
click at [1500, 37] on button "Close" at bounding box center [1496, 29] width 72 height 29
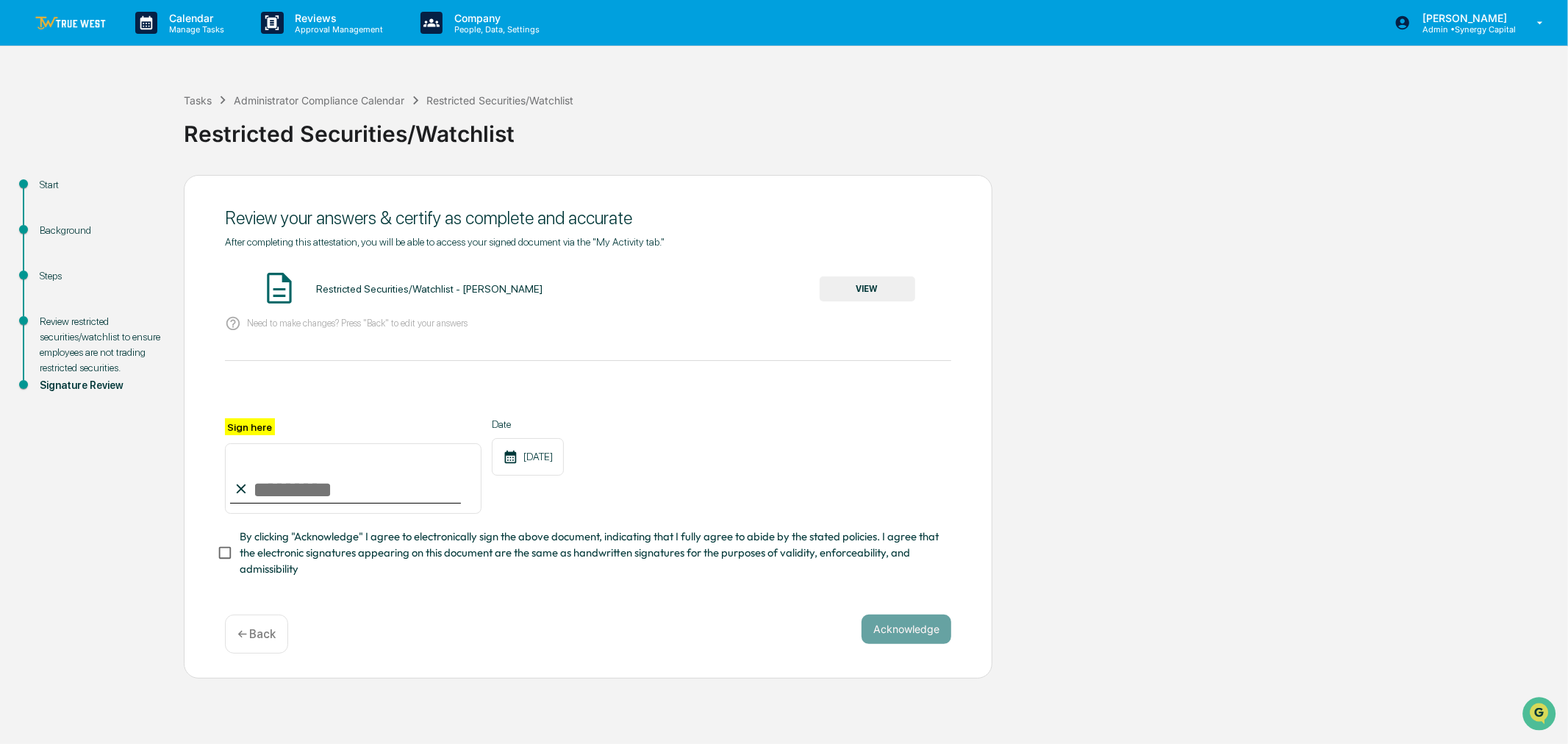
click at [277, 493] on input "Sign here" at bounding box center [354, 478] width 257 height 70
type input "**********"
click at [901, 621] on button "Acknowledge" at bounding box center [907, 629] width 89 height 29
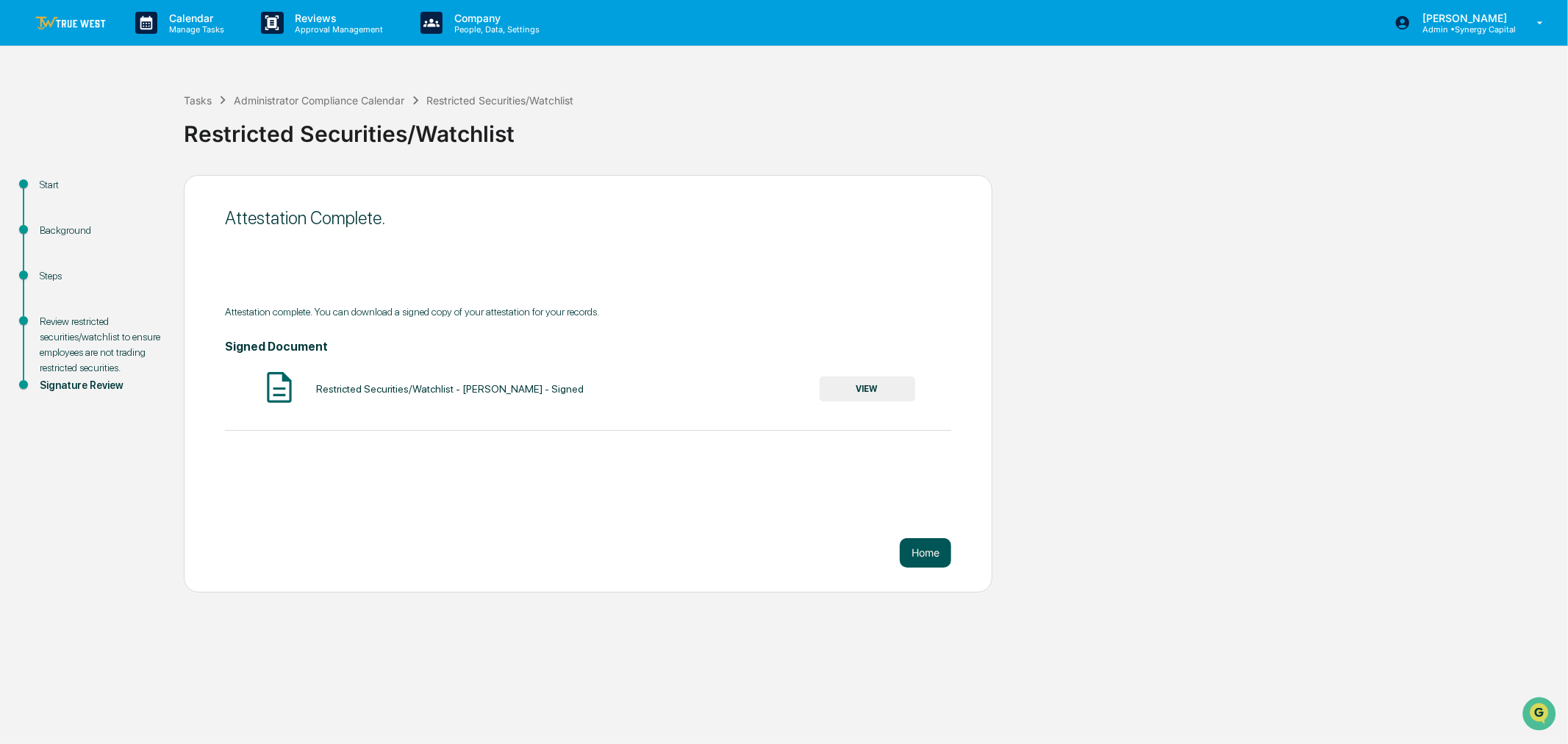
click at [930, 542] on button "Home" at bounding box center [926, 552] width 51 height 29
